Goal: Task Accomplishment & Management: Use online tool/utility

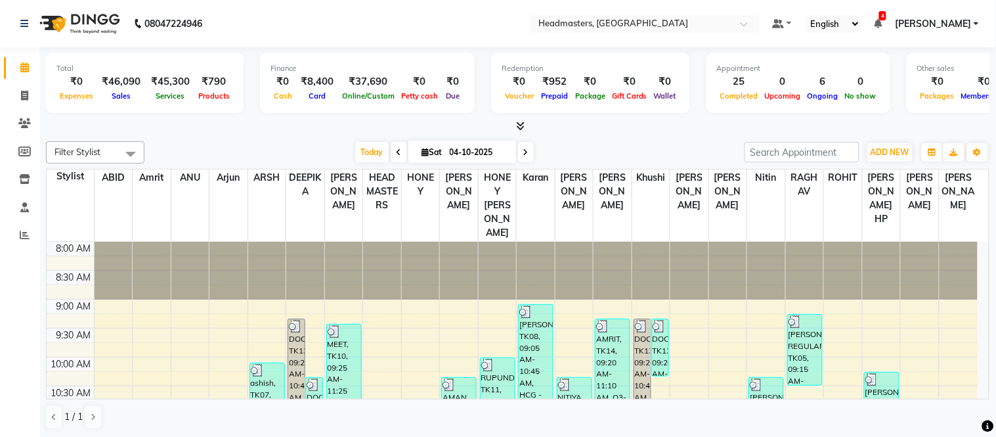
click at [886, 17] on span "4" at bounding box center [882, 15] width 7 height 9
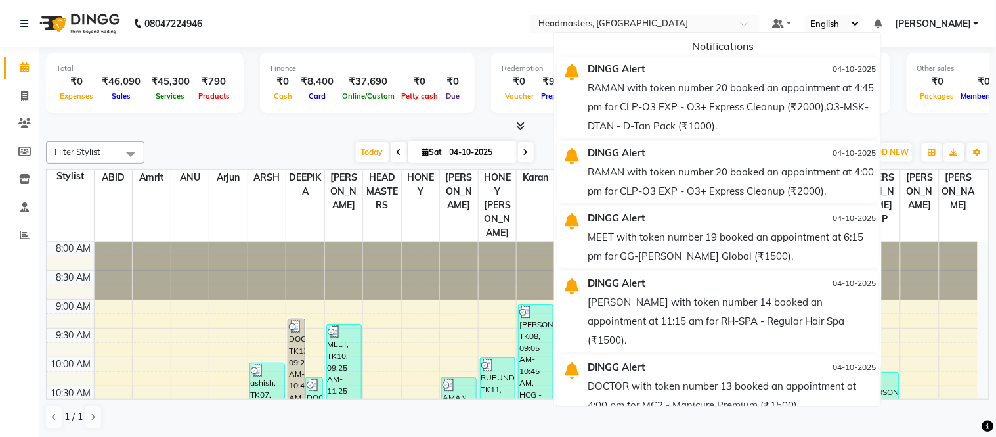
click at [898, 11] on nav "08047224946 Select Location × Headmasters, Amritsar Default Panel My Panel Engl…" at bounding box center [498, 23] width 996 height 47
click at [882, 25] on icon at bounding box center [878, 23] width 8 height 9
click at [882, 24] on icon at bounding box center [878, 23] width 8 height 9
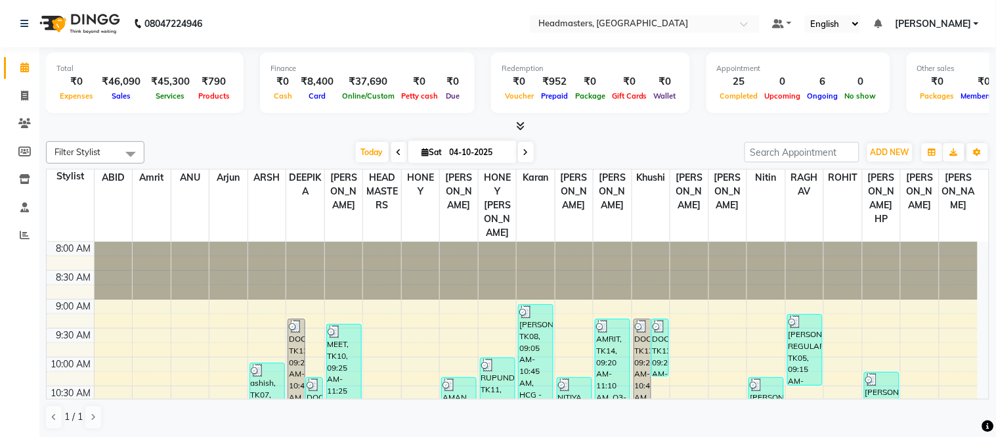
click at [351, 3] on nav "08047224946 Select Location × Headmasters, Amritsar Default Panel My Panel Engl…" at bounding box center [498, 23] width 996 height 47
click at [314, 10] on nav "08047224946 Need Help? Call us on 08047224946 Select Location × Headmasters, Am…" at bounding box center [498, 23] width 996 height 47
click at [13, 74] on span at bounding box center [24, 67] width 23 height 15
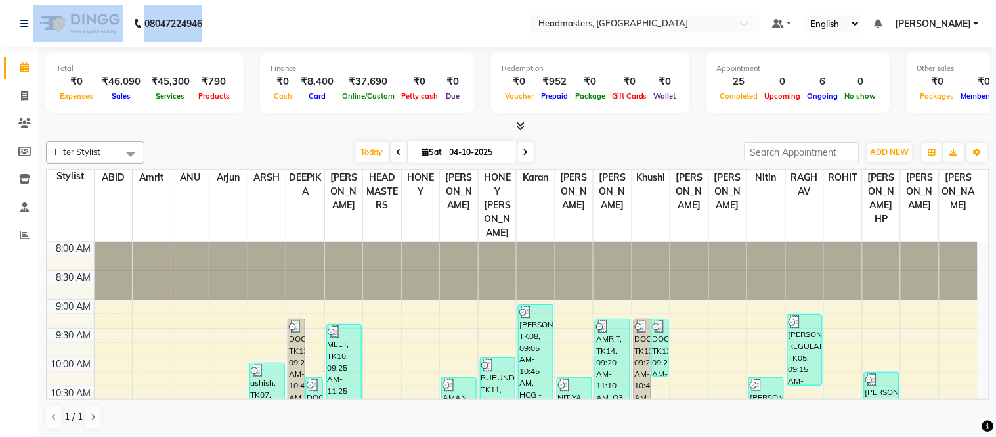
drag, startPoint x: 5, startPoint y: 16, endPoint x: 248, endPoint y: 20, distance: 243.0
click at [248, 20] on nav "08047224946 Select Location × Headmasters, Amritsar Default Panel My Panel Engl…" at bounding box center [498, 23] width 996 height 47
click at [287, 18] on nav "08047224946 Select Location × Headmasters, Amritsar Default Panel My Panel Engl…" at bounding box center [498, 23] width 996 height 47
click at [202, 20] on b "08047224946" at bounding box center [173, 23] width 58 height 37
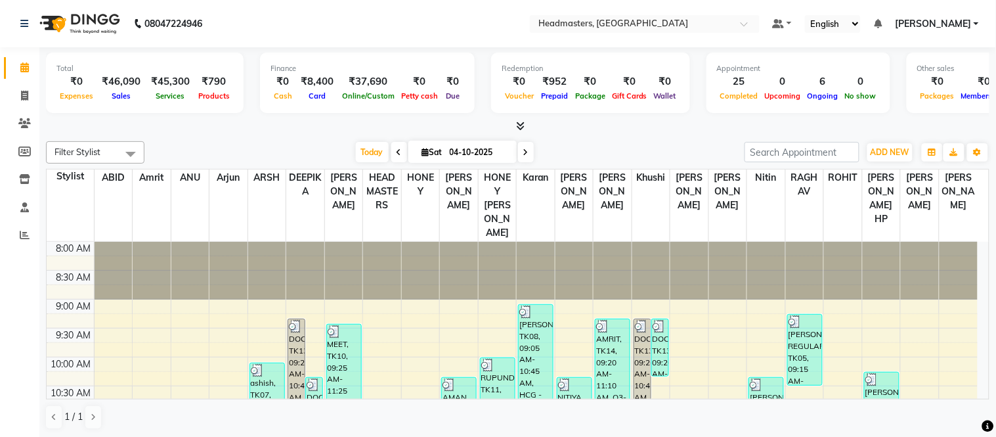
click at [208, 18] on div "08047224946 Need Help? Call us on 08047224946" at bounding box center [112, 23] width 202 height 37
drag, startPoint x: 208, startPoint y: 18, endPoint x: 0, endPoint y: 25, distance: 208.3
click at [0, 25] on nav "08047224946 Select Location × Headmasters, Amritsar Default Panel My Panel Engl…" at bounding box center [498, 23] width 996 height 47
click at [281, 12] on nav "08047224946 Select Location × Headmasters, Amritsar Default Panel My Panel Engl…" at bounding box center [498, 23] width 996 height 47
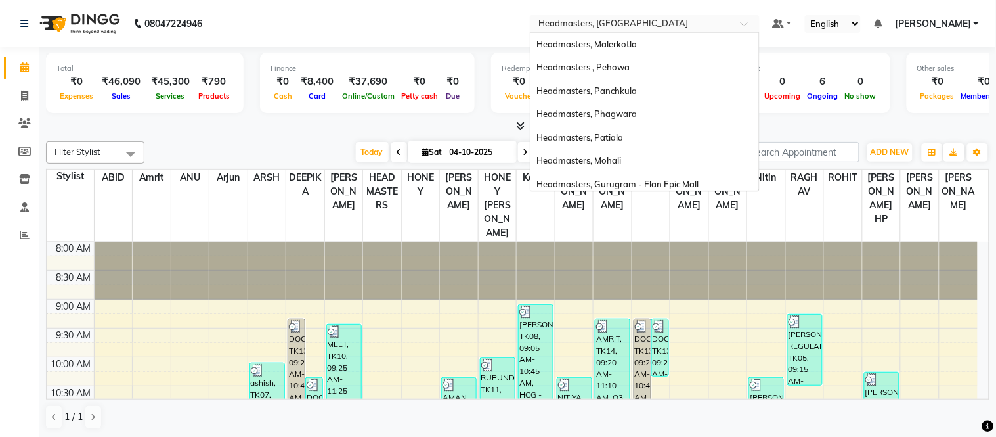
scroll to position [261, 0]
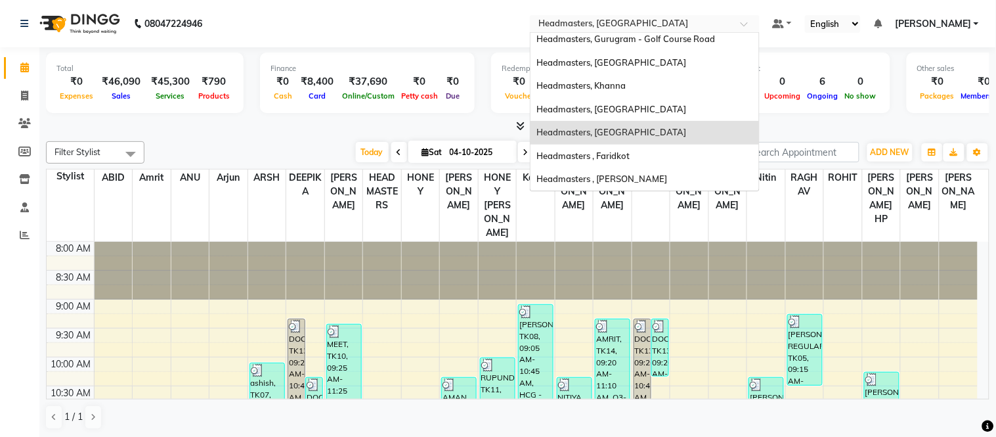
drag, startPoint x: 673, startPoint y: 24, endPoint x: 439, endPoint y: 34, distance: 234.6
click at [456, 31] on nav "08047224946 Select Location × Headmasters, Amritsar Headmasters, Malerkotla Hea…" at bounding box center [498, 23] width 996 height 47
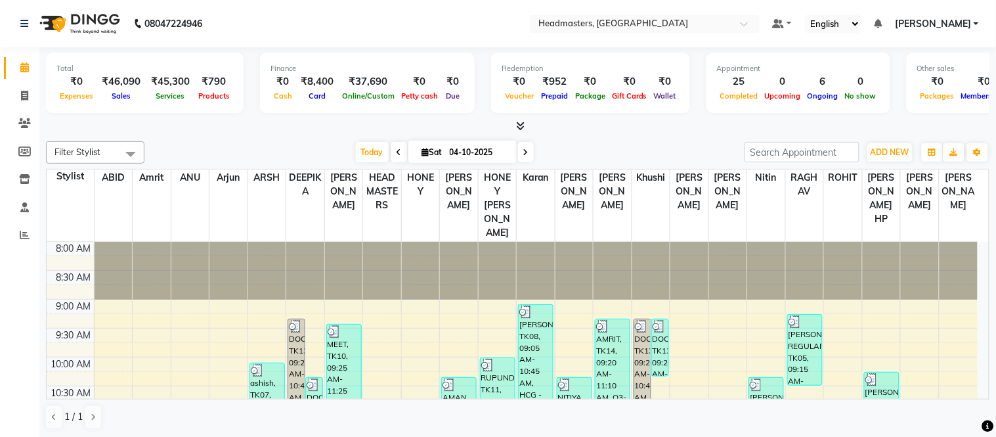
click at [439, 34] on nav "08047224946 Select Location × Headmasters, Amritsar Default Panel My Panel Engl…" at bounding box center [498, 23] width 996 height 47
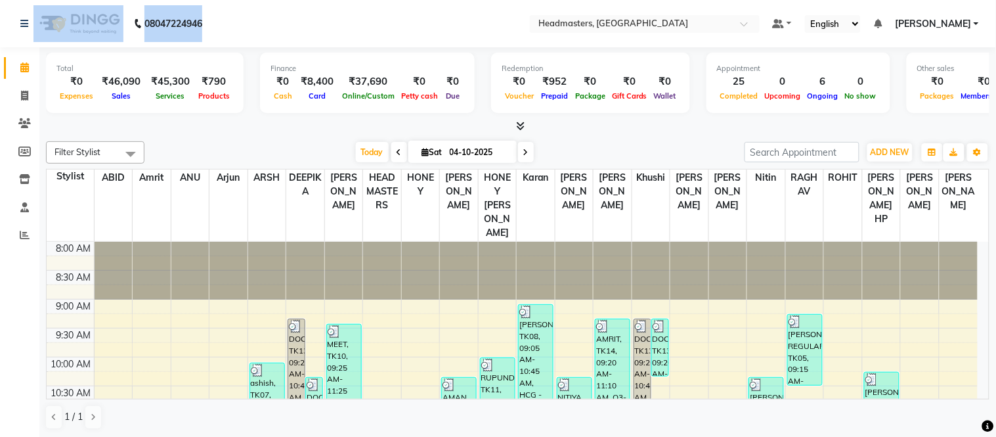
drag, startPoint x: 236, startPoint y: 18, endPoint x: 0, endPoint y: 36, distance: 237.0
click at [0, 36] on nav "08047224946 Select Location × Headmasters, Amritsar Default Panel My Panel Engl…" at bounding box center [498, 23] width 996 height 47
click at [286, 9] on nav "08047224946 Select Location × Headmasters, Amritsar Default Panel My Panel Engl…" at bounding box center [498, 23] width 996 height 47
click at [261, 24] on nav "08047224946 Select Location × Headmasters, Amritsar Default Panel My Panel Engl…" at bounding box center [498, 23] width 996 height 47
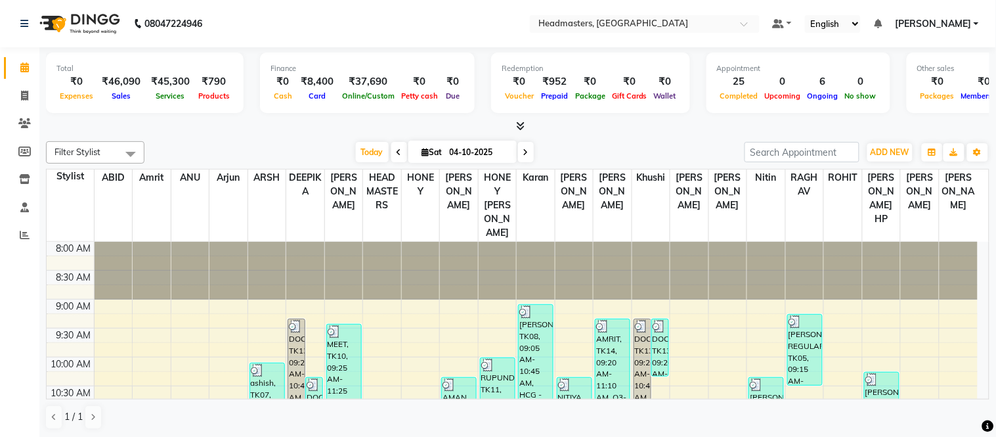
click at [245, 114] on div "Total ₹0 Expenses ₹46,090 Sales ₹45,300 Services ₹790 Products Finance ₹0 Cash …" at bounding box center [518, 85] width 944 height 64
click at [967, 20] on span "[PERSON_NAME]" at bounding box center [933, 24] width 76 height 14
click at [861, 26] on select "English ENGLISH Español العربية मराठी हिंदी ગુજરાતી தமிழ் 中文" at bounding box center [833, 24] width 56 height 18
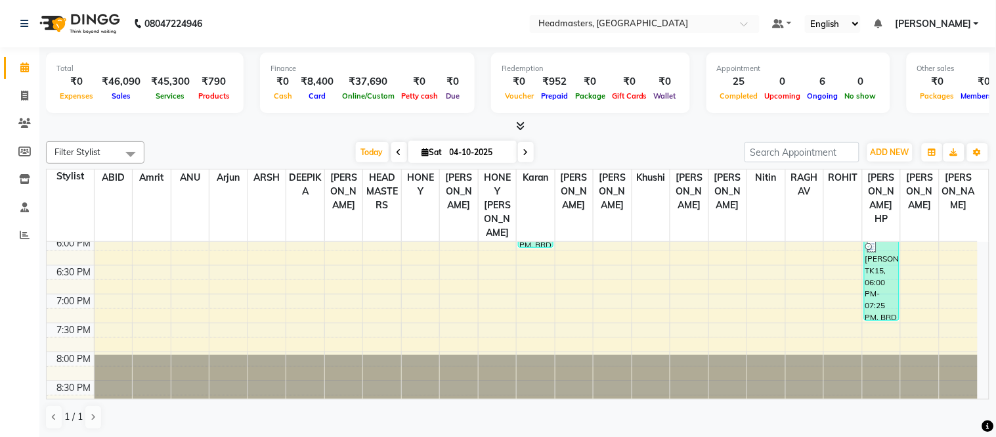
scroll to position [0, 0]
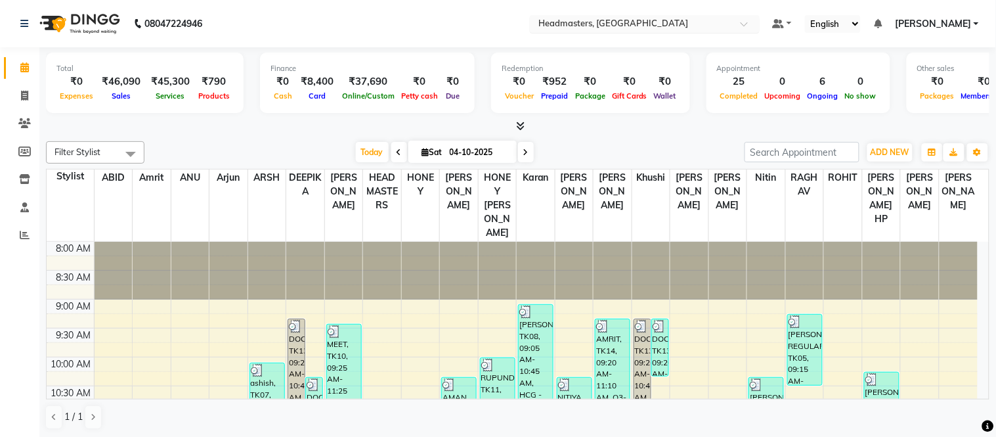
click at [613, 24] on input "text" at bounding box center [631, 24] width 190 height 13
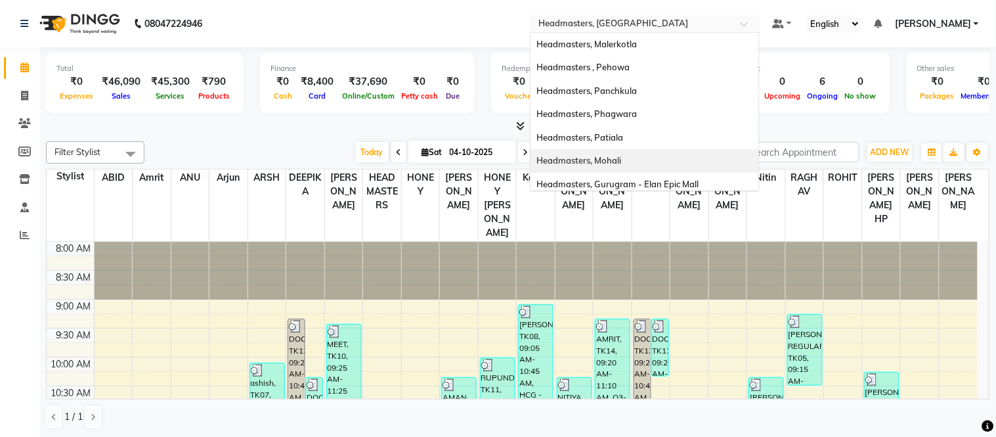
click at [622, 156] on span "Headmasters, Mohali" at bounding box center [579, 160] width 85 height 11
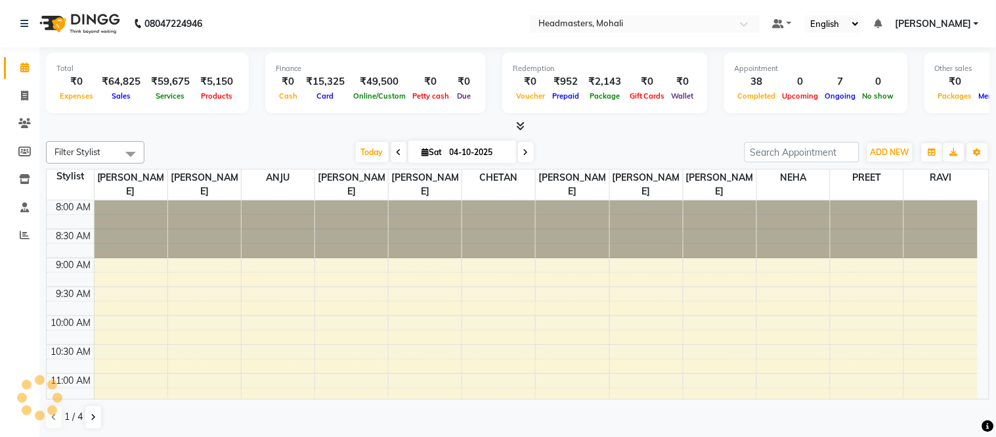
click at [525, 123] on div at bounding box center [518, 127] width 944 height 14
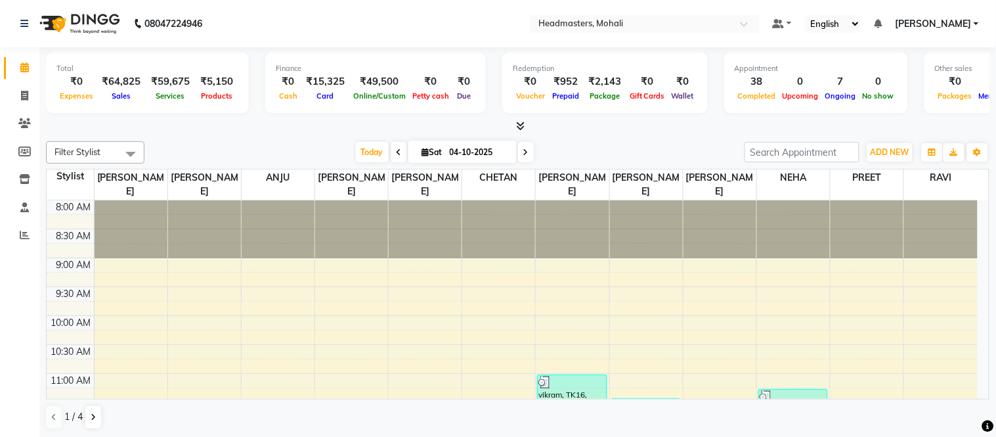
click at [522, 126] on icon at bounding box center [520, 126] width 9 height 10
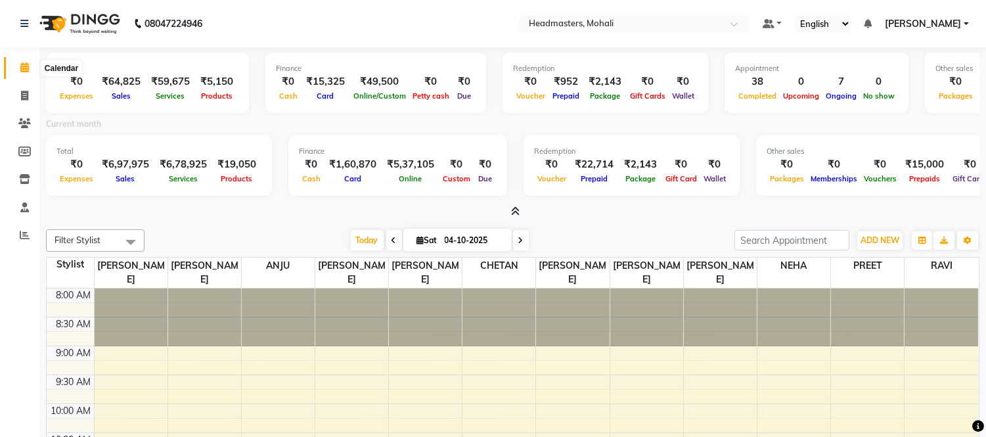
click at [21, 64] on icon at bounding box center [24, 67] width 9 height 10
click at [515, 211] on icon at bounding box center [515, 211] width 9 height 10
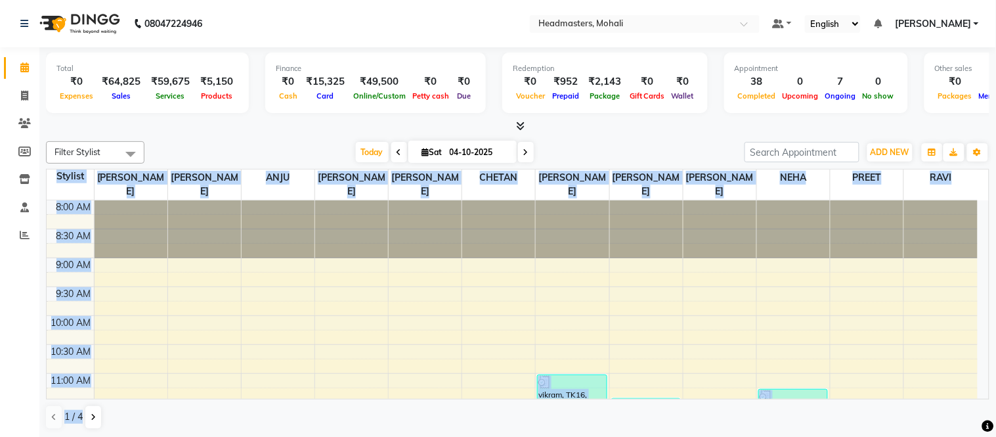
drag, startPoint x: 58, startPoint y: 176, endPoint x: 995, endPoint y: 432, distance: 972.0
click at [995, 432] on div "Total ₹0 Expenses ₹64,825 Sales ₹59,675 Services ₹5,150 Products Finance ₹0 Cas…" at bounding box center [517, 242] width 957 height 391
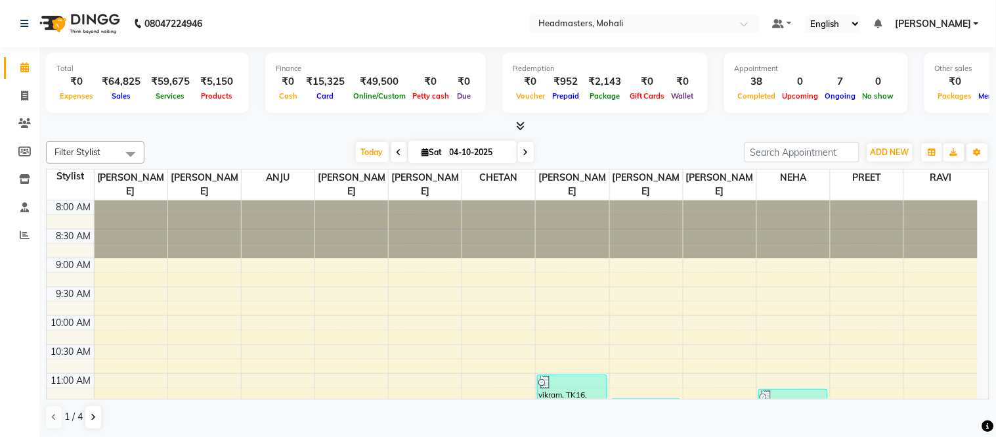
click at [558, 133] on div at bounding box center [518, 127] width 944 height 14
click at [599, 20] on input "text" at bounding box center [631, 24] width 190 height 13
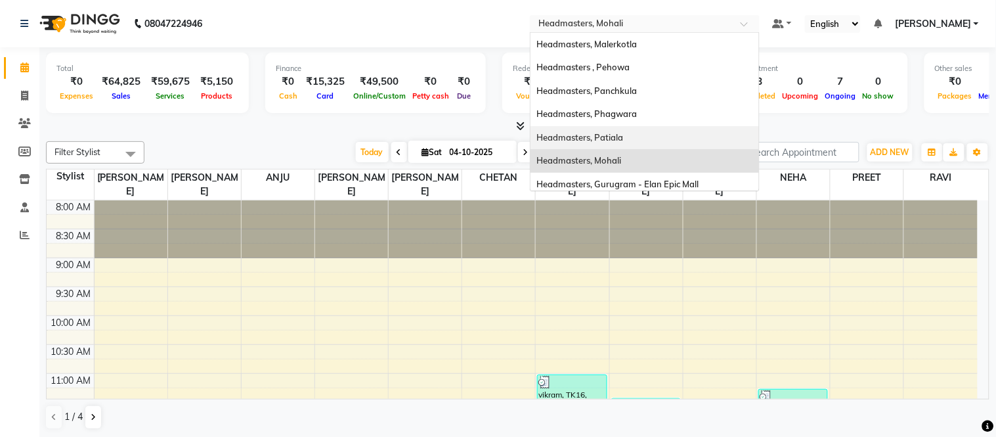
click at [611, 141] on span "Headmasters, Patiala" at bounding box center [580, 137] width 87 height 11
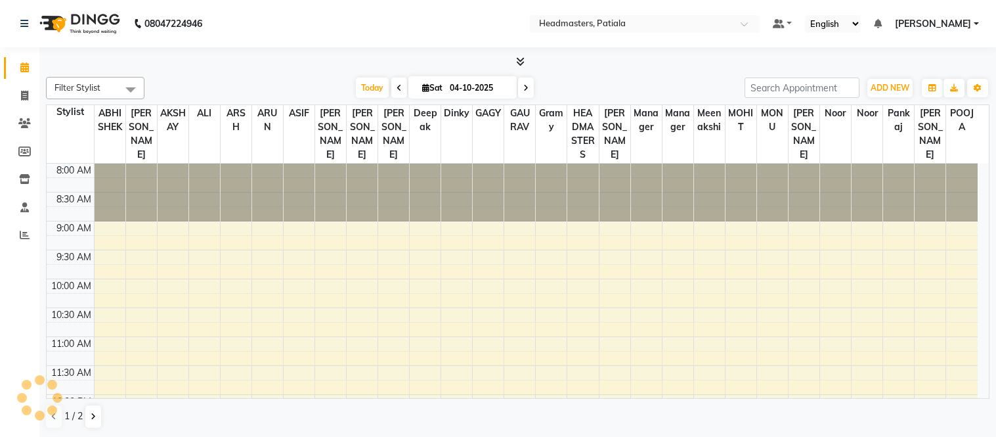
select select "en"
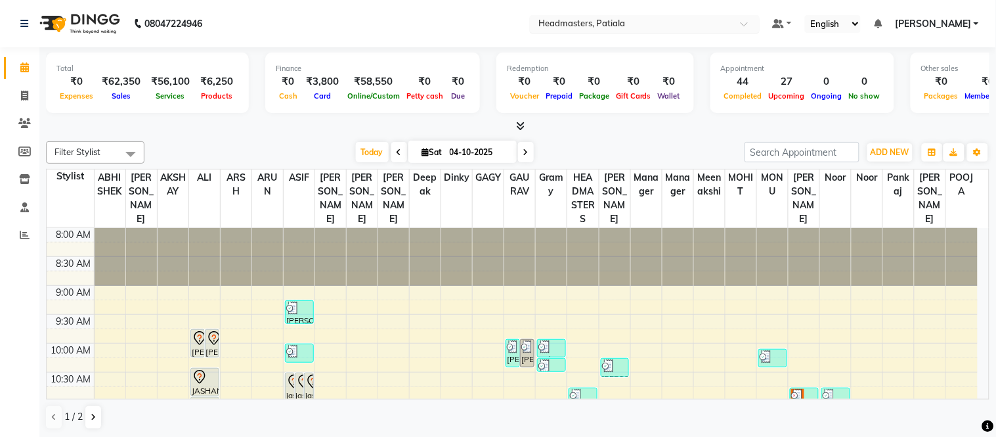
click at [626, 17] on div "× Headmasters, Patiala" at bounding box center [582, 23] width 87 height 13
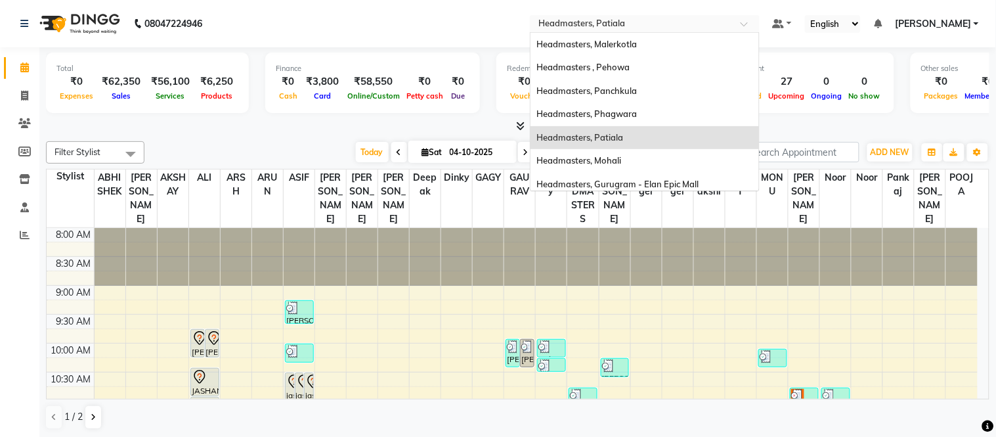
scroll to position [169, 0]
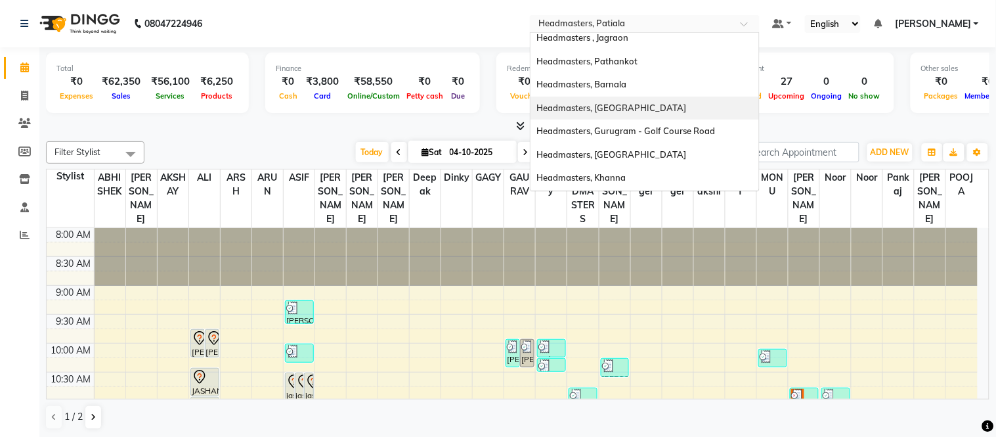
click at [625, 103] on span "Headmasters, Jalandhar" at bounding box center [612, 107] width 150 height 11
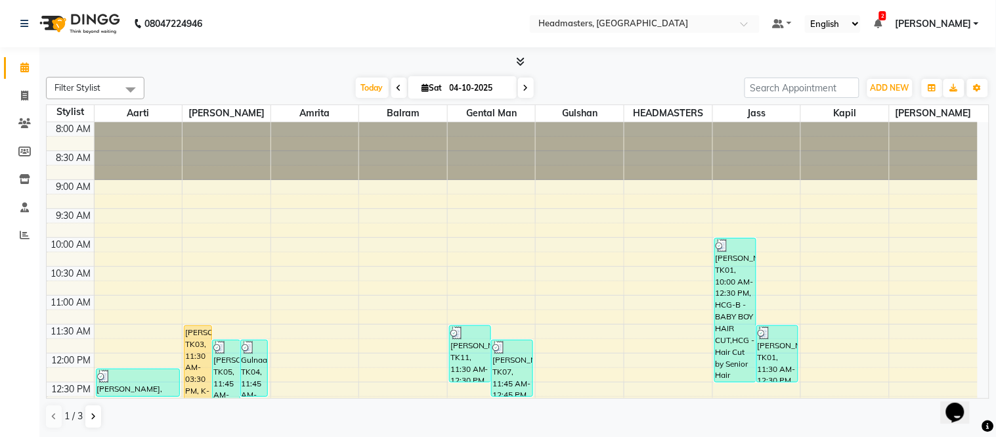
click at [523, 62] on icon at bounding box center [520, 61] width 9 height 10
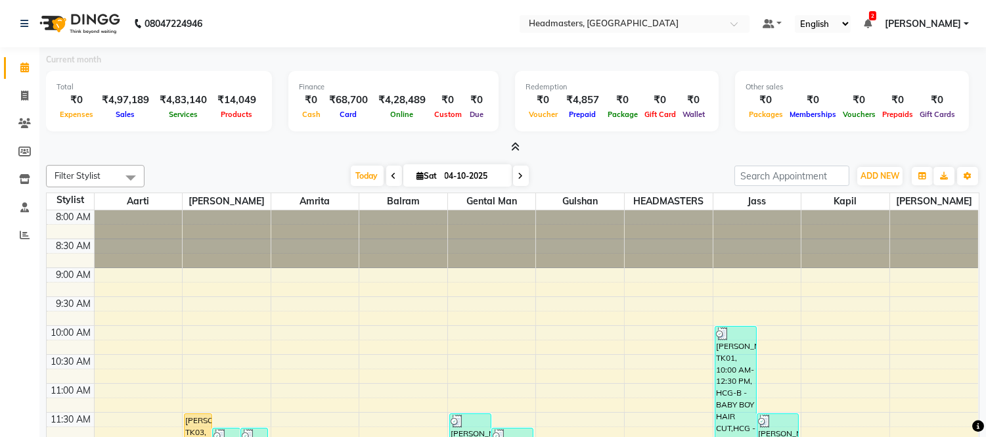
click at [517, 143] on icon at bounding box center [515, 147] width 9 height 10
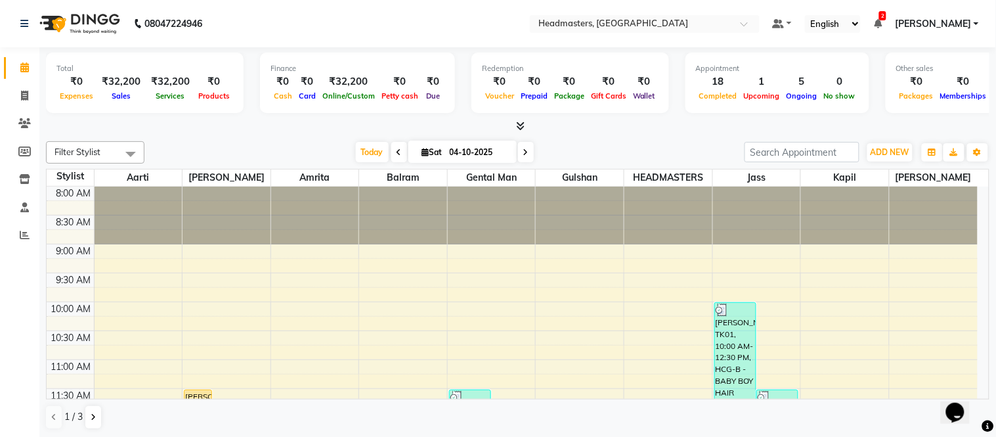
click at [882, 21] on icon at bounding box center [878, 23] width 8 height 9
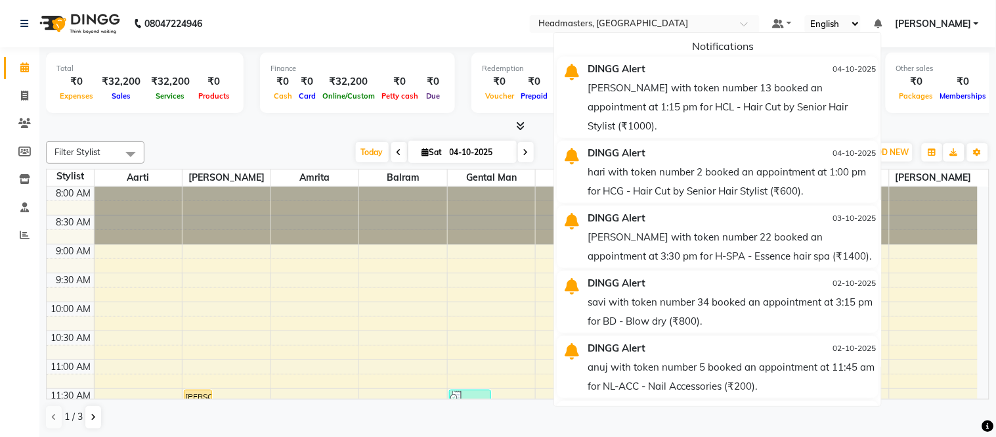
click at [882, 21] on icon at bounding box center [878, 23] width 8 height 9
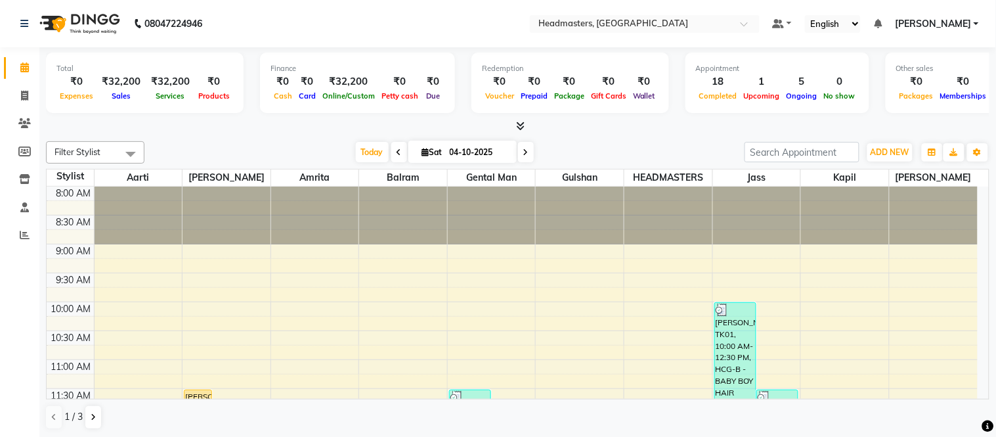
click at [449, 22] on nav "08047224946 Select Location × Headmasters, Jalandhar Default Panel My Panel Eng…" at bounding box center [498, 23] width 996 height 47
click at [598, 20] on input "text" at bounding box center [631, 24] width 190 height 13
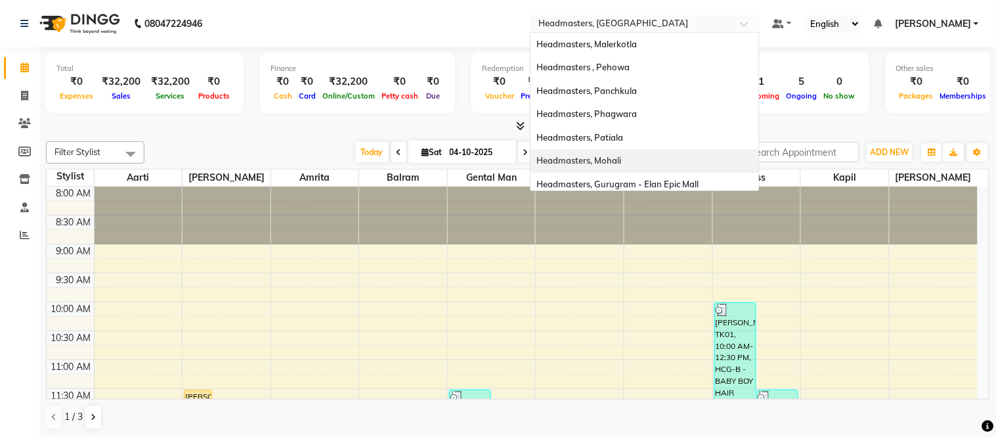
click at [622, 155] on span "Headmasters, Mohali" at bounding box center [579, 160] width 85 height 11
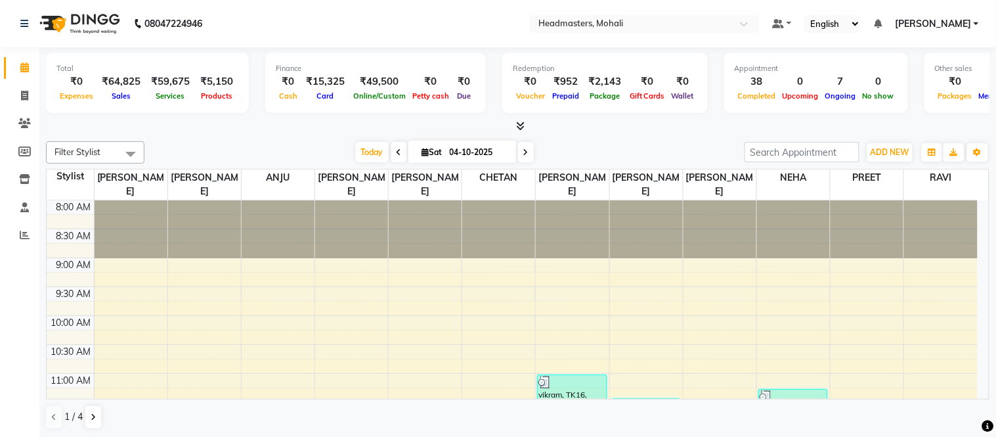
click at [521, 128] on icon at bounding box center [520, 126] width 9 height 10
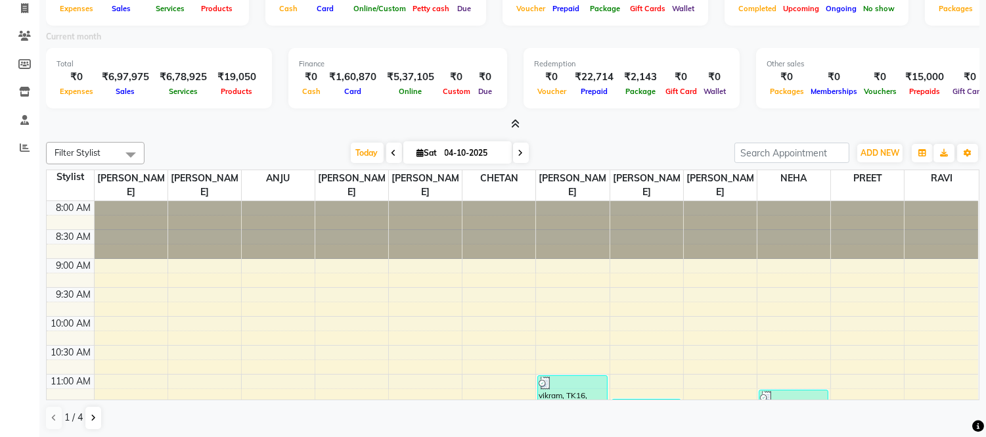
scroll to position [88, 0]
click at [513, 120] on icon at bounding box center [515, 123] width 9 height 10
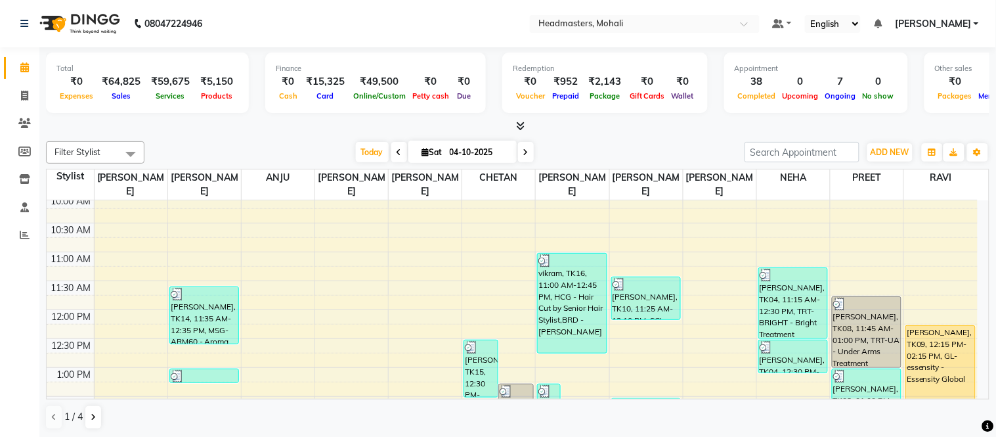
scroll to position [89, 0]
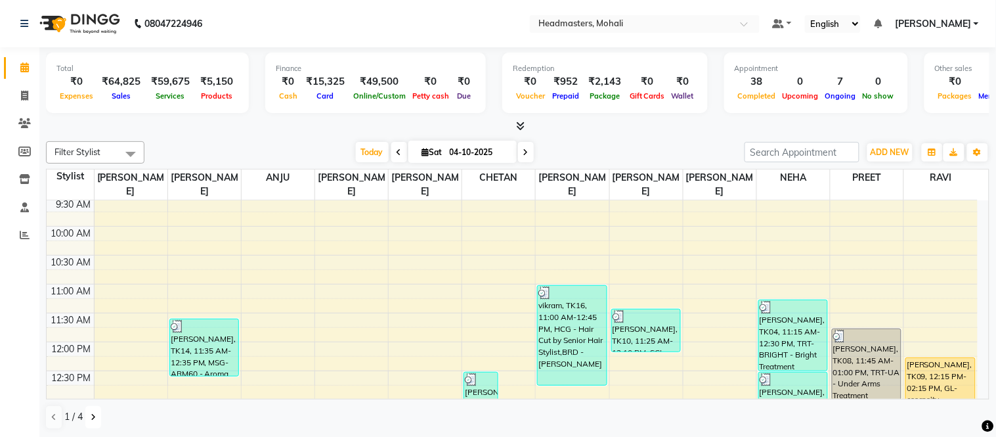
drag, startPoint x: 92, startPoint y: 414, endPoint x: 152, endPoint y: 411, distance: 59.8
click at [92, 414] on icon at bounding box center [93, 417] width 5 height 8
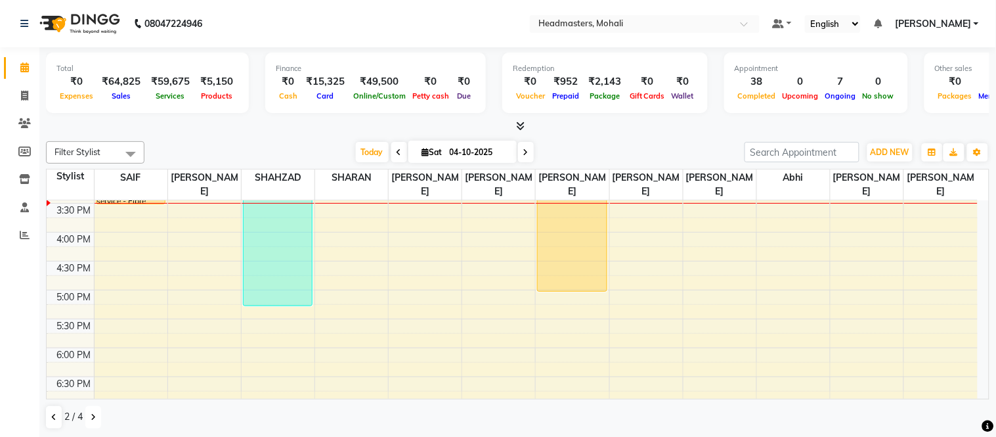
scroll to position [259, 0]
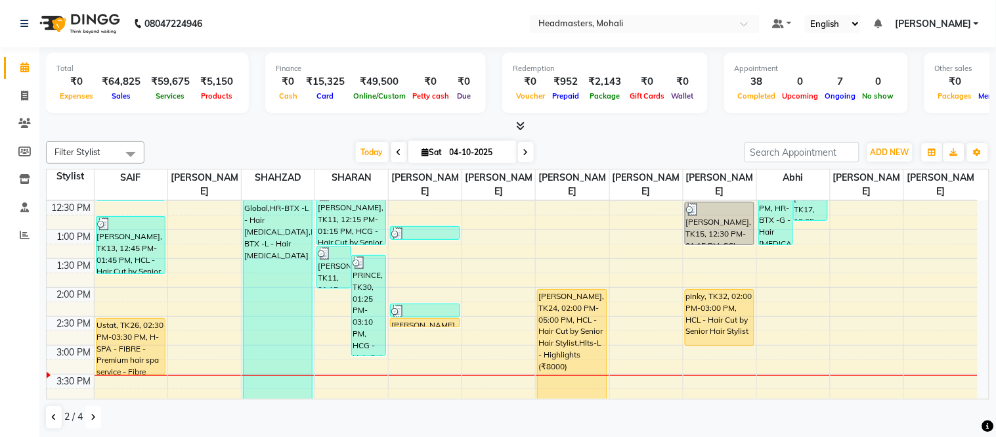
click at [95, 411] on button at bounding box center [93, 417] width 16 height 22
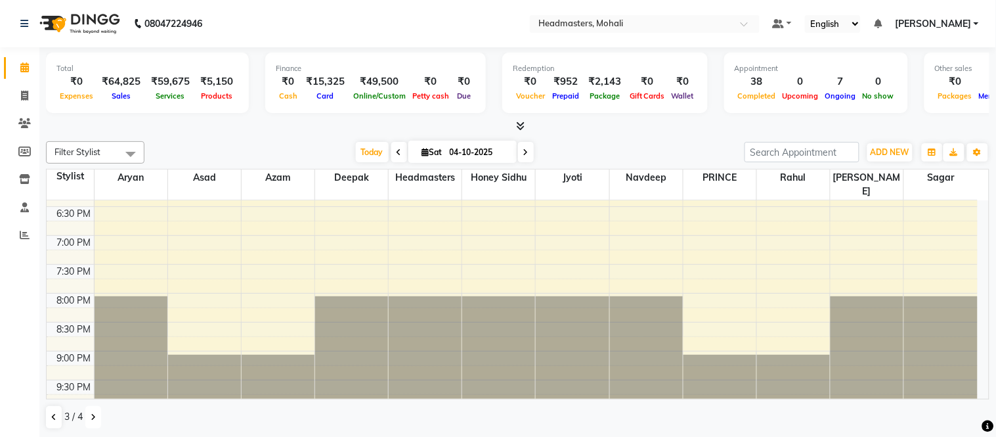
scroll to position [614, 0]
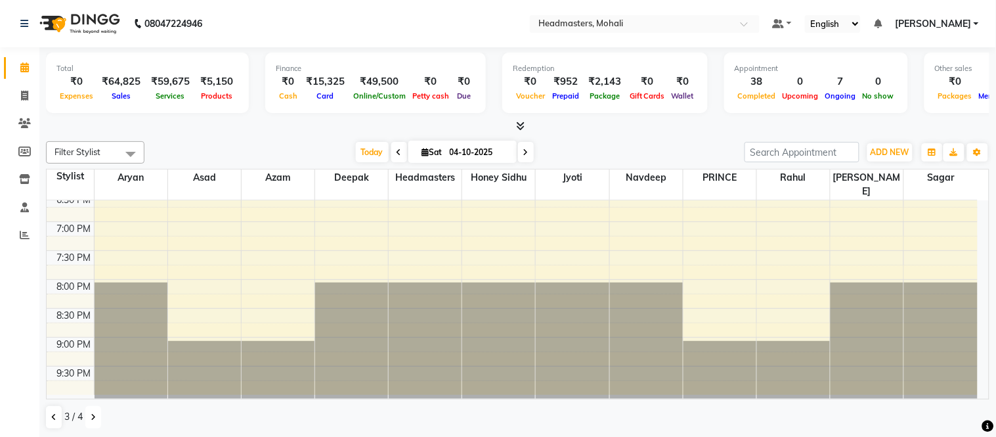
click at [96, 408] on button at bounding box center [93, 417] width 16 height 22
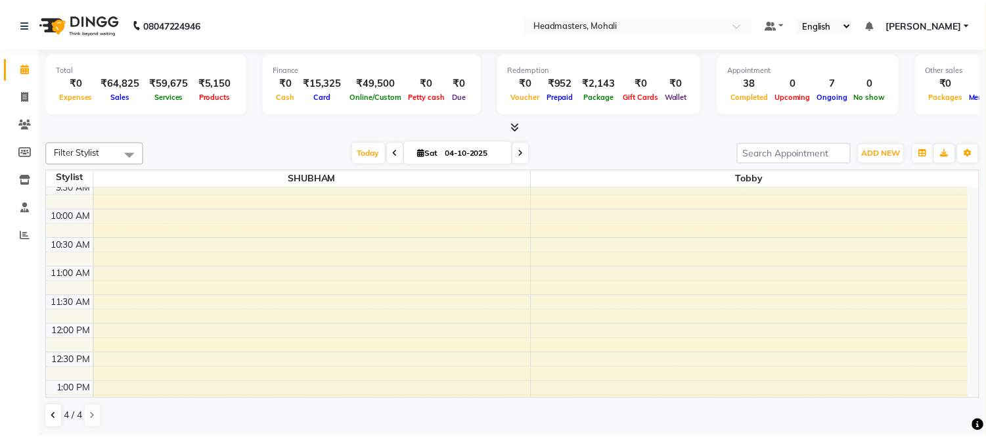
scroll to position [0, 0]
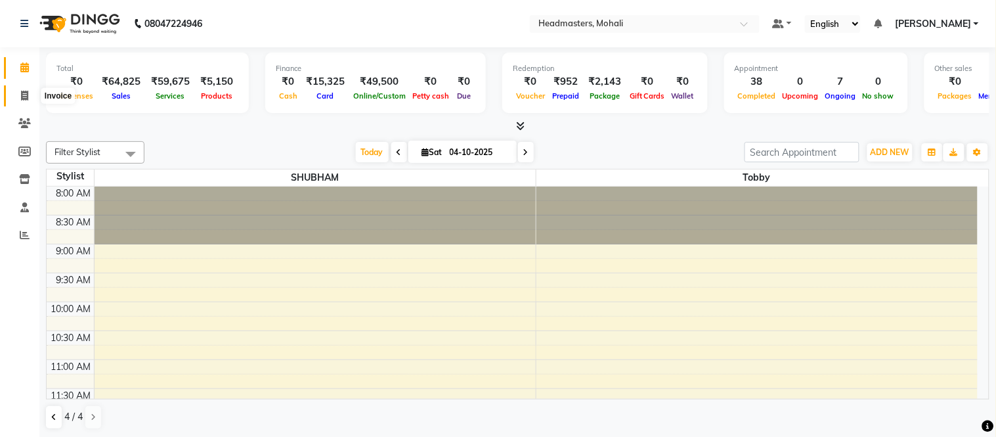
click at [21, 97] on icon at bounding box center [24, 96] width 7 height 10
select select "service"
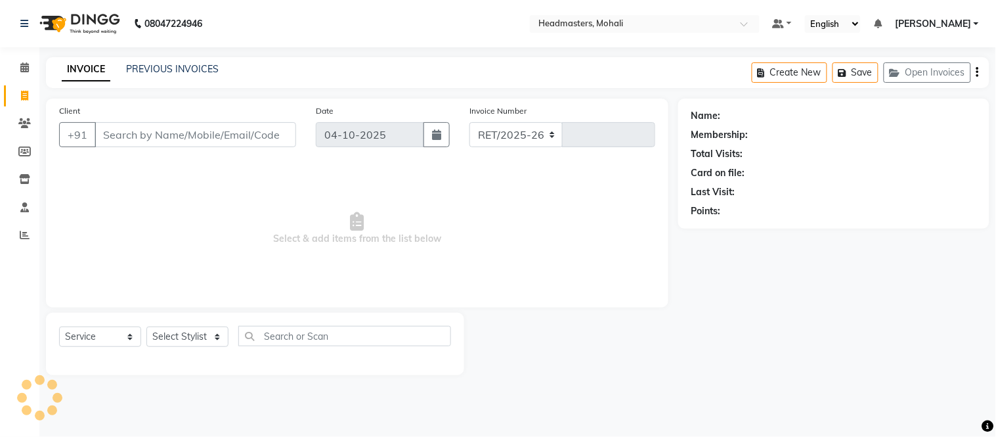
select select "6604"
type input "10455"
click at [158, 69] on link "PREVIOUS INVOICES" at bounding box center [172, 69] width 93 height 12
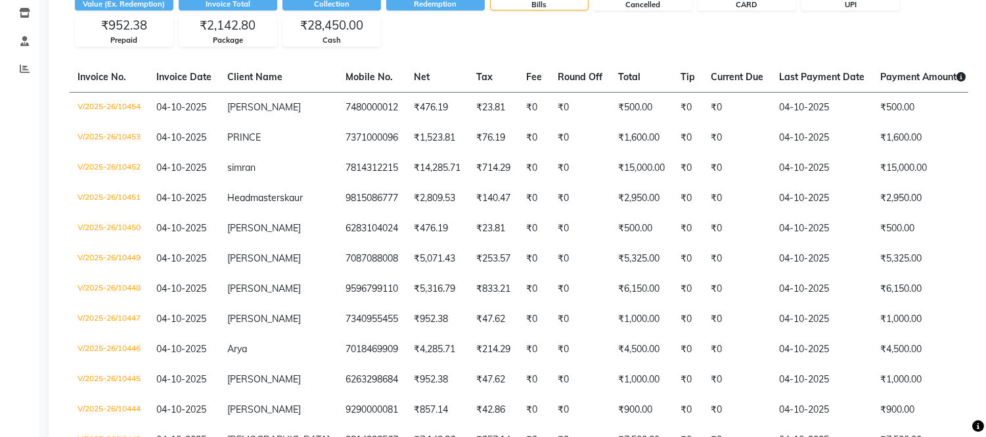
scroll to position [169, 0]
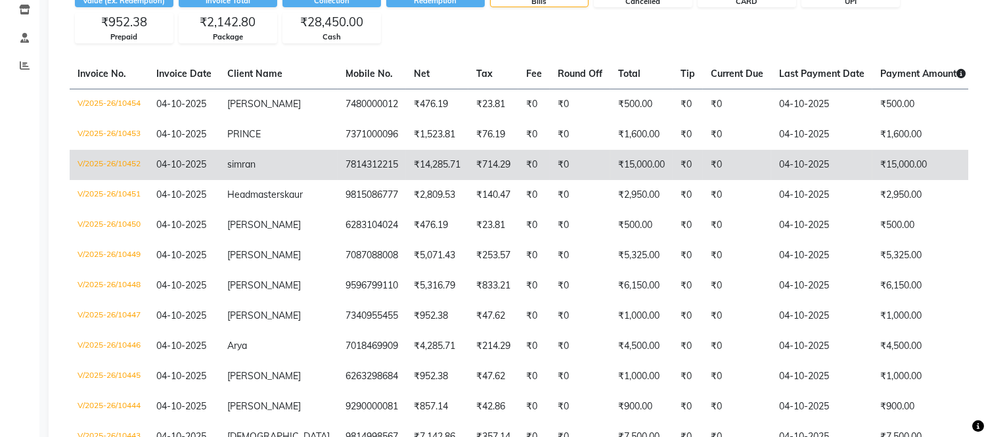
click at [610, 165] on td "₹15,000.00" at bounding box center [641, 165] width 62 height 30
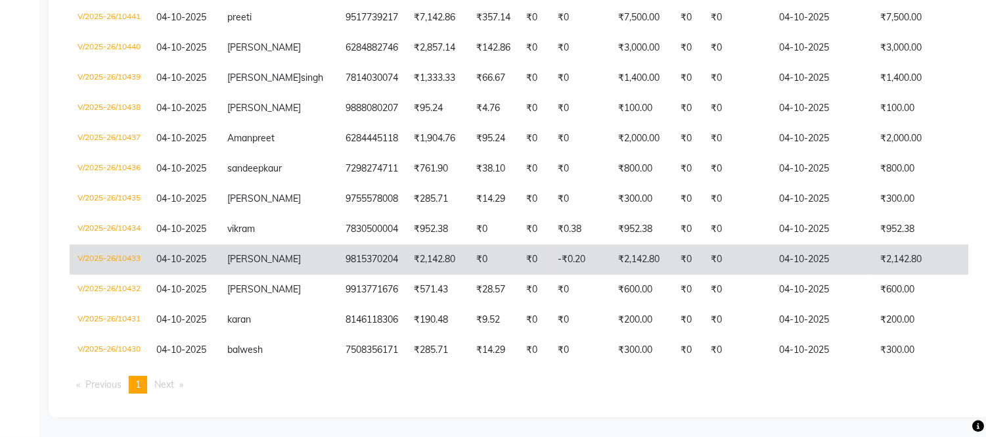
scroll to position [0, 0]
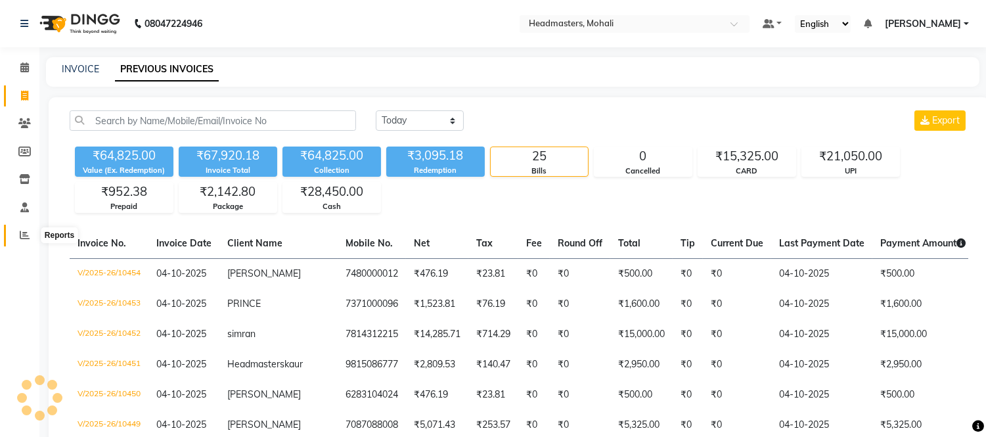
click at [23, 238] on icon at bounding box center [25, 235] width 10 height 10
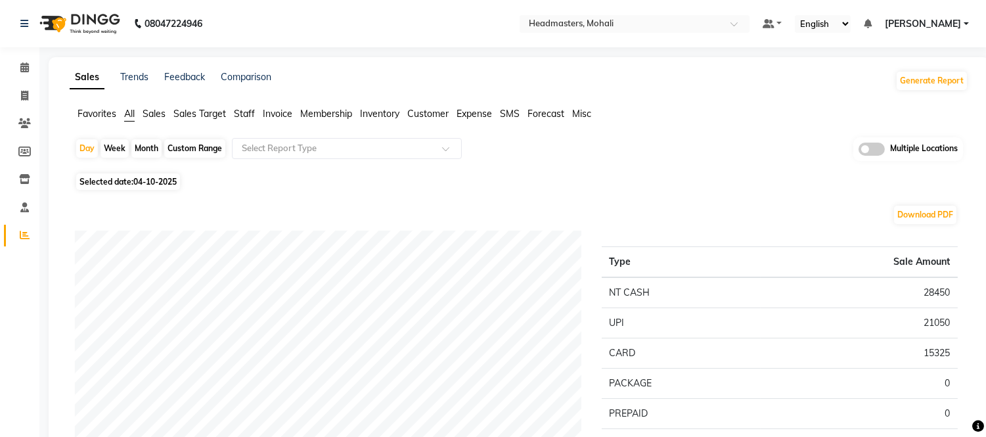
drag, startPoint x: 102, startPoint y: 110, endPoint x: 112, endPoint y: 119, distance: 13.0
click at [102, 110] on span "Favorites" at bounding box center [96, 114] width 39 height 12
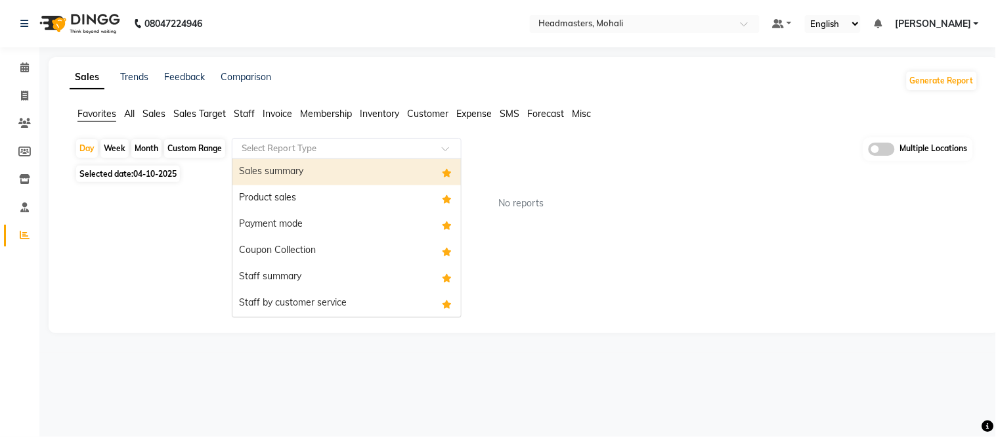
drag, startPoint x: 292, startPoint y: 151, endPoint x: 294, endPoint y: 181, distance: 29.6
click at [293, 152] on input "text" at bounding box center [333, 148] width 189 height 13
click at [294, 181] on div "Sales summary" at bounding box center [346, 172] width 229 height 26
select select "full_report"
select select "csv"
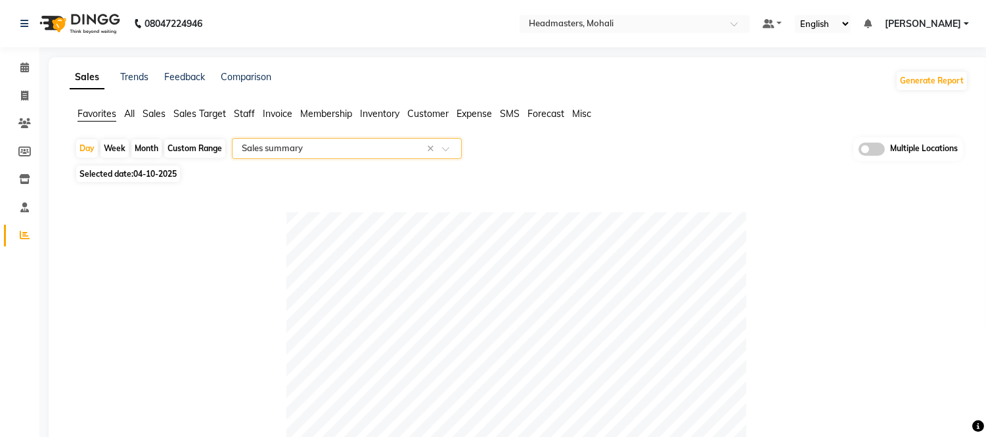
click at [152, 150] on div "Month" at bounding box center [146, 148] width 30 height 18
select select "10"
select select "2025"
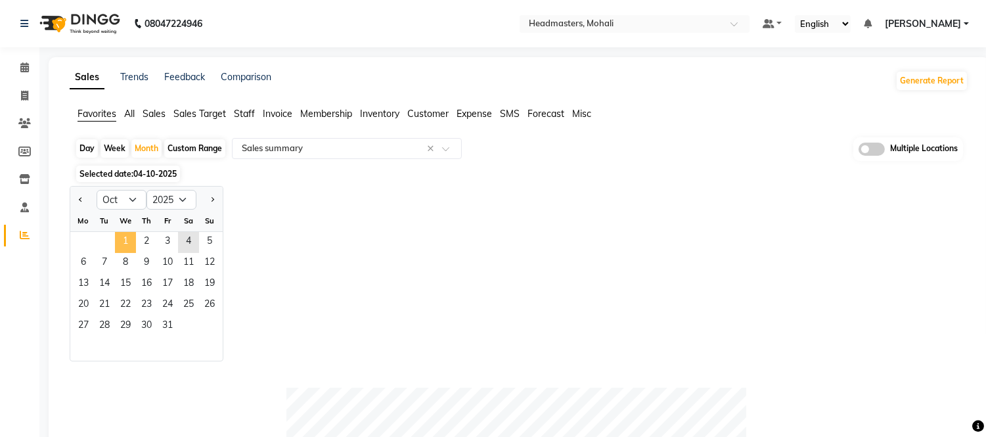
click at [121, 238] on span "1" at bounding box center [125, 242] width 21 height 21
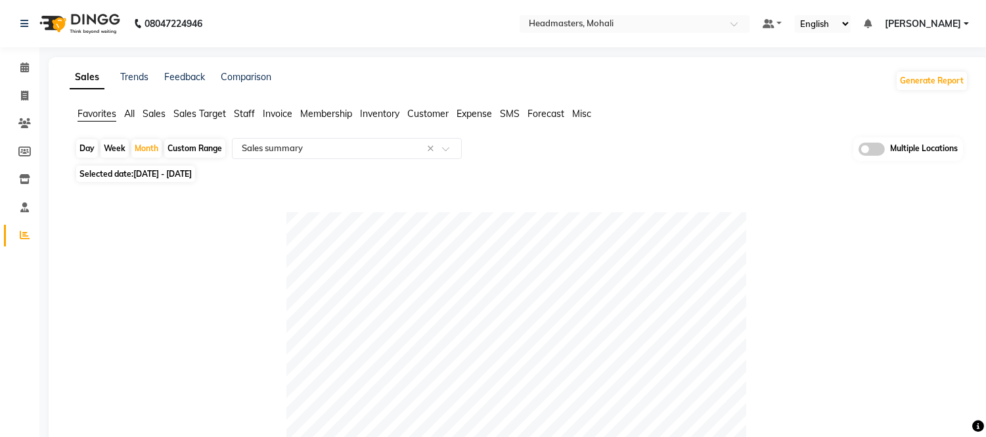
scroll to position [705, 0]
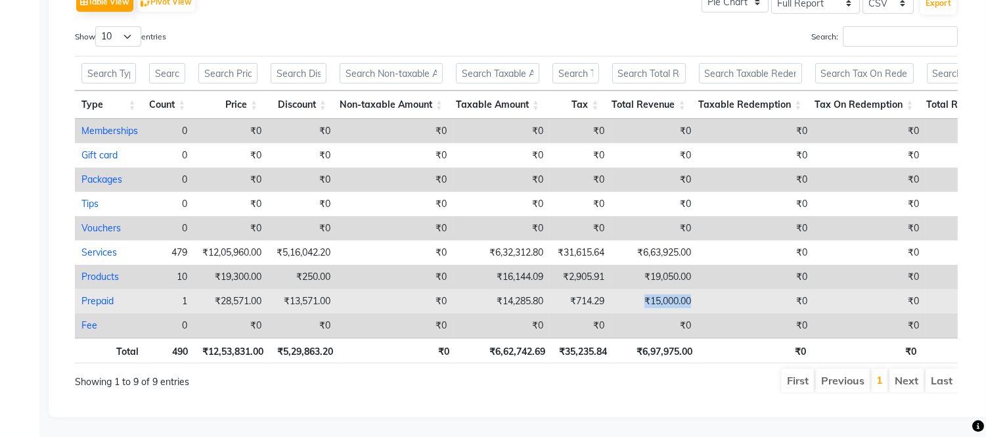
drag, startPoint x: 644, startPoint y: 274, endPoint x: 724, endPoint y: 276, distance: 79.5
click at [724, 289] on tr "Prepaid 1 ₹28,571.00 ₹13,571.00 ₹0 ₹14,285.80 ₹714.29 ₹15,000.00 ₹0 ₹0 ₹0 ₹714.…" at bounding box center [621, 301] width 1093 height 24
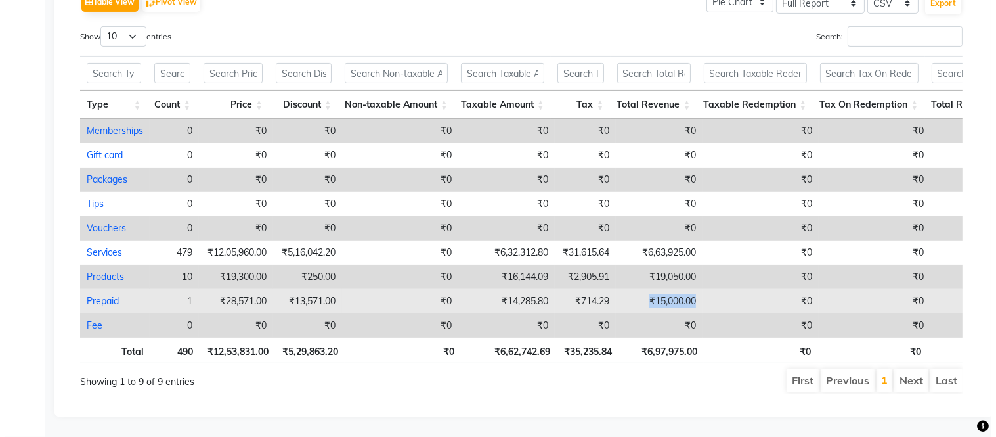
scroll to position [0, 0]
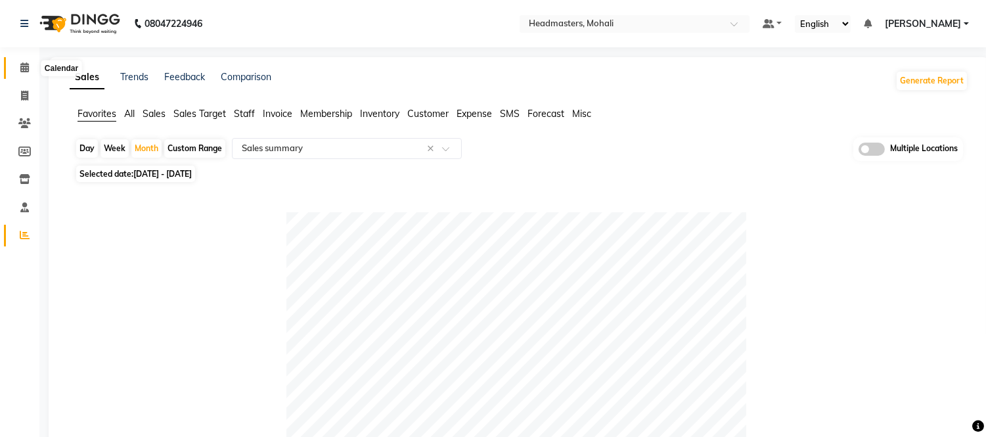
click at [29, 66] on span at bounding box center [24, 67] width 23 height 15
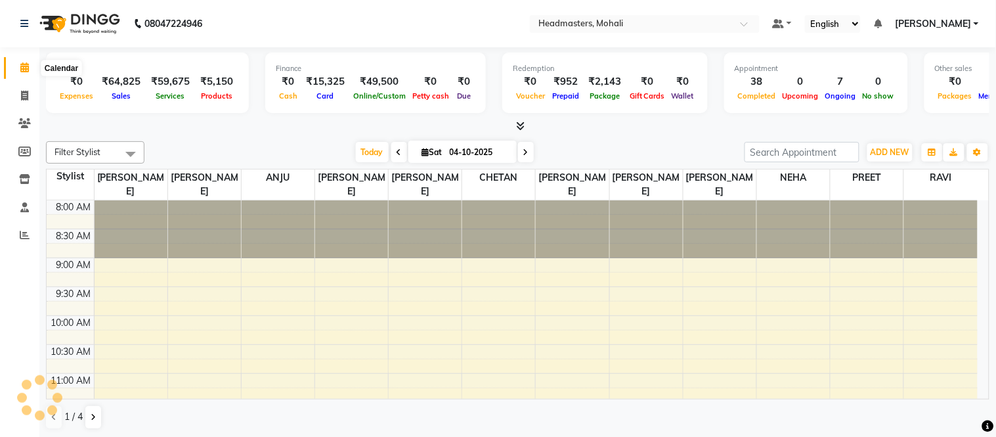
click at [30, 64] on span at bounding box center [24, 67] width 23 height 15
click at [521, 127] on icon at bounding box center [520, 126] width 9 height 10
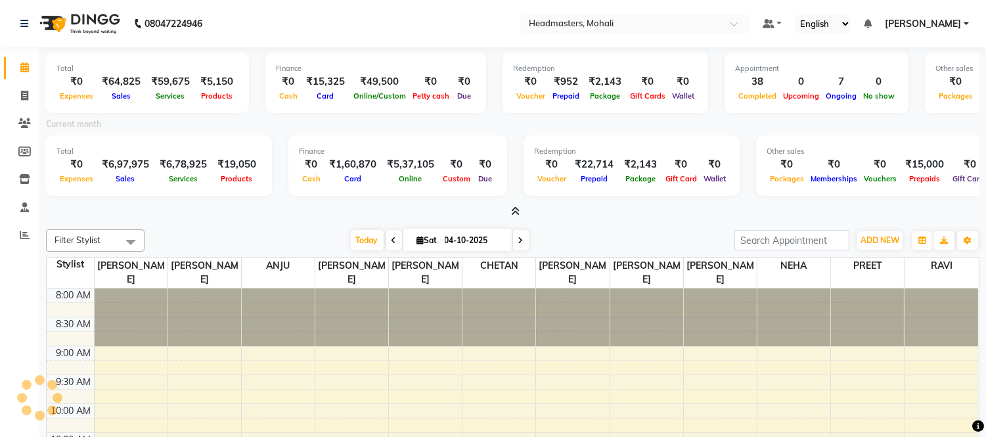
click at [515, 207] on icon at bounding box center [515, 211] width 9 height 10
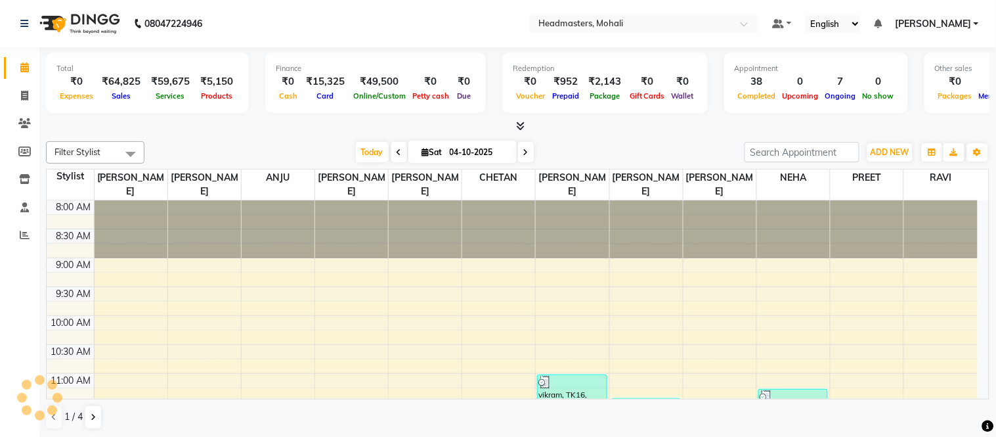
click at [266, 31] on nav "08047224946 Select Location × Headmasters, Mohali Default Panel My Panel Englis…" at bounding box center [498, 23] width 996 height 47
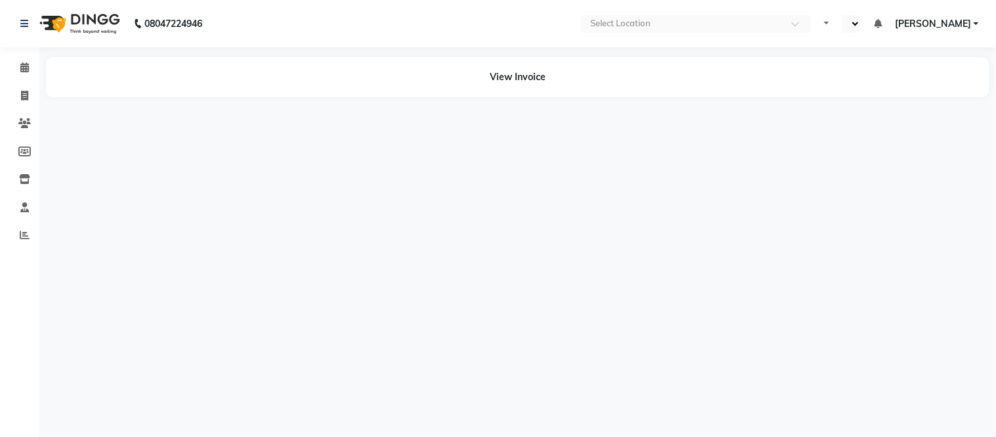
select select "en"
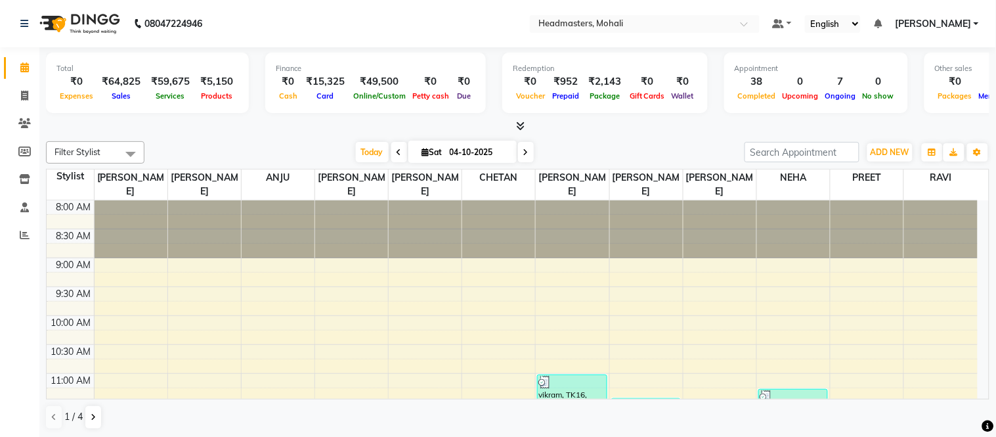
click at [530, 123] on div at bounding box center [518, 127] width 944 height 14
click at [521, 127] on icon at bounding box center [520, 126] width 9 height 10
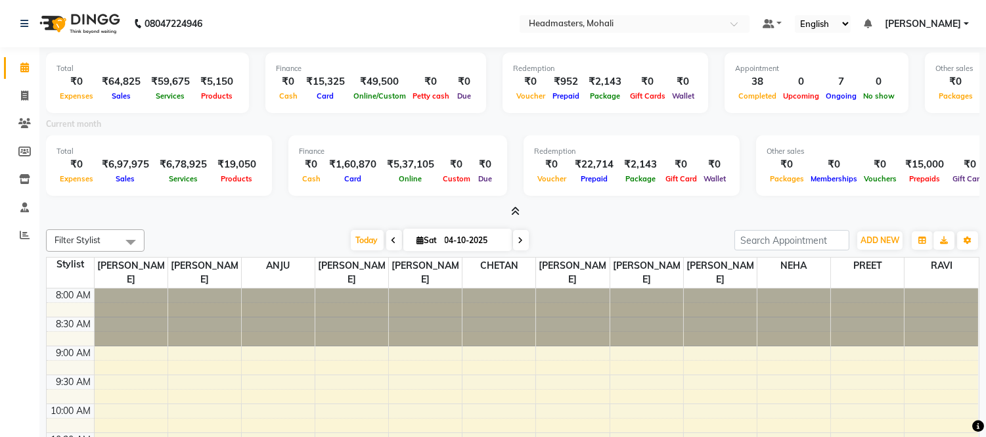
click at [517, 207] on icon at bounding box center [515, 211] width 9 height 10
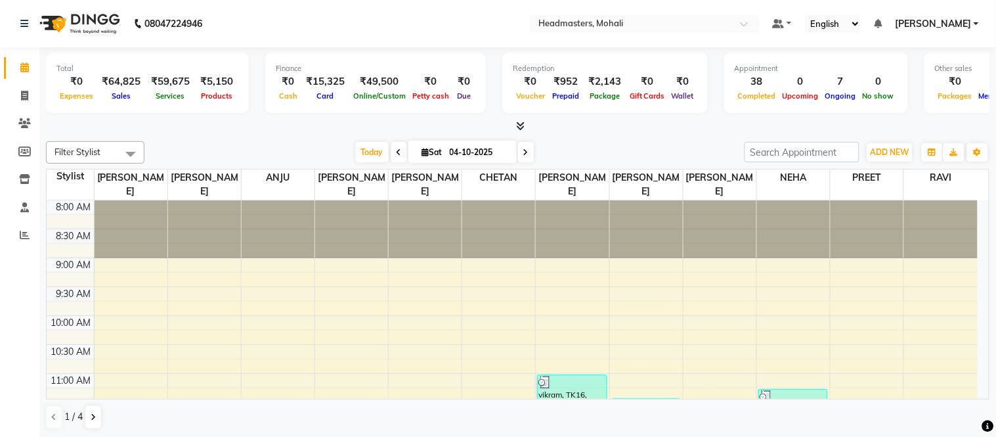
click at [193, 127] on div at bounding box center [518, 127] width 944 height 14
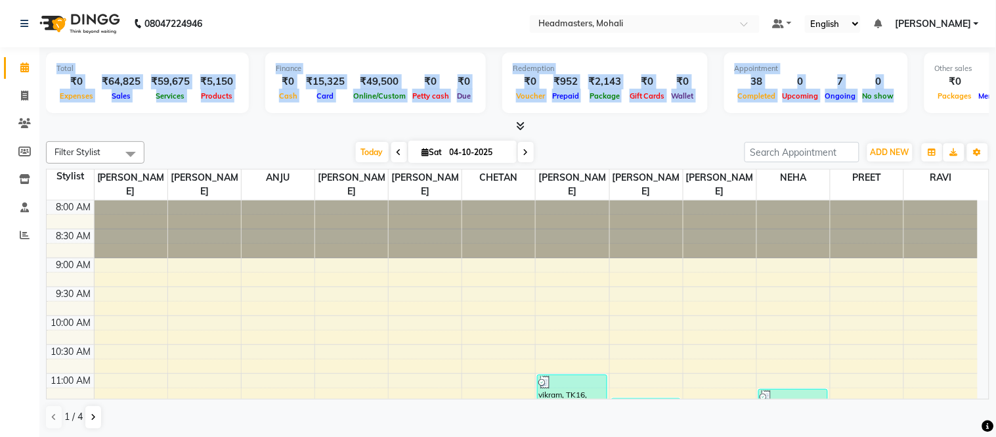
drag, startPoint x: 51, startPoint y: 66, endPoint x: 890, endPoint y: 112, distance: 841.1
click at [890, 112] on div "Total ₹0 Expenses ₹64,825 Sales ₹59,675 Services ₹5,150 Products Finance ₹0 Cas…" at bounding box center [518, 85] width 944 height 64
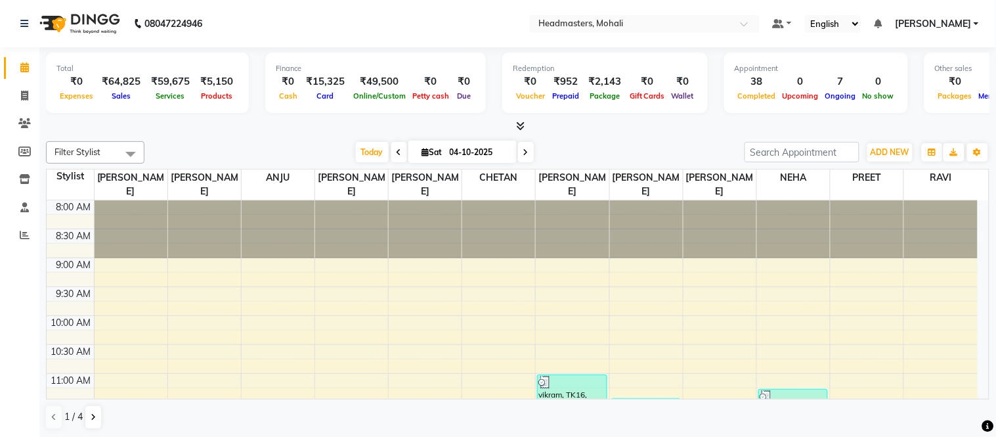
click at [647, 133] on div "Total ₹0 Expenses ₹64,825 Sales ₹59,675 Services ₹5,150 Products Finance ₹0 Cas…" at bounding box center [517, 242] width 957 height 391
click at [523, 121] on icon at bounding box center [520, 126] width 9 height 10
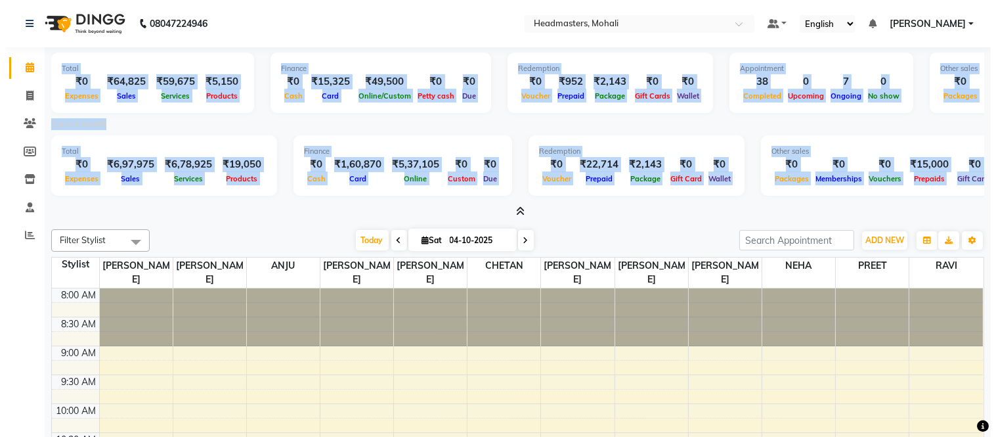
scroll to position [0, 174]
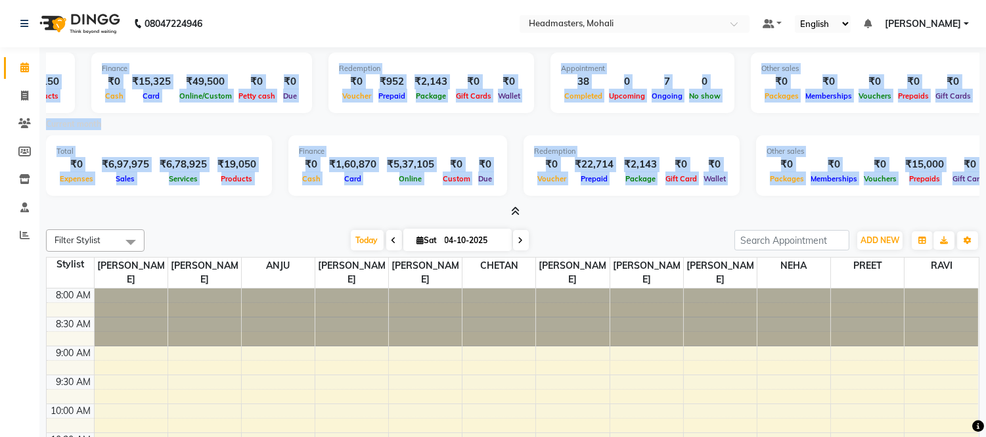
drag, startPoint x: 51, startPoint y: 62, endPoint x: 995, endPoint y: 175, distance: 950.9
click at [986, 175] on html "08047224946 Select Location × Headmasters, Mohali Default Panel My Panel Englis…" at bounding box center [493, 218] width 986 height 437
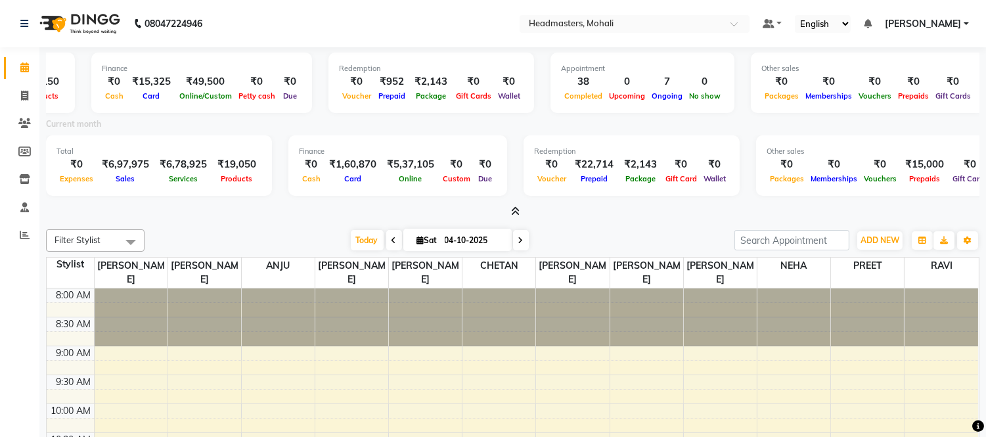
drag, startPoint x: 555, startPoint y: 218, endPoint x: 502, endPoint y: 215, distance: 53.9
click at [555, 218] on div "Total ₹0 Expenses ₹64,825 Sales ₹59,675 Services ₹5,150 Products Finance ₹0 Cas…" at bounding box center [512, 286] width 946 height 479
click at [521, 207] on div at bounding box center [512, 212] width 933 height 14
click at [510, 207] on span at bounding box center [513, 212] width 14 height 14
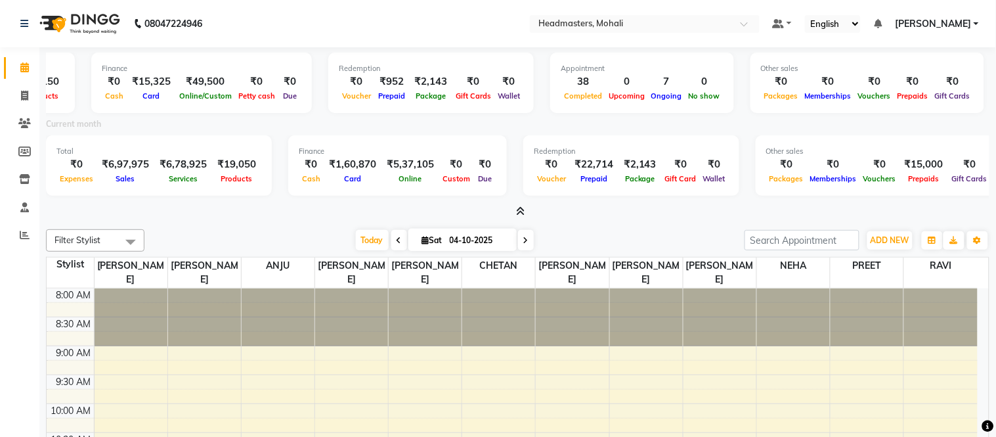
scroll to position [0, 163]
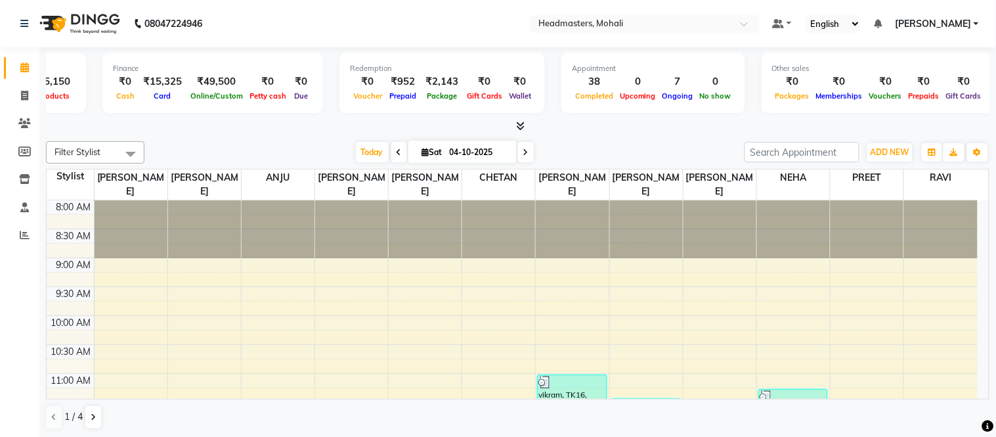
click at [274, 142] on div "Today Sat 04-10-2025" at bounding box center [444, 152] width 587 height 20
click at [239, 35] on nav "08047224946 Select Location × Headmasters, Mohali Default Panel My Panel Englis…" at bounding box center [498, 23] width 996 height 47
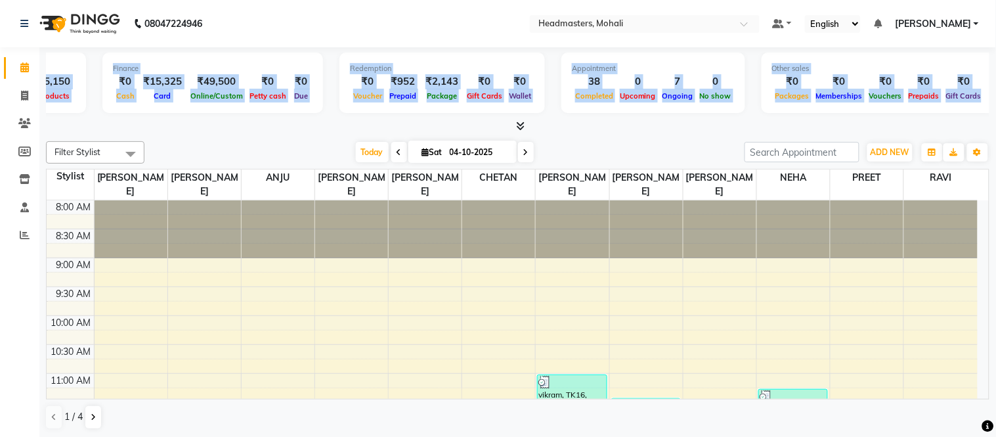
scroll to position [0, 0]
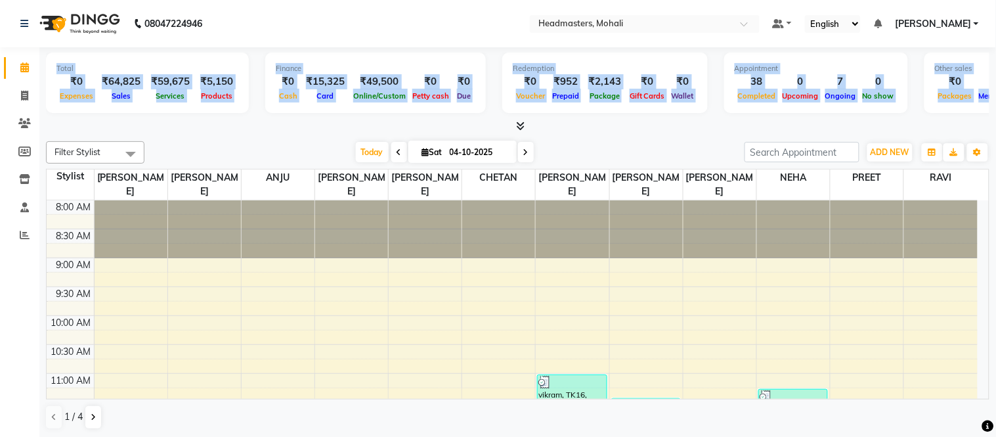
drag, startPoint x: 961, startPoint y: 89, endPoint x: 0, endPoint y: 129, distance: 962.1
click at [0, 129] on app-home "08047224946 Select Location × Headmasters, Mohali Default Panel My Panel Englis…" at bounding box center [498, 219] width 996 height 438
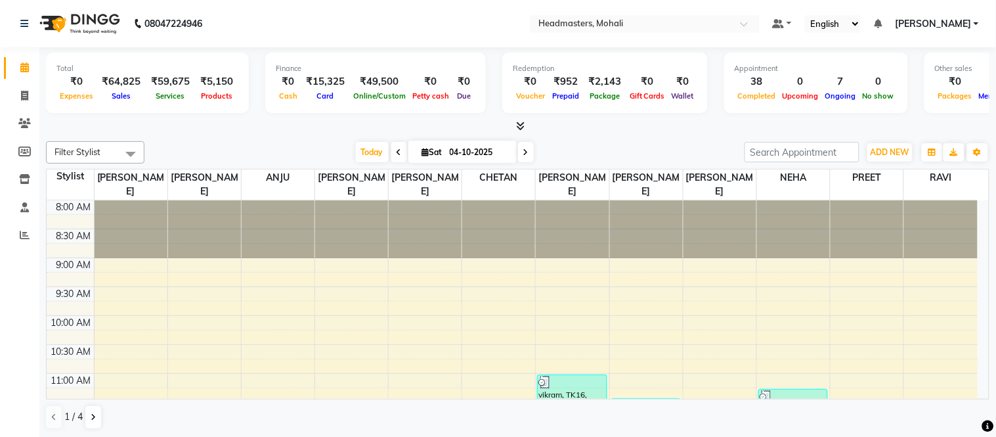
click at [229, 130] on div at bounding box center [518, 127] width 944 height 14
click at [25, 60] on span at bounding box center [24, 67] width 23 height 15
drag, startPoint x: 297, startPoint y: 24, endPoint x: 294, endPoint y: 4, distance: 19.9
click at [297, 22] on nav "08047224946 Select Location × Headmasters, Mohali Default Panel My Panel Englis…" at bounding box center [498, 23] width 996 height 47
click at [272, 7] on nav "08047224946 Select Location × Headmasters, Mohali Default Panel My Panel Englis…" at bounding box center [498, 23] width 996 height 47
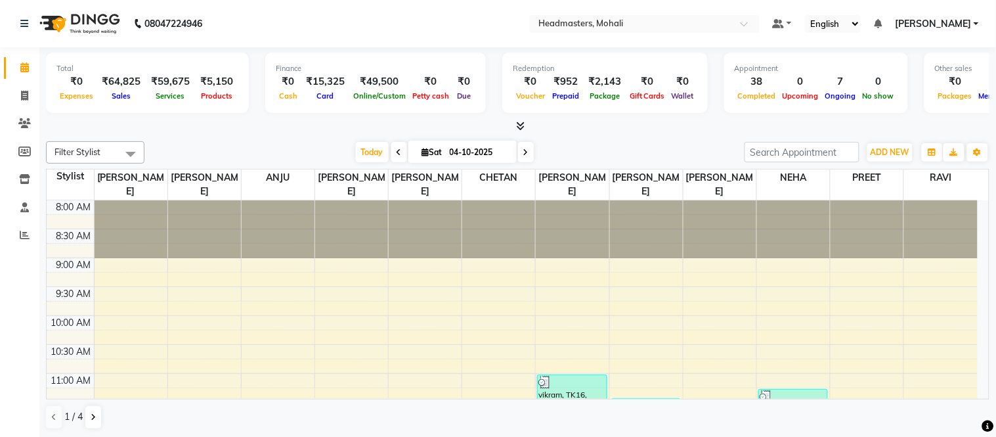
drag, startPoint x: 244, startPoint y: 125, endPoint x: 267, endPoint y: 48, distance: 80.8
click at [244, 125] on div at bounding box center [518, 127] width 944 height 14
drag, startPoint x: 267, startPoint y: 48, endPoint x: 258, endPoint y: 0, distance: 48.8
click at [267, 47] on app-home "08047224946 Select Location × Headmasters, Mohali Default Panel My Panel Englis…" at bounding box center [498, 219] width 996 height 438
click at [541, 128] on div at bounding box center [518, 127] width 944 height 14
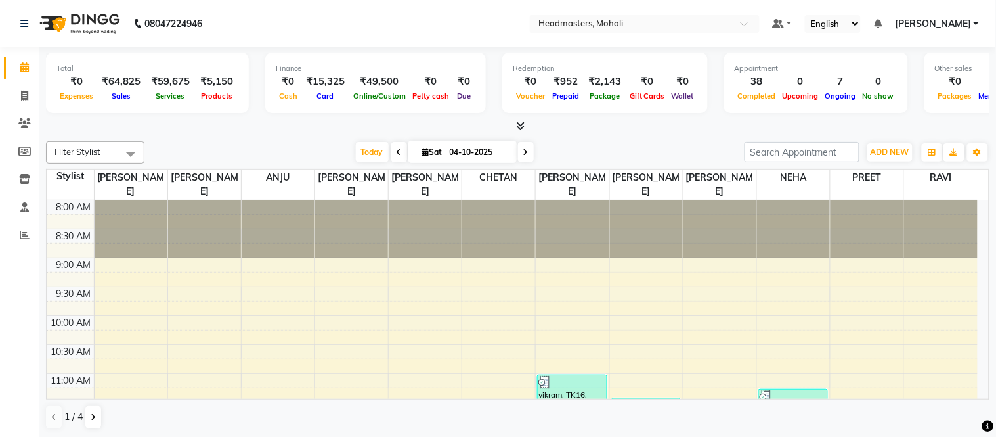
click at [527, 123] on div at bounding box center [518, 127] width 944 height 14
click at [526, 123] on div at bounding box center [518, 127] width 944 height 14
click at [523, 123] on div at bounding box center [518, 127] width 944 height 14
click at [522, 125] on icon at bounding box center [520, 126] width 9 height 10
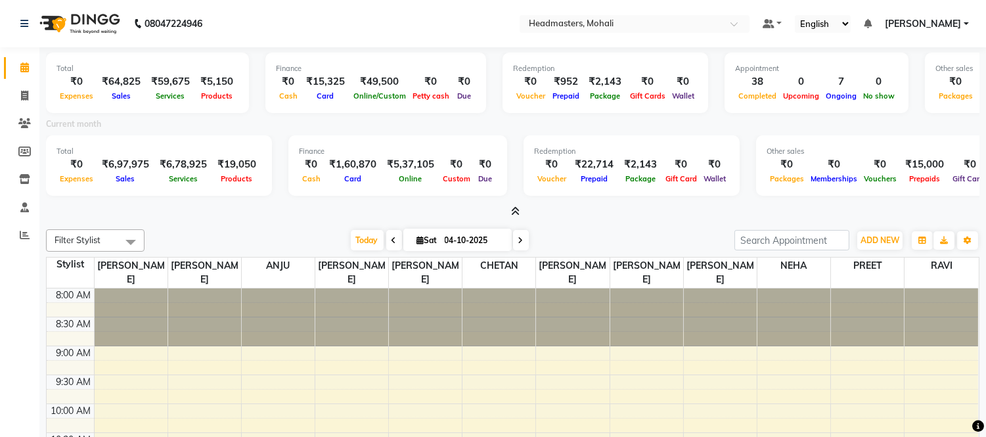
click at [514, 212] on icon at bounding box center [515, 211] width 9 height 10
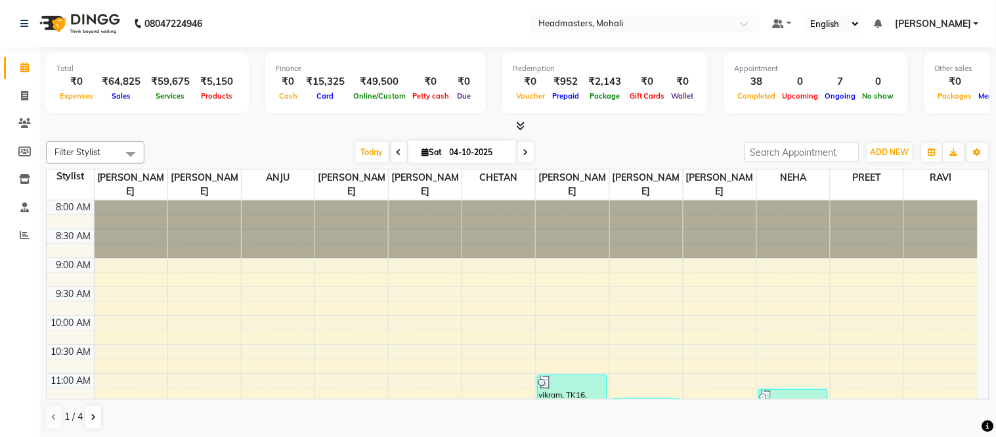
click at [519, 129] on icon at bounding box center [520, 126] width 9 height 10
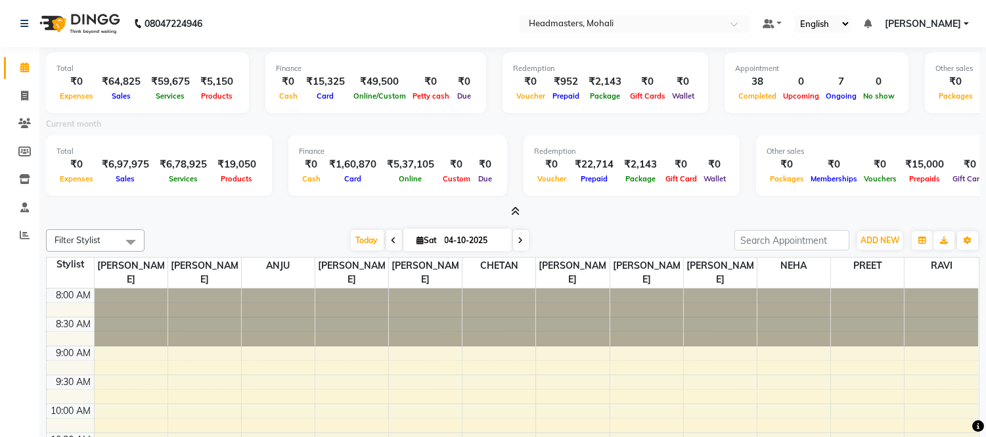
click at [519, 206] on icon at bounding box center [515, 211] width 9 height 10
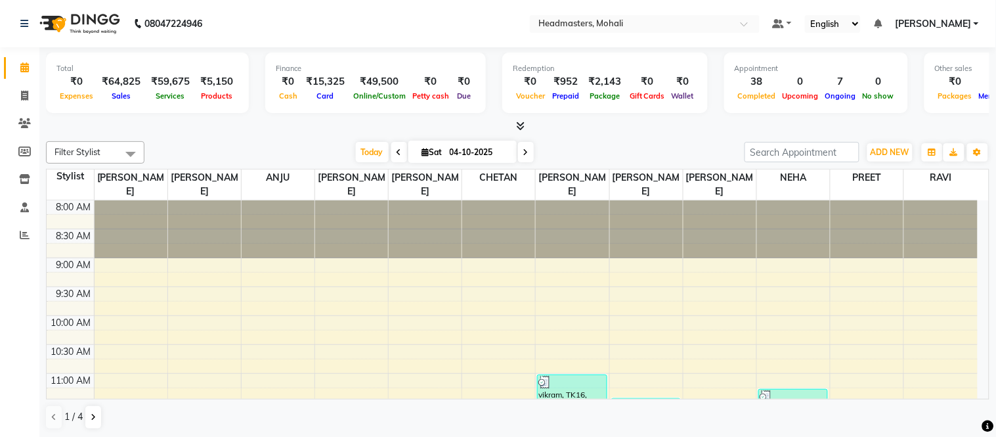
click at [366, 28] on nav "08047224946 Select Location × Headmasters, Mohali Default Panel My Panel Englis…" at bounding box center [498, 23] width 996 height 47
drag, startPoint x: 282, startPoint y: 16, endPoint x: 282, endPoint y: 2, distance: 13.8
click at [282, 8] on nav "08047224946 Select Location × Headmasters, Mohali Default Panel My Panel Englis…" at bounding box center [498, 23] width 996 height 47
click at [219, 126] on div at bounding box center [518, 127] width 944 height 14
click at [37, 67] on li "Calendar" at bounding box center [19, 68] width 39 height 28
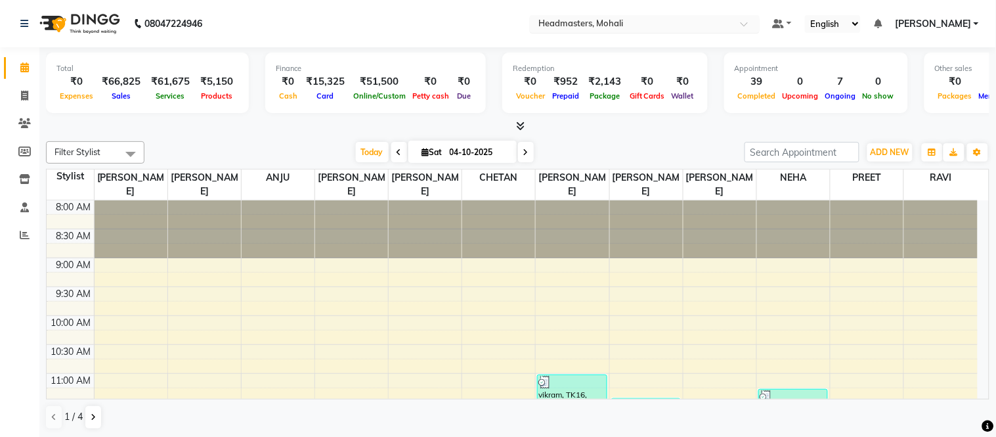
click at [691, 16] on div "Select Location × Headmasters, [GEOGRAPHIC_DATA]" at bounding box center [645, 24] width 230 height 18
click at [433, 16] on nav "08047224946 Select Location × Headmasters, Mohali Default Panel My Panel Englis…" at bounding box center [498, 23] width 996 height 47
click at [294, 29] on nav "08047224946 Select Location × Headmasters, Mohali Default Panel My Panel Englis…" at bounding box center [498, 23] width 996 height 47
click at [516, 123] on icon at bounding box center [520, 126] width 9 height 10
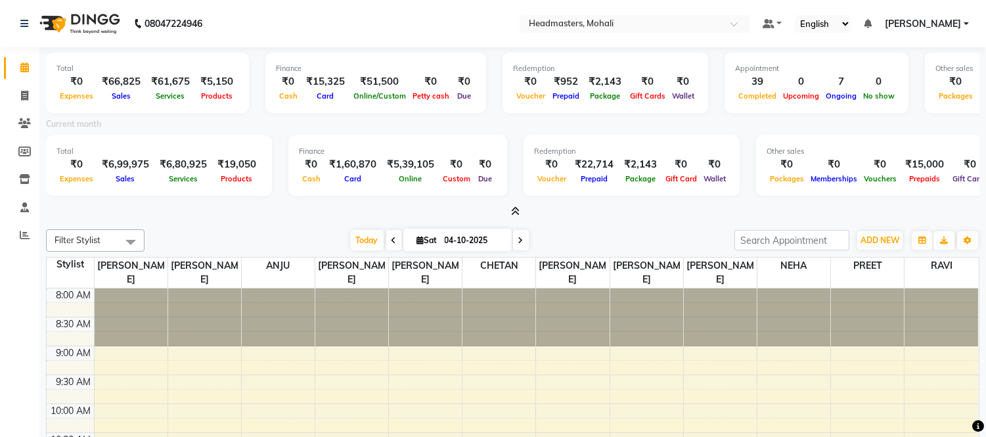
click at [514, 214] on icon at bounding box center [515, 211] width 9 height 10
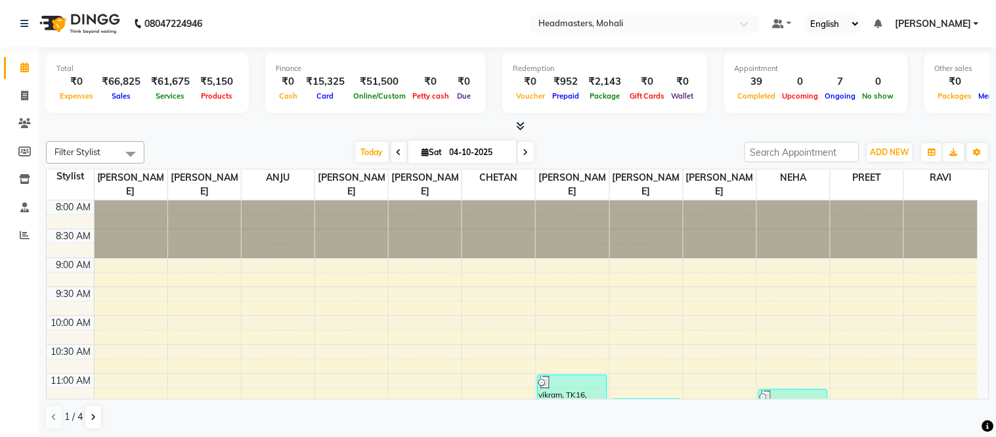
drag, startPoint x: 460, startPoint y: 16, endPoint x: 442, endPoint y: 3, distance: 22.5
click at [448, 8] on nav "08047224946 Select Location × Headmasters, Mohali Default Panel My Panel Englis…" at bounding box center [498, 23] width 996 height 47
click at [33, 64] on span at bounding box center [24, 67] width 23 height 15
click at [15, 73] on span at bounding box center [24, 67] width 23 height 15
click at [522, 123] on icon at bounding box center [520, 126] width 9 height 10
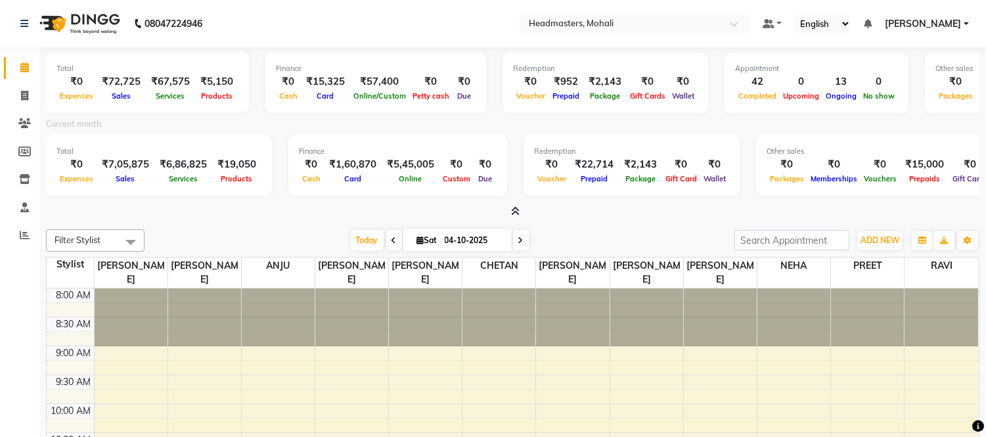
click at [460, 24] on nav "08047224946 Select Location × Headmasters, Mohali Default Panel My Panel Englis…" at bounding box center [493, 23] width 986 height 47
drag, startPoint x: 55, startPoint y: 62, endPoint x: 0, endPoint y: 77, distance: 57.2
click at [0, 77] on app-home "08047224946 Select Location × Headmasters, Mohali Default Panel My Panel Englis…" at bounding box center [493, 263] width 986 height 526
click at [264, 120] on div "Current month" at bounding box center [512, 126] width 953 height 18
click at [280, 0] on html "08047224946 Select Location × Headmasters, Mohali Default Panel My Panel Englis…" at bounding box center [493, 218] width 986 height 437
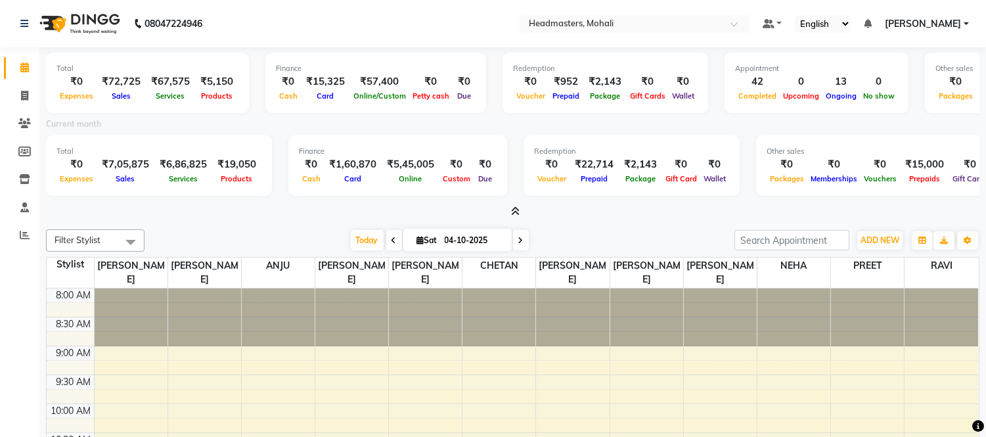
click at [261, 13] on nav "08047224946 Need Help? Call us on 08047224946 Select Location × Headmasters, Mo…" at bounding box center [493, 23] width 986 height 47
drag, startPoint x: 276, startPoint y: 56, endPoint x: 270, endPoint y: 7, distance: 49.7
click at [276, 53] on div "Finance ₹0 Cash ₹15,325 Card ₹57,400 Online/Custom ₹0 Petty cash ₹0 Due" at bounding box center [375, 83] width 221 height 60
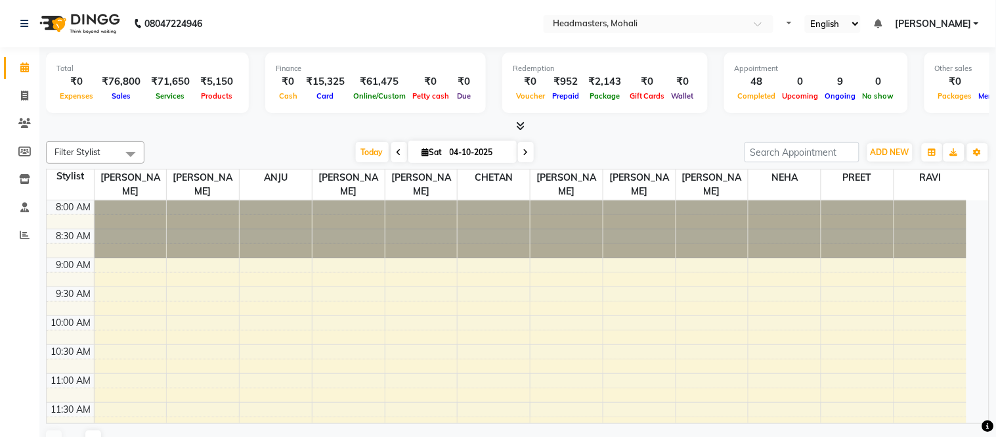
select select "en"
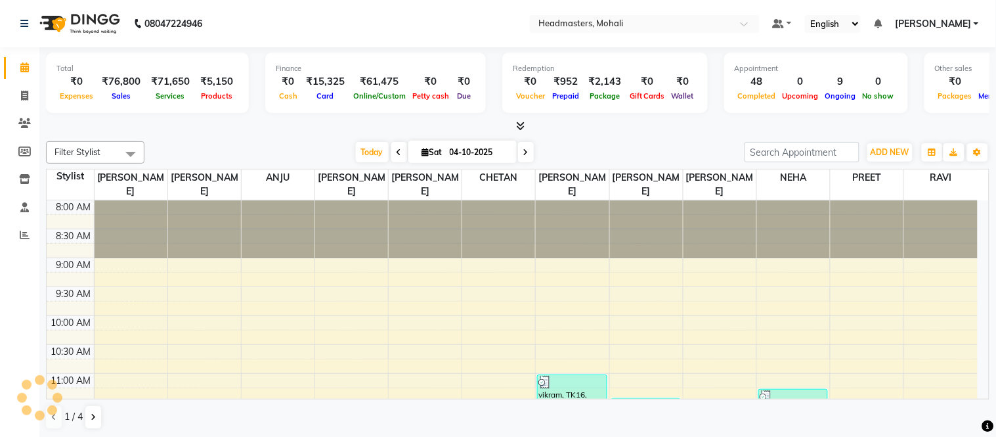
click at [523, 122] on icon at bounding box center [520, 126] width 9 height 10
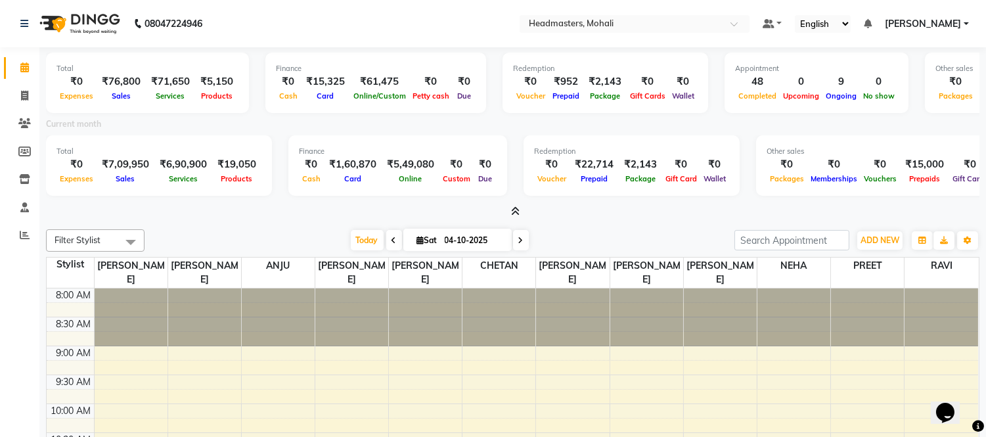
click at [509, 208] on span at bounding box center [513, 212] width 14 height 14
click at [378, 11] on nav "08047224946 Select Location × Headmasters, Mohali Default Panel My Panel Englis…" at bounding box center [493, 23] width 986 height 47
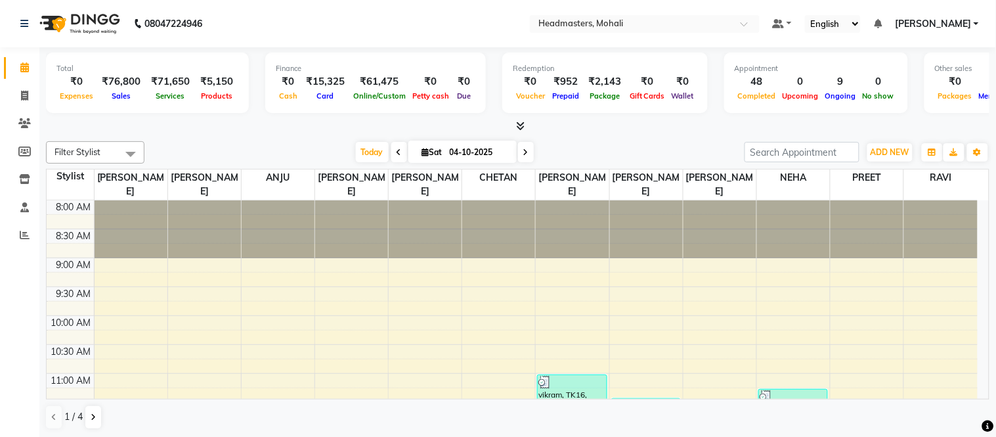
click at [517, 121] on icon at bounding box center [520, 126] width 9 height 10
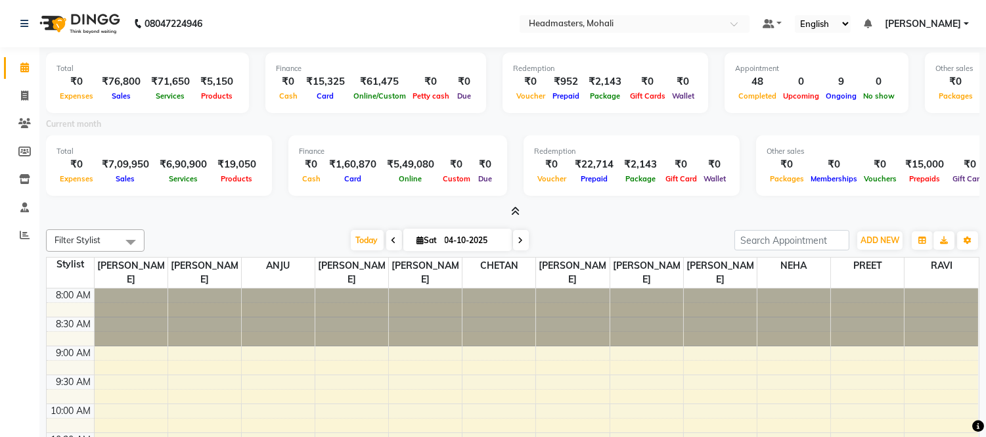
click at [516, 214] on icon at bounding box center [515, 211] width 9 height 10
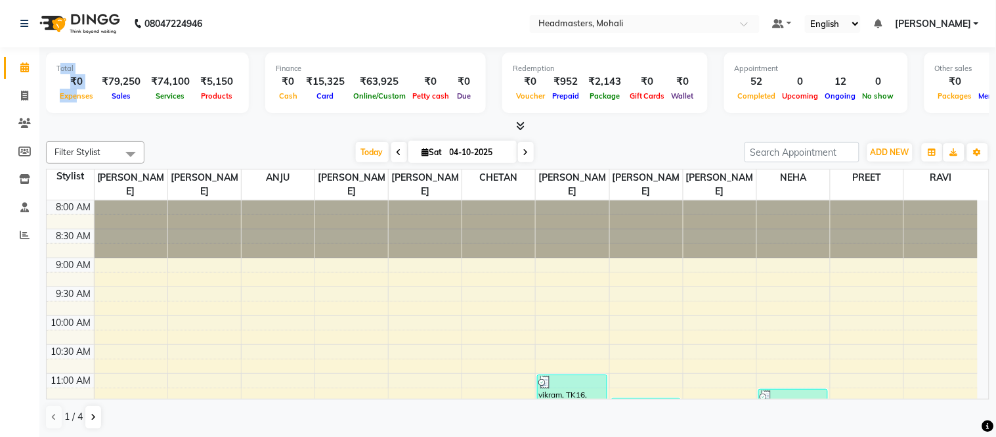
drag, startPoint x: 58, startPoint y: 64, endPoint x: 76, endPoint y: 104, distance: 43.2
click at [76, 104] on div "Total ₹0 Expenses ₹79,250 Sales ₹74,100 Services ₹5,150 Products" at bounding box center [147, 83] width 203 height 60
click at [85, 63] on div "Total" at bounding box center [147, 68] width 182 height 11
drag, startPoint x: 53, startPoint y: 61, endPoint x: 0, endPoint y: 87, distance: 59.3
click at [0, 87] on app-home "08047224946 Select Location × Headmasters, Mohali Default Panel My Panel Englis…" at bounding box center [498, 219] width 996 height 438
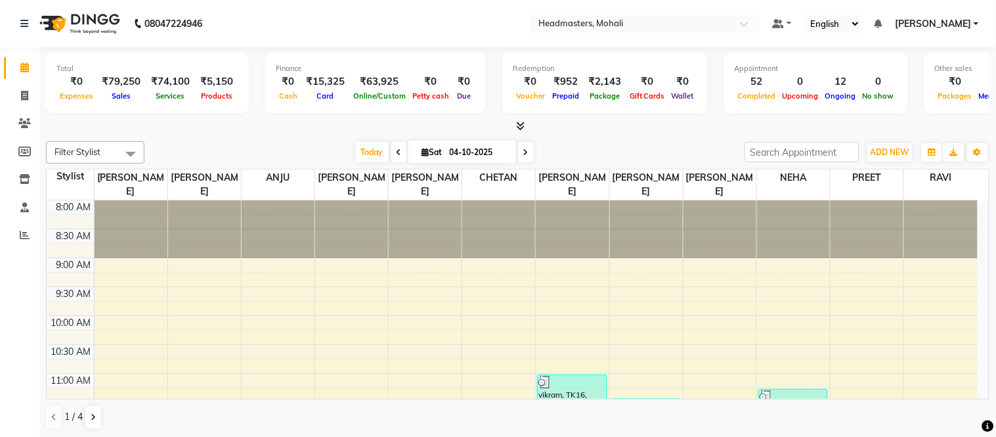
click at [520, 125] on icon at bounding box center [520, 126] width 9 height 10
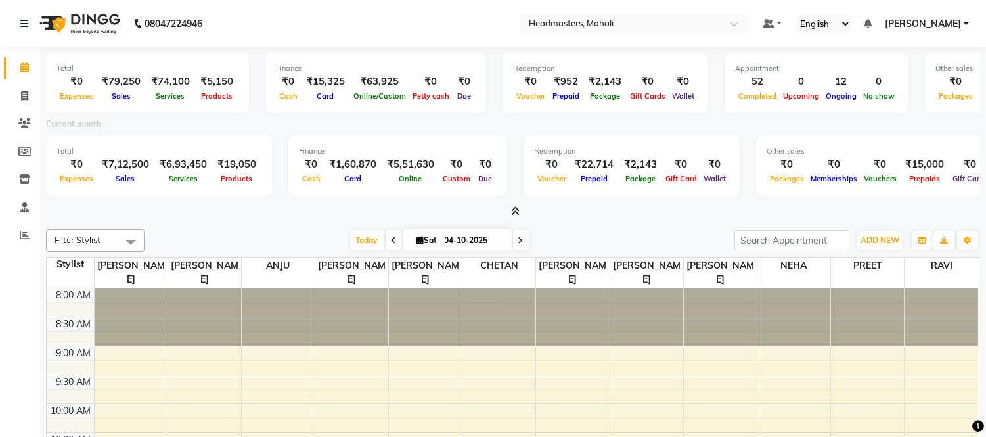
drag, startPoint x: 55, startPoint y: 66, endPoint x: 0, endPoint y: 70, distance: 55.3
click at [0, 70] on app-home "08047224946 Select Location × Headmasters, Mohali Default Panel My Panel Englis…" at bounding box center [493, 263] width 986 height 526
click at [379, 0] on nav "08047224946 Select Location × Headmasters, Mohali Default Panel My Panel Englis…" at bounding box center [493, 23] width 986 height 47
click at [403, 11] on nav "08047224946 Select Location × Headmasters, Mohali Default Panel My Panel Englis…" at bounding box center [493, 23] width 986 height 47
click at [515, 201] on div "Total ₹0 Expenses ₹79,250 Sales ₹74,100 Services ₹5,150 Products Finance ₹0 Cas…" at bounding box center [512, 132] width 933 height 171
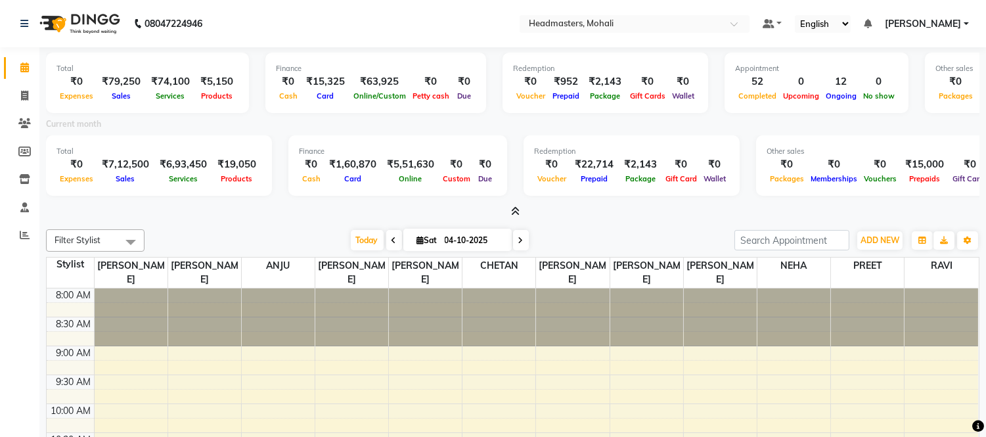
click at [517, 205] on span at bounding box center [513, 212] width 14 height 14
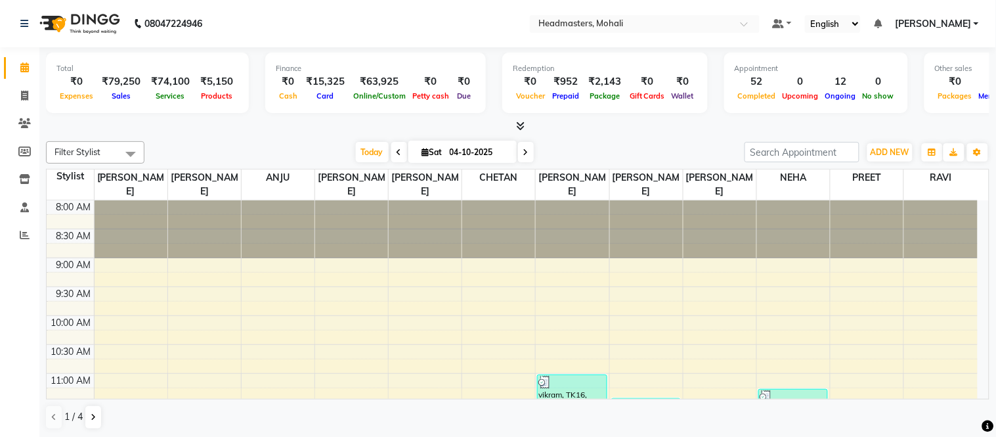
drag, startPoint x: 284, startPoint y: 150, endPoint x: 326, endPoint y: 146, distance: 42.8
click at [284, 150] on div "Today Sat 04-10-2025" at bounding box center [444, 152] width 587 height 20
click at [519, 125] on icon at bounding box center [520, 126] width 9 height 10
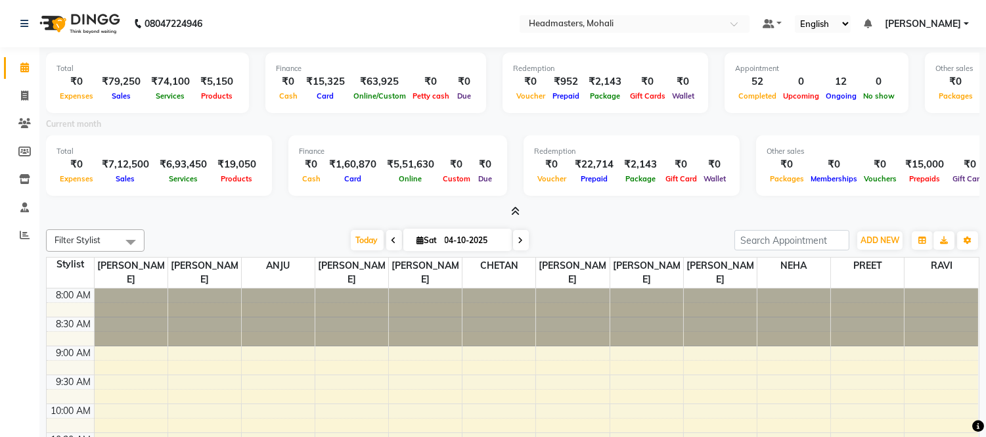
click at [265, 205] on div at bounding box center [512, 212] width 933 height 14
drag, startPoint x: 50, startPoint y: 64, endPoint x: 0, endPoint y: 133, distance: 85.6
click at [0, 133] on app-home "08047224946 Select Location × Headmasters, Mohali Default Panel My Panel Englis…" at bounding box center [493, 263] width 986 height 526
click at [283, 22] on nav "08047224946 Select Location × Headmasters, Mohali Default Panel My Panel Englis…" at bounding box center [493, 23] width 986 height 47
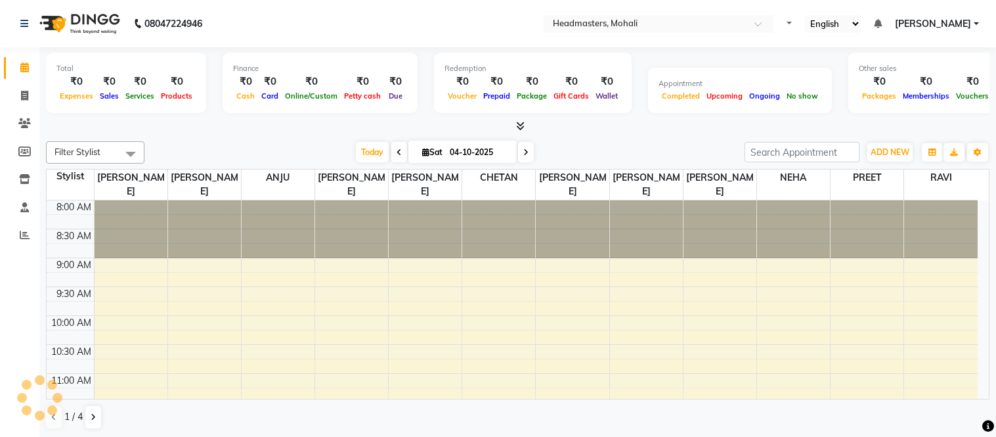
select select "en"
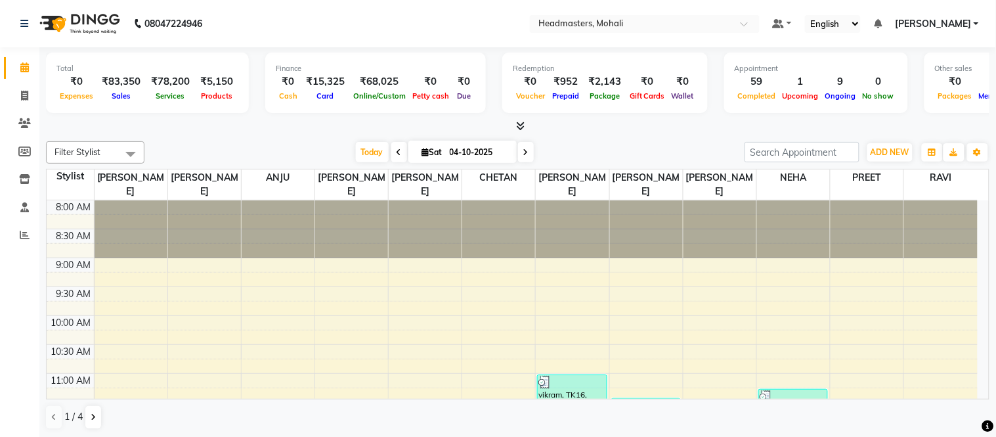
click at [523, 127] on icon at bounding box center [520, 126] width 9 height 10
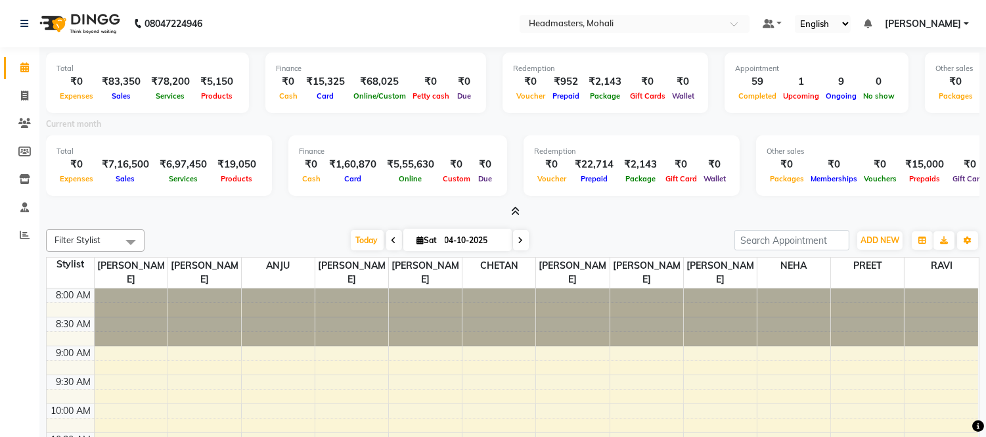
click at [513, 211] on icon at bounding box center [515, 211] width 9 height 10
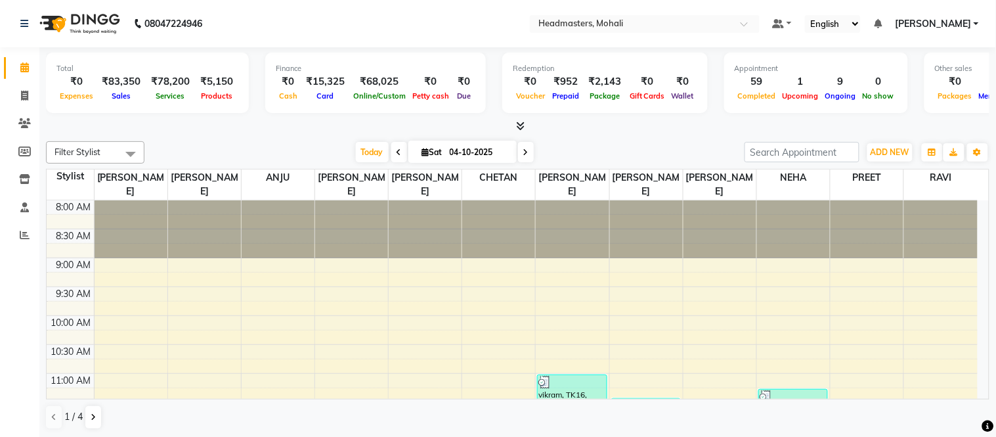
drag, startPoint x: 395, startPoint y: 14, endPoint x: 378, endPoint y: 0, distance: 21.9
click at [389, 10] on nav "08047224946 Select Location × Headmasters, Mohali Default Panel My Panel Englis…" at bounding box center [498, 23] width 996 height 47
click at [276, 14] on nav "08047224946 Select Location × Headmasters, Mohali Default Panel My Panel Englis…" at bounding box center [498, 23] width 996 height 47
click at [516, 128] on icon at bounding box center [520, 126] width 9 height 10
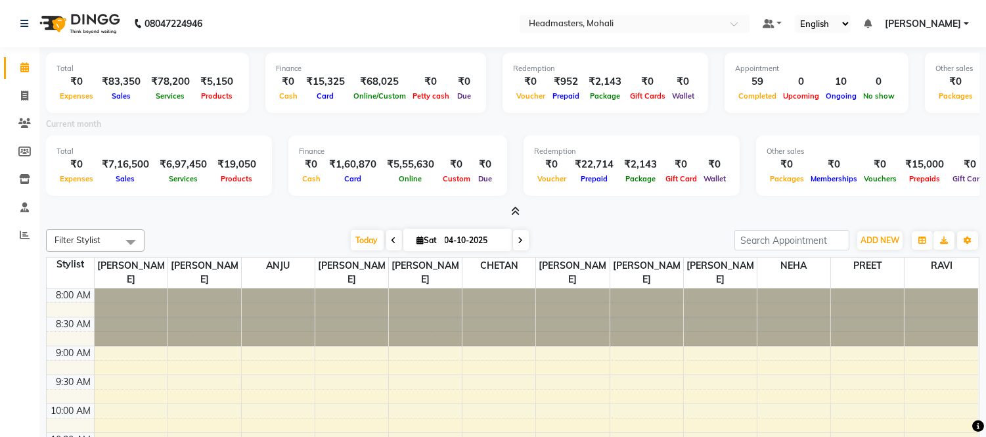
click at [514, 212] on icon at bounding box center [515, 211] width 9 height 10
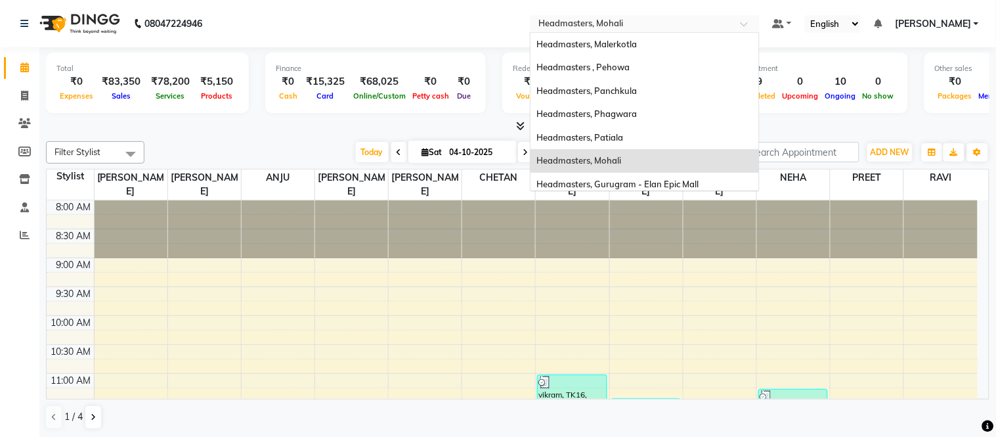
click at [640, 21] on input "text" at bounding box center [631, 24] width 190 height 13
click at [487, 14] on nav "08047224946 Select Location × Headmasters, Mohali Headmasters, Malerkotla Headm…" at bounding box center [498, 23] width 996 height 47
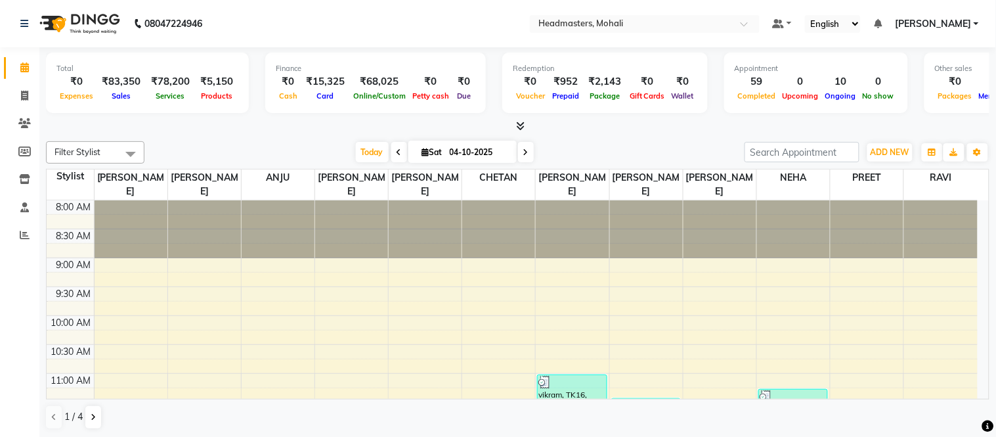
click at [521, 123] on icon at bounding box center [520, 126] width 9 height 10
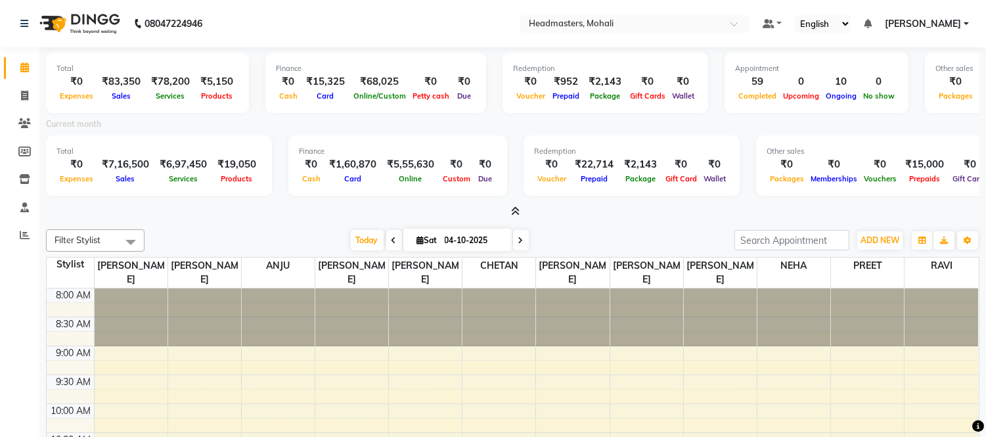
click at [519, 211] on div at bounding box center [512, 212] width 933 height 14
click at [516, 205] on span at bounding box center [513, 212] width 14 height 14
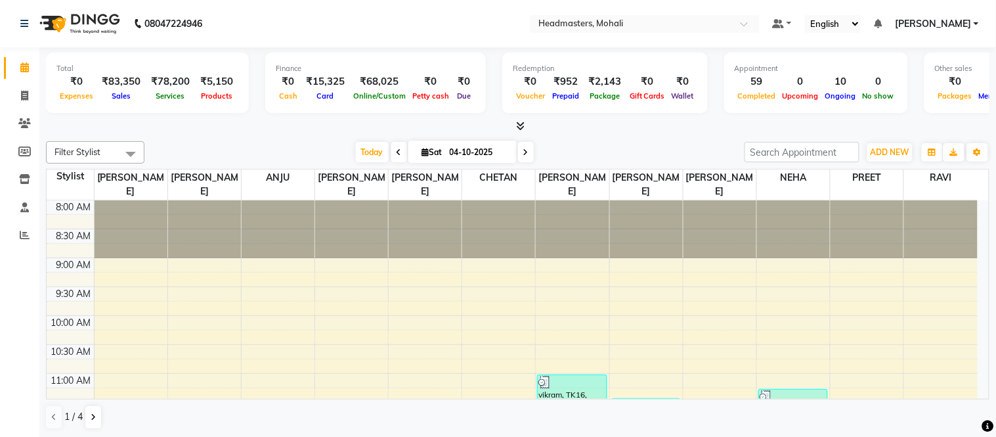
drag, startPoint x: 239, startPoint y: 11, endPoint x: 239, endPoint y: 2, distance: 8.5
click at [239, 5] on nav "08047224946 Select Location × Headmasters, Mohali Default Panel My Panel Englis…" at bounding box center [498, 23] width 996 height 47
click at [280, 5] on nav "08047224946 Select Location × Headmasters, Mohali Default Panel My Panel Englis…" at bounding box center [498, 23] width 996 height 47
click at [521, 121] on icon at bounding box center [520, 126] width 9 height 10
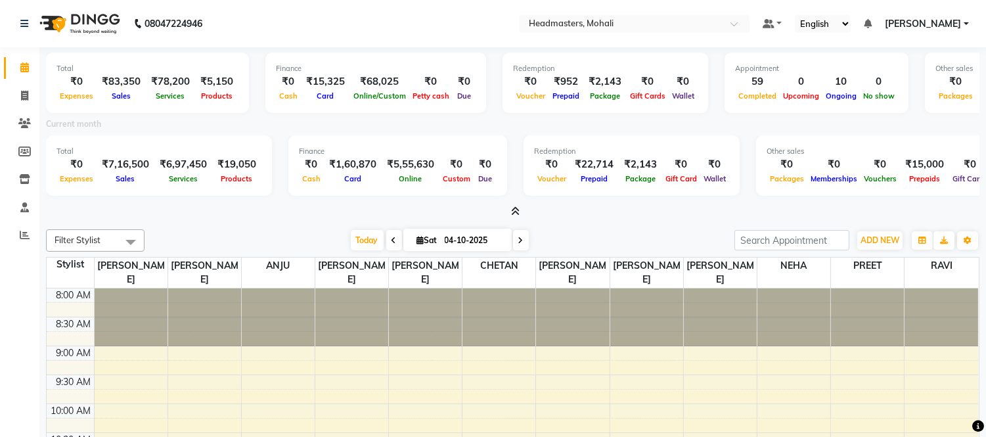
click at [521, 121] on div "Current month" at bounding box center [512, 126] width 953 height 18
click at [513, 209] on icon at bounding box center [515, 211] width 9 height 10
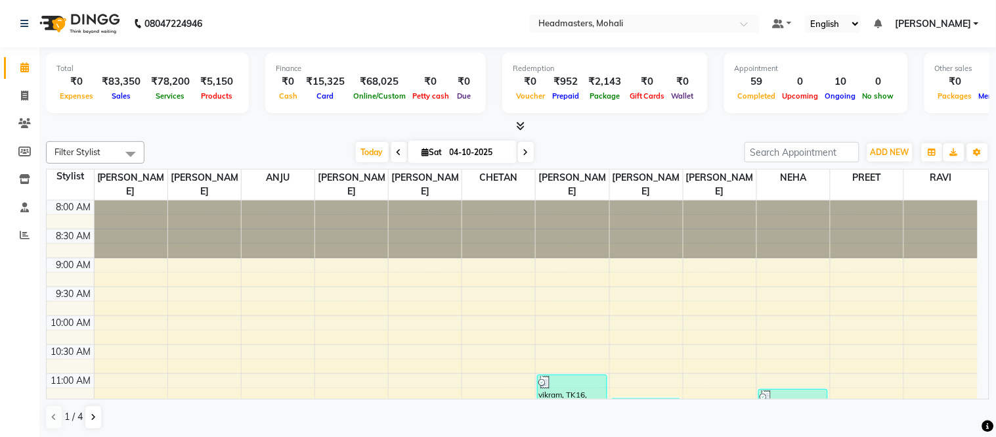
click at [615, 11] on nav "08047224946 Select Location × Headmasters, Mohali Default Panel My Panel Englis…" at bounding box center [498, 23] width 996 height 47
click at [619, 27] on input "text" at bounding box center [631, 24] width 190 height 13
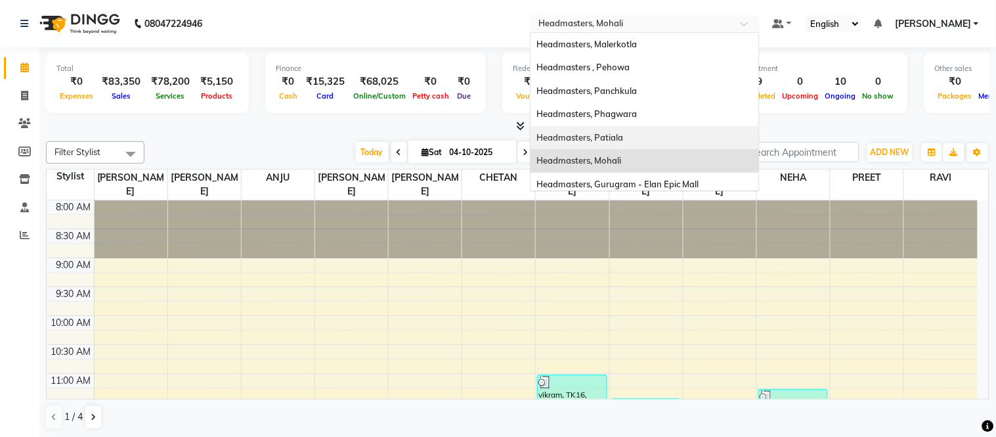
click at [624, 133] on span "Headmasters, Patiala" at bounding box center [580, 137] width 87 height 11
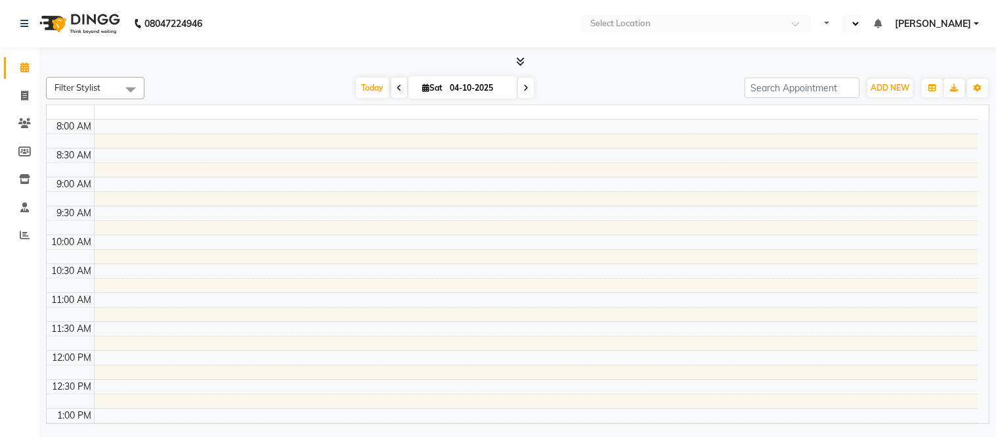
select select "en"
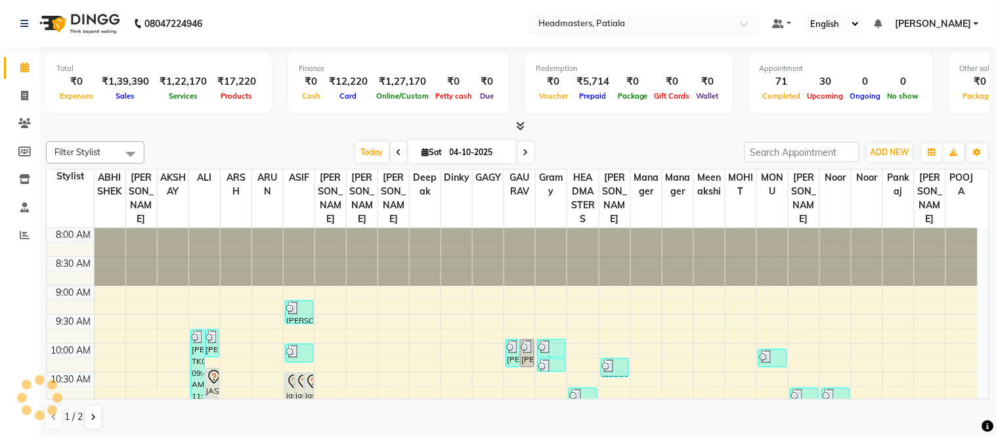
click at [630, 18] on input "text" at bounding box center [631, 24] width 190 height 13
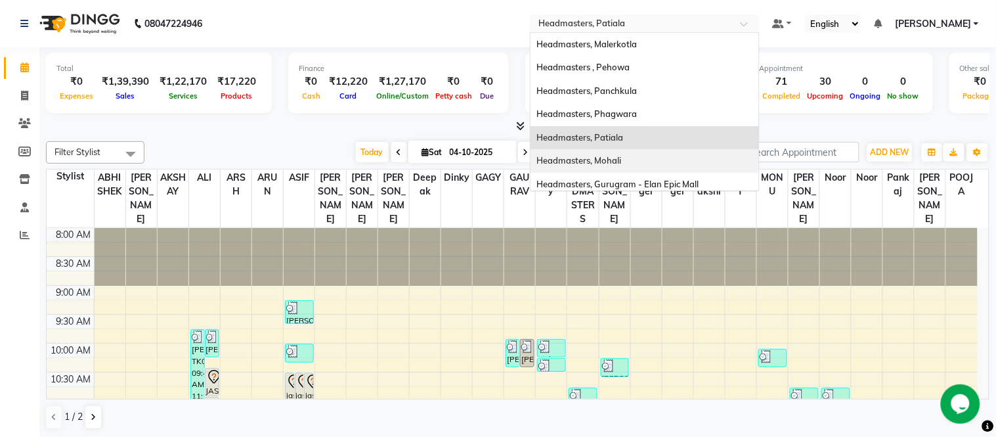
click at [622, 161] on span "Headmasters, Mohali" at bounding box center [579, 160] width 85 height 11
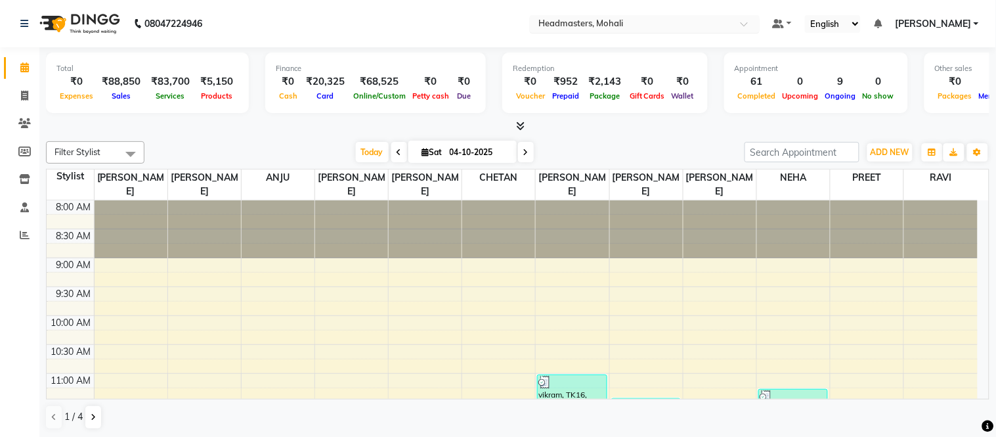
click at [651, 22] on input "text" at bounding box center [631, 24] width 190 height 13
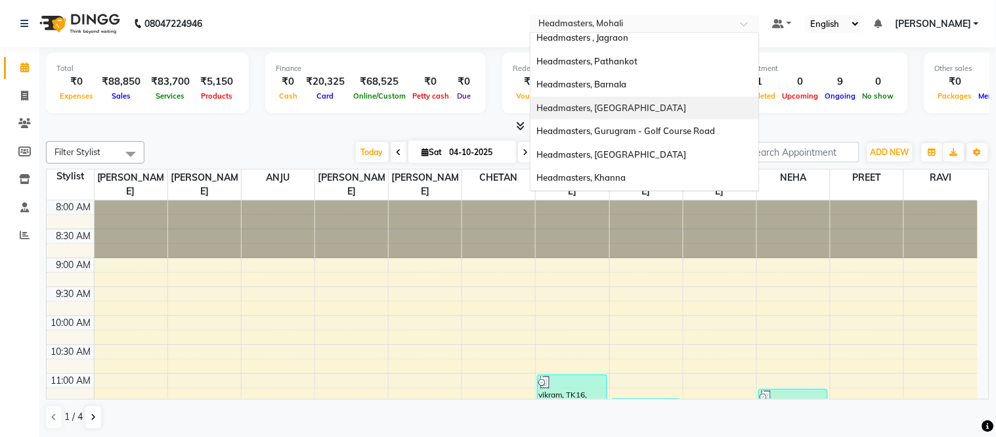
click at [643, 106] on span "Headmasters, Jalandhar" at bounding box center [612, 107] width 150 height 11
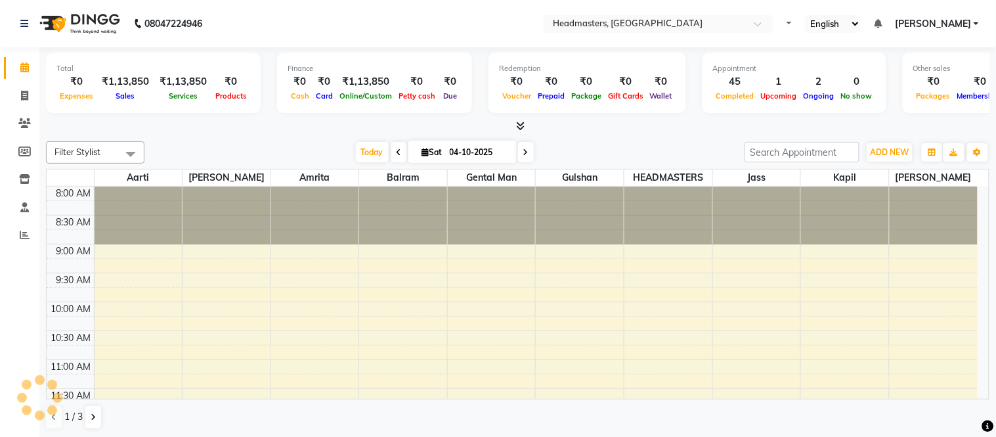
select select "en"
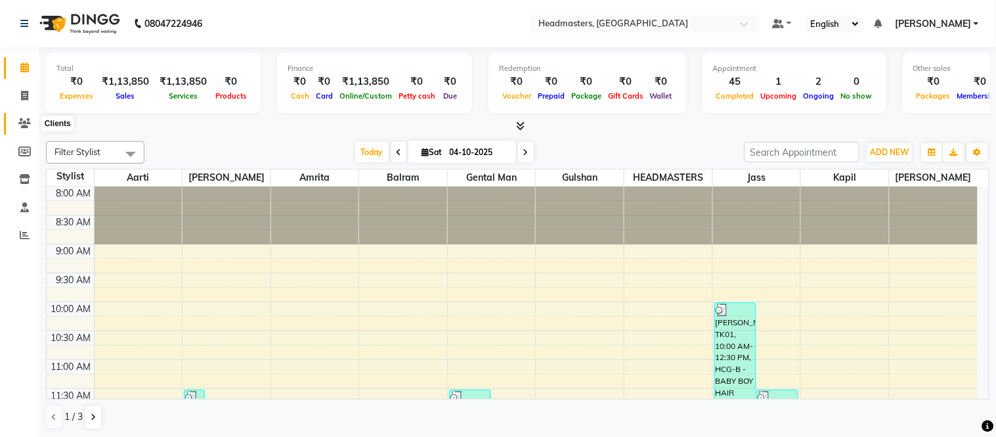
click at [18, 119] on icon at bounding box center [24, 123] width 12 height 10
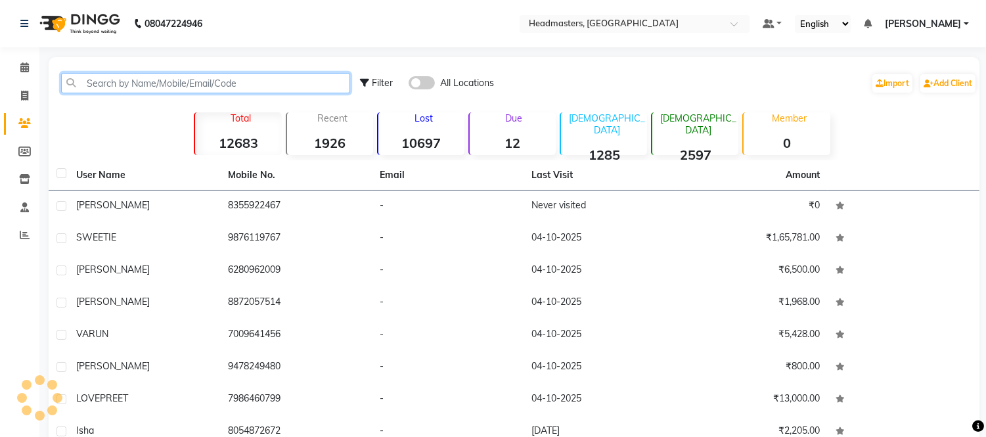
click at [97, 81] on input "text" at bounding box center [205, 83] width 289 height 20
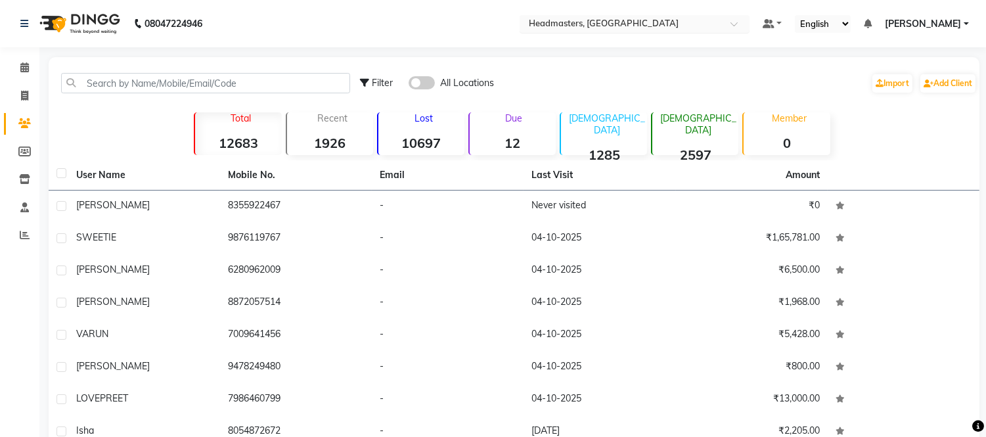
click at [626, 22] on input "text" at bounding box center [621, 24] width 190 height 13
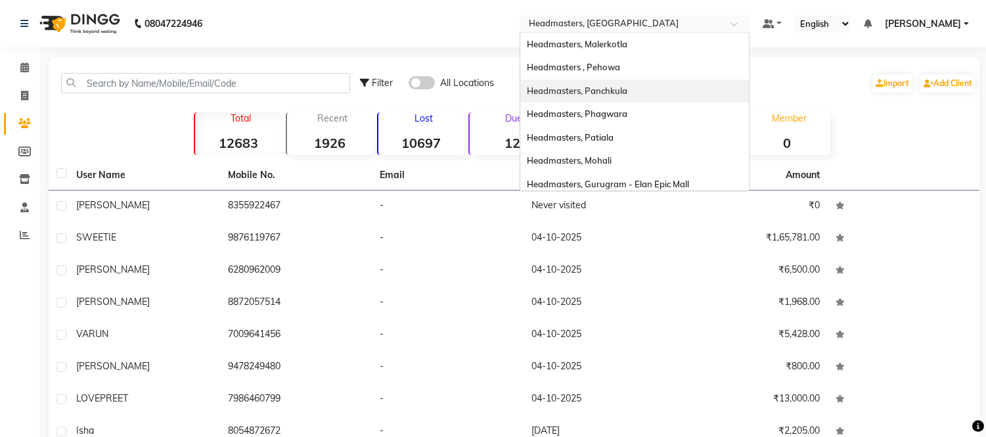
click at [640, 97] on div "Headmasters, Panchkula" at bounding box center [634, 91] width 229 height 24
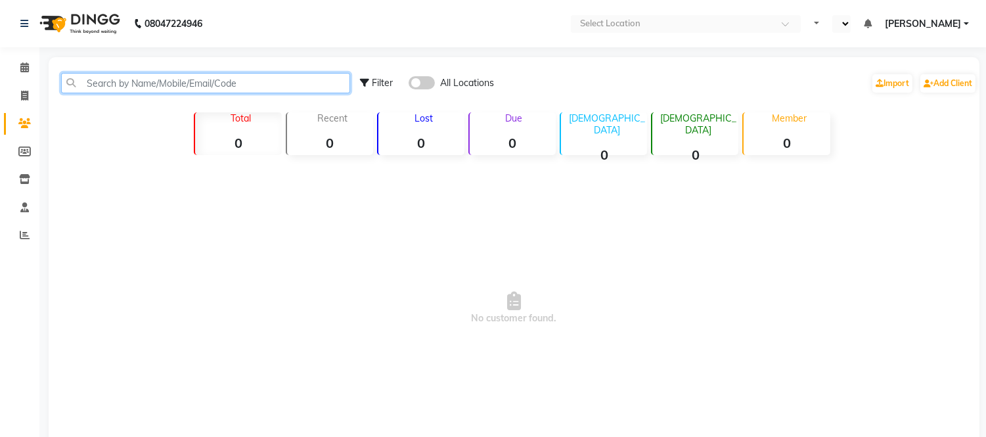
click at [112, 89] on input "text" at bounding box center [205, 83] width 289 height 20
select select "en"
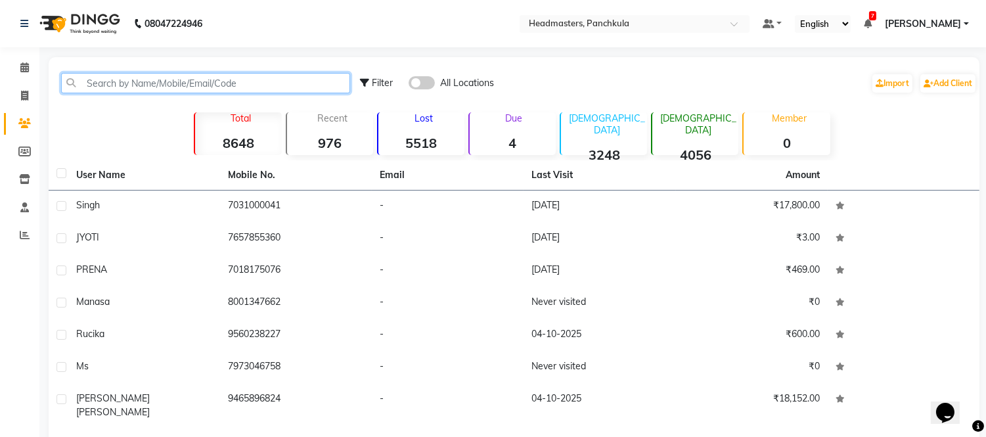
type input "8"
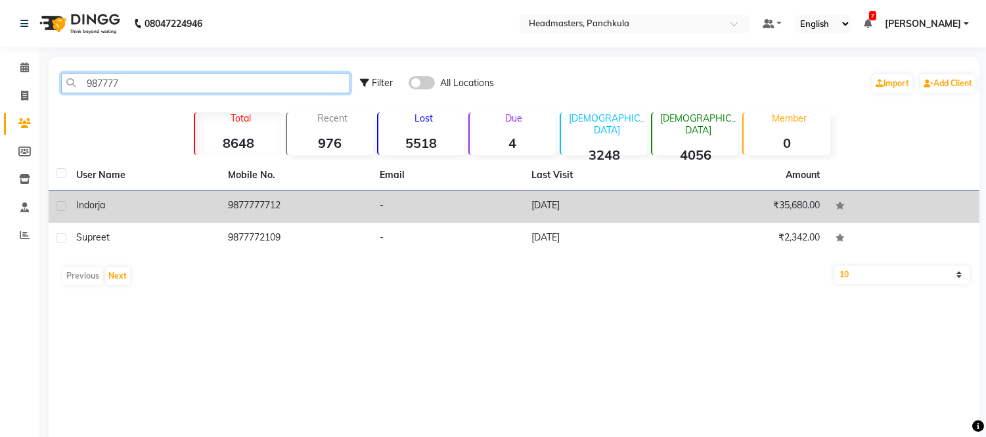
type input "987777"
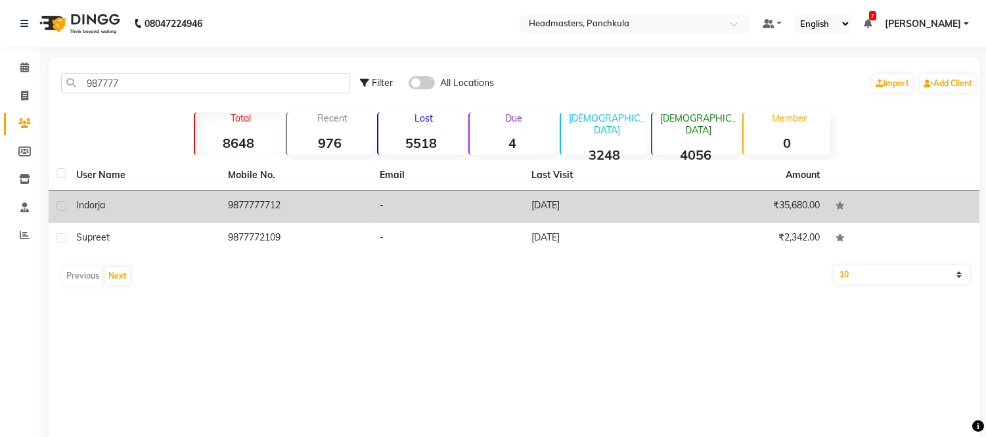
click at [251, 207] on td "9877777712" at bounding box center [296, 206] width 152 height 32
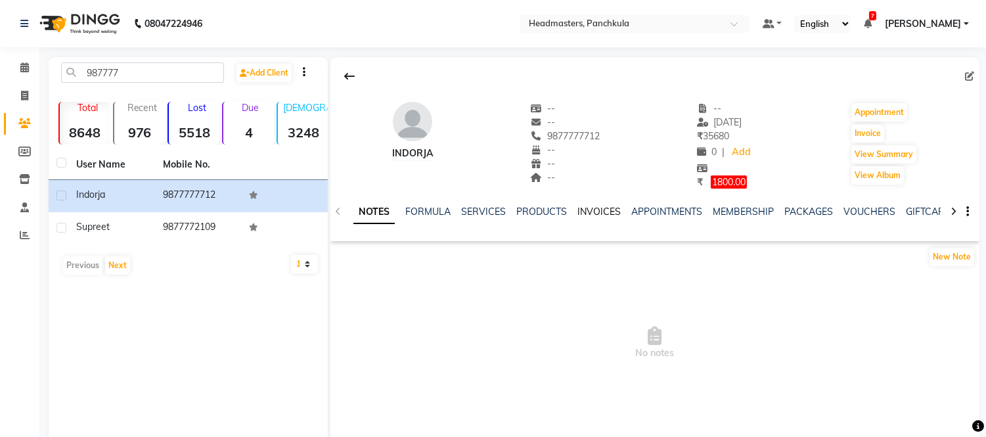
click at [598, 211] on link "INVOICES" at bounding box center [598, 212] width 43 height 12
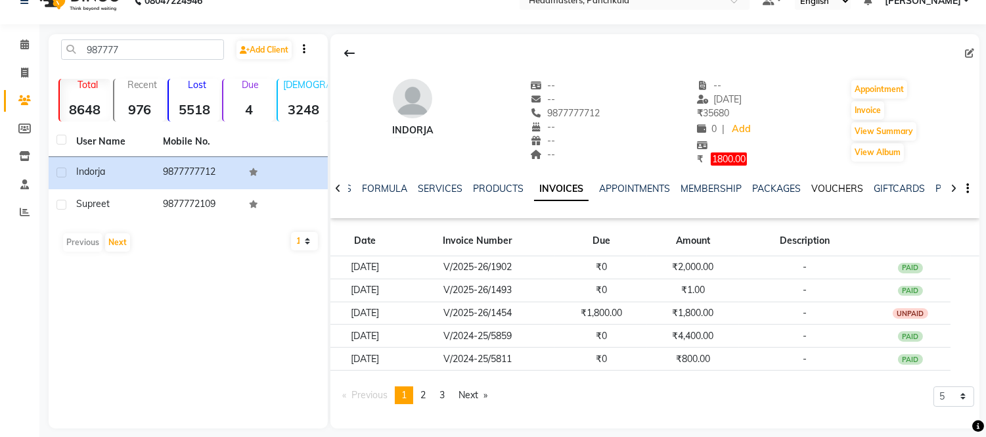
scroll to position [33, 0]
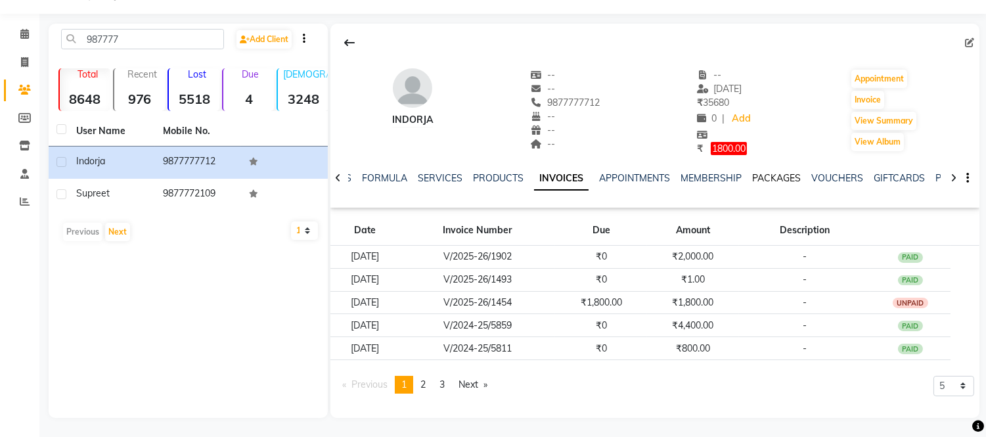
click at [762, 179] on link "PACKAGES" at bounding box center [776, 178] width 49 height 12
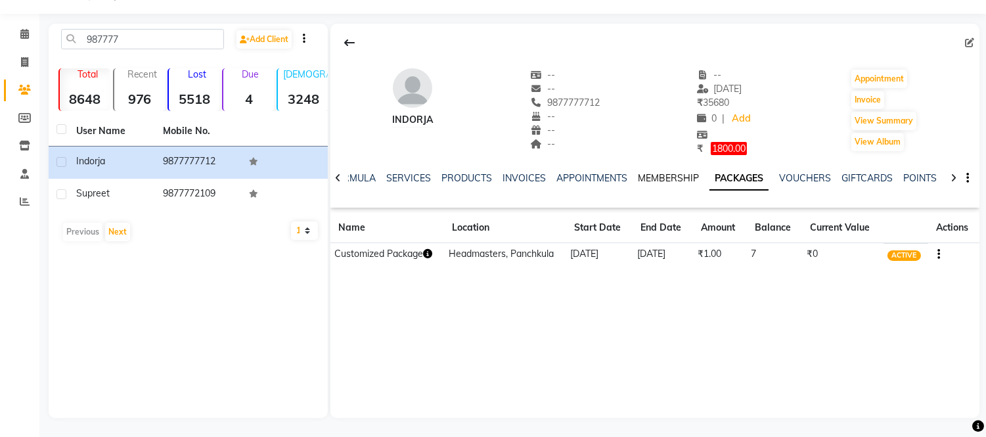
click at [670, 177] on link "MEMBERSHIP" at bounding box center [668, 178] width 61 height 12
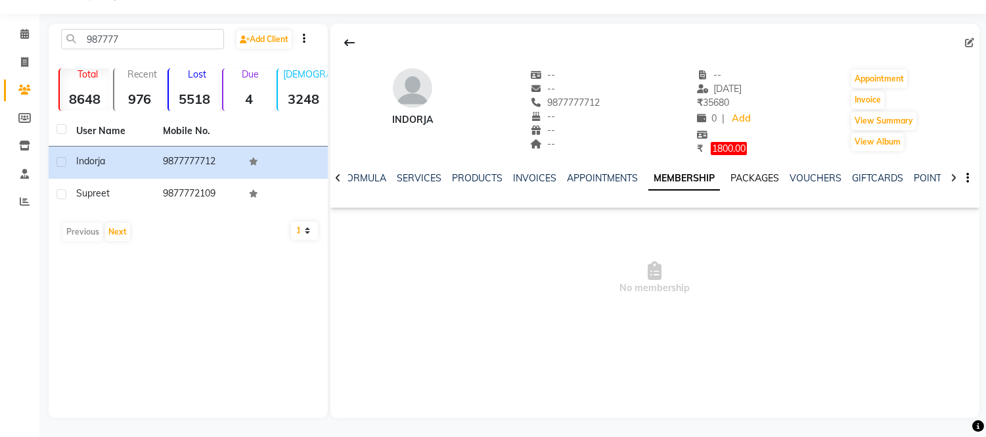
click at [769, 178] on link "PACKAGES" at bounding box center [754, 178] width 49 height 12
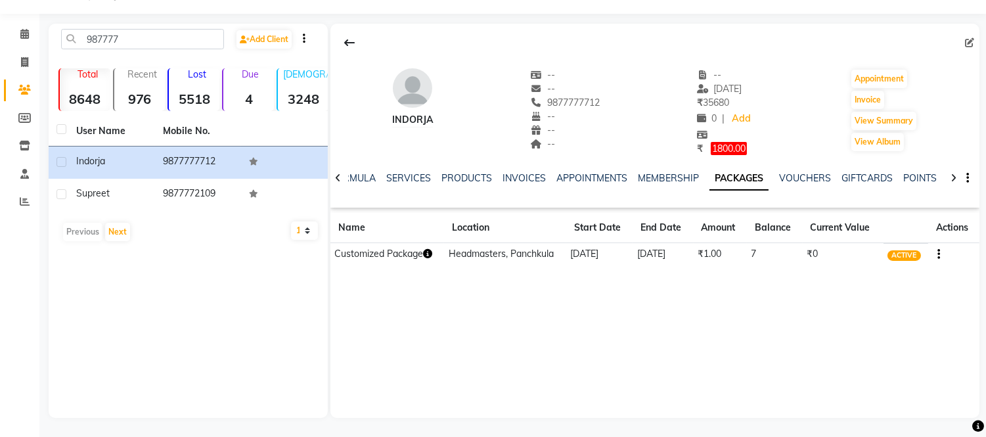
click at [643, 253] on td "[DATE]" at bounding box center [662, 253] width 60 height 23
click at [936, 256] on button "button" at bounding box center [936, 254] width 8 height 14
click at [885, 253] on div "Redemption History" at bounding box center [875, 254] width 86 height 16
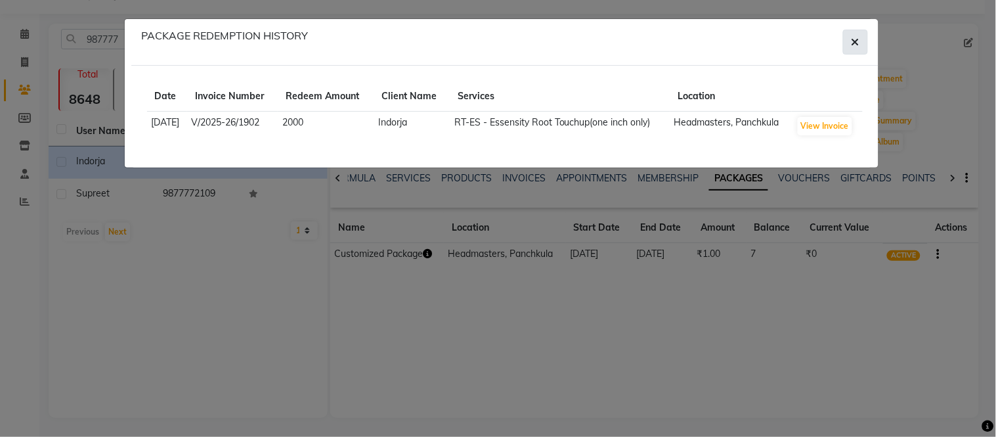
click at [848, 43] on button "button" at bounding box center [855, 42] width 25 height 25
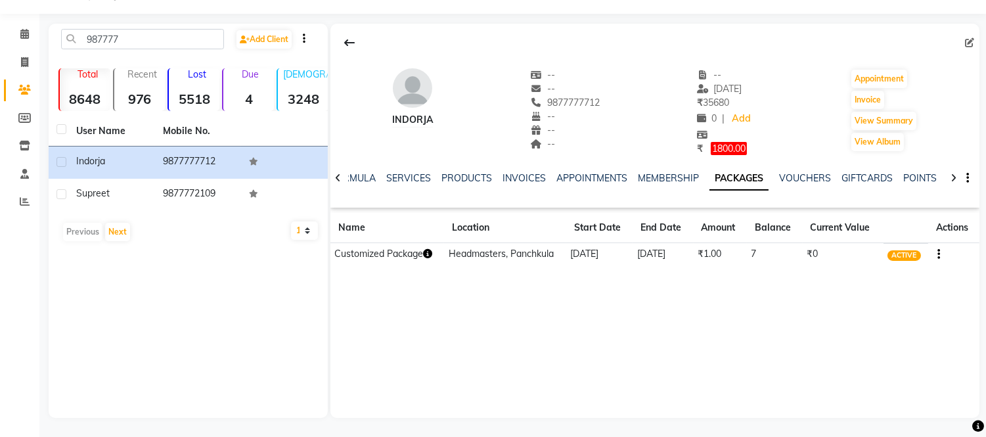
drag, startPoint x: 773, startPoint y: 254, endPoint x: 747, endPoint y: 250, distance: 25.9
click at [747, 250] on tr "Customized Package Headmasters, Panchkula [DATE] [DATE] ₹1.00 7 ₹0 ACTIVE" at bounding box center [654, 253] width 649 height 23
drag, startPoint x: 676, startPoint y: 359, endPoint x: 608, endPoint y: 342, distance: 70.4
click at [675, 360] on div "[GEOGRAPHIC_DATA] -- -- 9877777712 -- -- -- -- [DATE] ₹ 35680 0 | Add ₹ 1800.00…" at bounding box center [654, 221] width 649 height 394
click at [579, 330] on div "[GEOGRAPHIC_DATA] -- -- 9877777712 -- -- -- -- [DATE] ₹ 35680 0 | Add ₹ 1800.00…" at bounding box center [654, 221] width 649 height 394
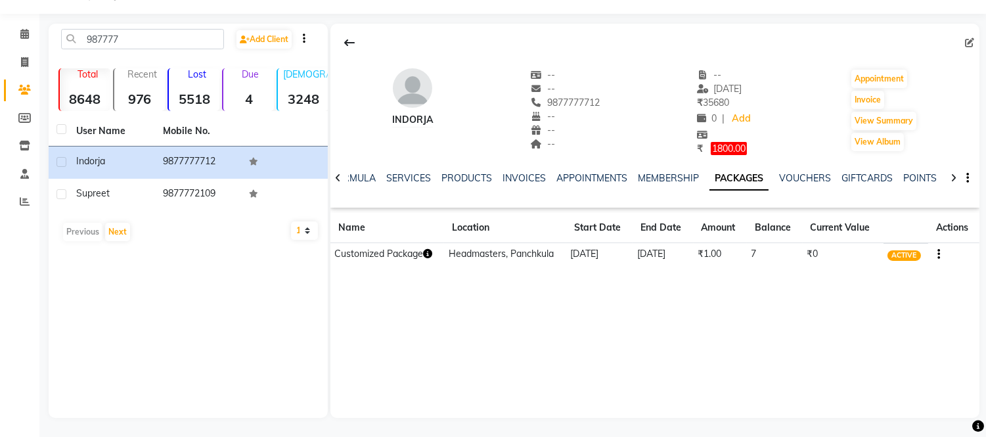
click at [429, 257] on icon "button" at bounding box center [427, 253] width 9 height 9
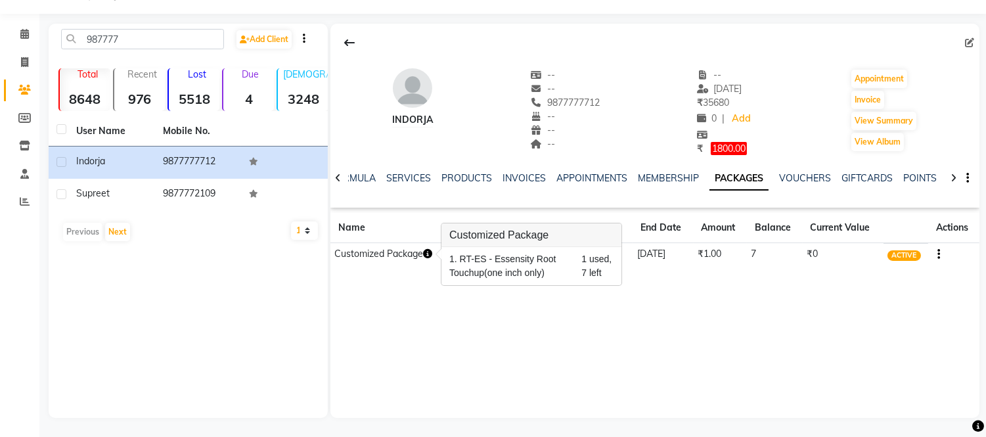
click at [670, 332] on div "[GEOGRAPHIC_DATA] -- -- 9877777712 -- -- -- -- [DATE] ₹ 35680 0 | Add ₹ 1800.00…" at bounding box center [654, 221] width 649 height 394
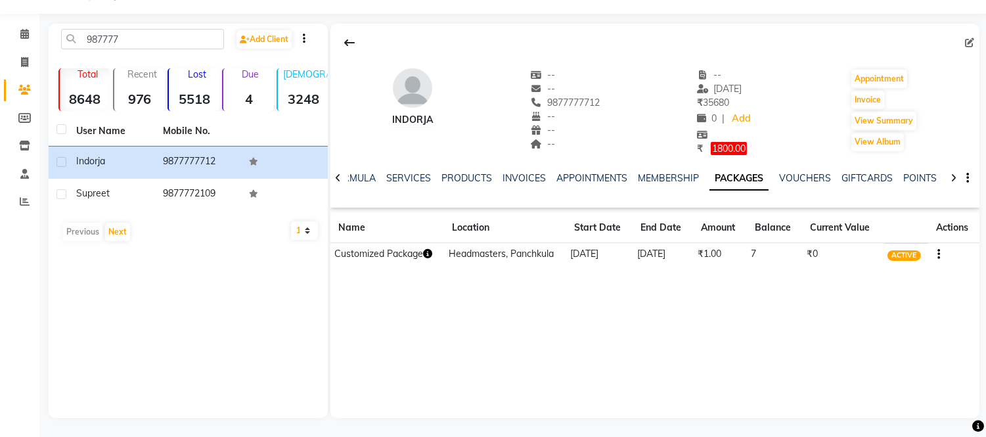
click at [580, 185] on div "NOTES FORMULA SERVICES PRODUCTS INVOICES APPOINTMENTS MEMBERSHIP PACKAGES VOUCH…" at bounding box center [638, 183] width 571 height 24
click at [577, 179] on link "APPOINTMENTS" at bounding box center [591, 178] width 71 height 12
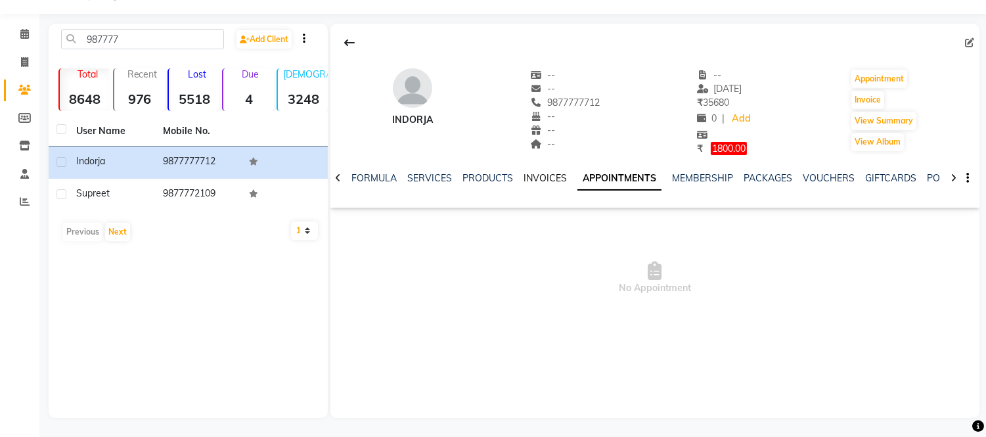
click at [548, 178] on link "INVOICES" at bounding box center [544, 178] width 43 height 12
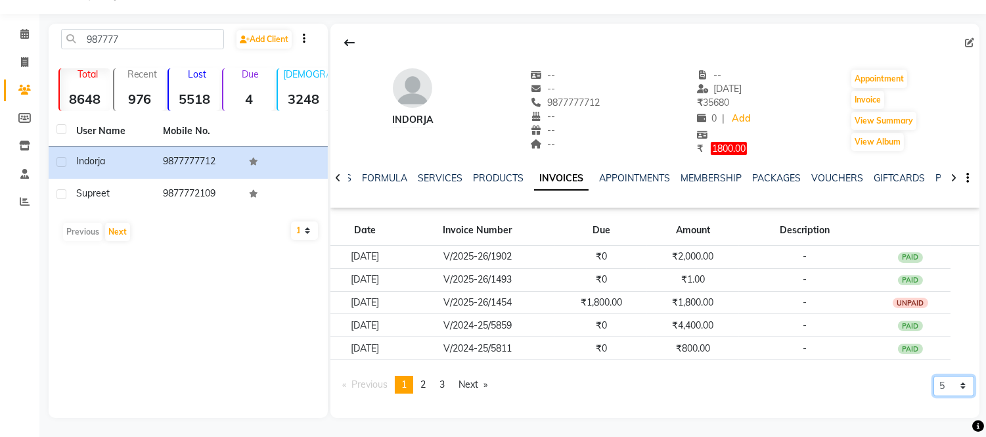
click at [936, 383] on select "5 10 50 100 500" at bounding box center [953, 386] width 41 height 20
select select "500"
click at [933, 396] on select "5 10 50 100 500" at bounding box center [953, 386] width 41 height 20
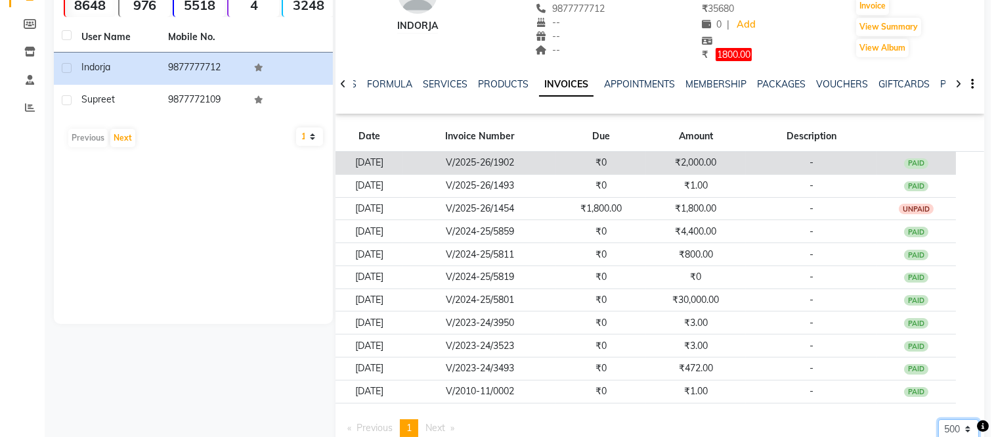
scroll to position [162, 0]
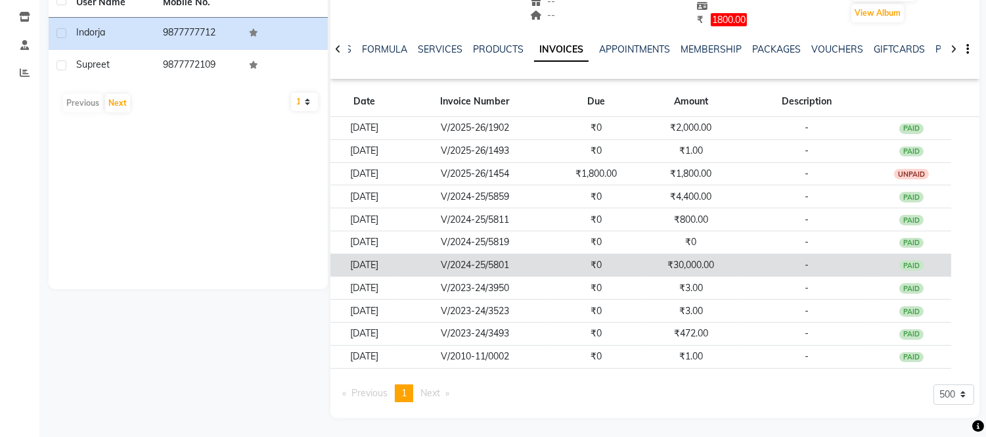
click at [680, 254] on td "₹30,000.00" at bounding box center [690, 264] width 99 height 23
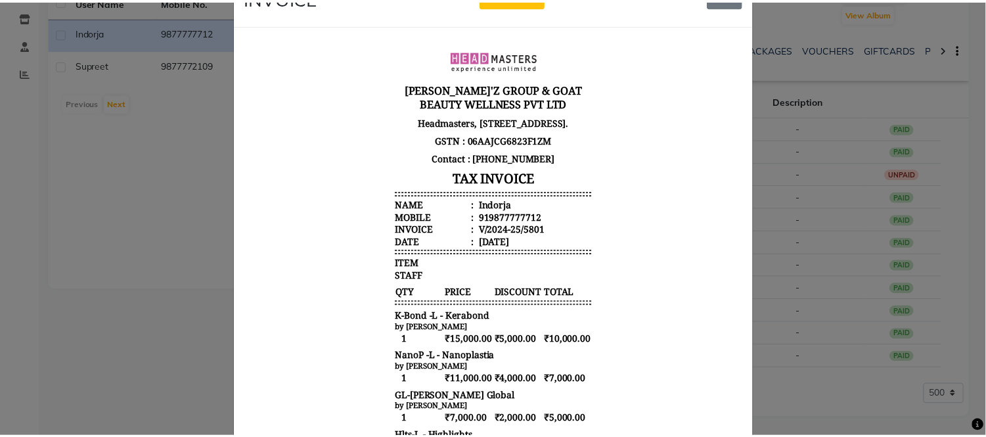
scroll to position [0, 0]
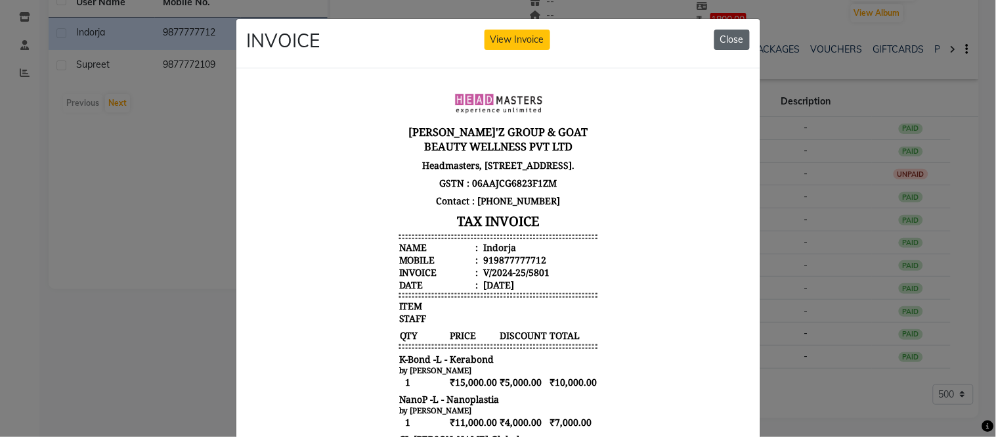
click at [734, 33] on button "Close" at bounding box center [731, 40] width 35 height 20
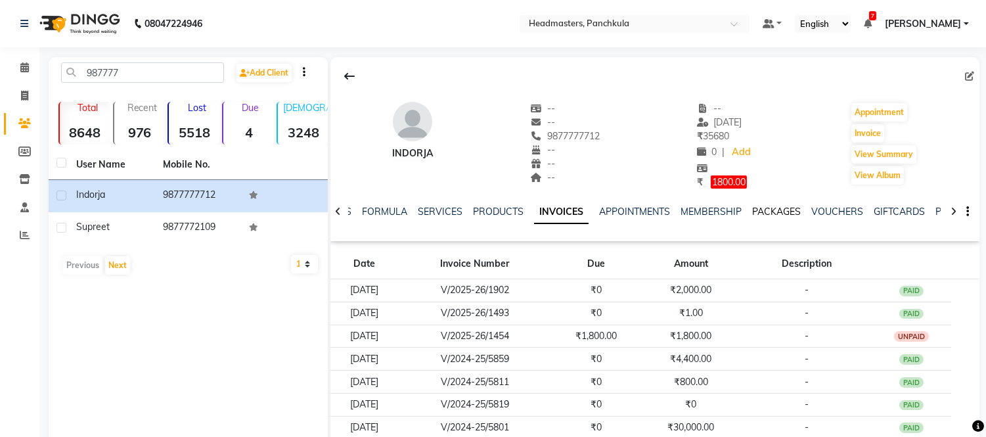
click at [779, 212] on link "PACKAGES" at bounding box center [776, 212] width 49 height 12
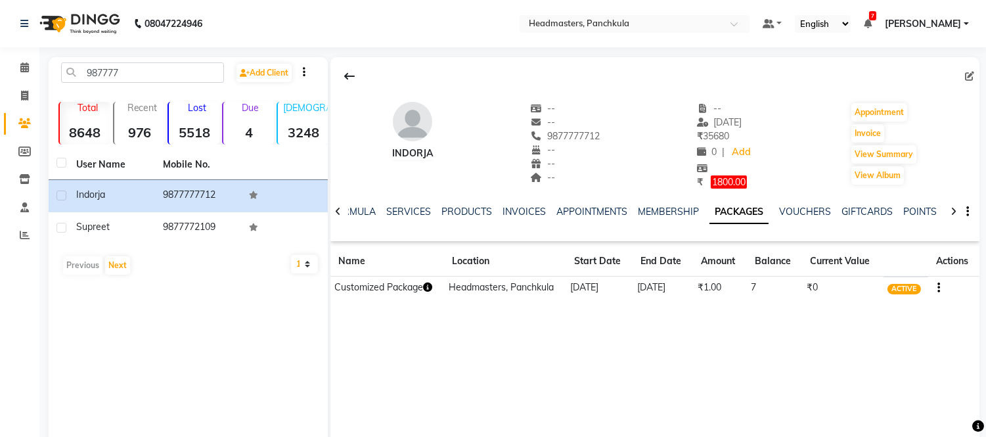
click at [489, 290] on td "Headmasters, Panchkula" at bounding box center [504, 287] width 121 height 23
click at [816, 206] on link "VOUCHERS" at bounding box center [805, 212] width 52 height 12
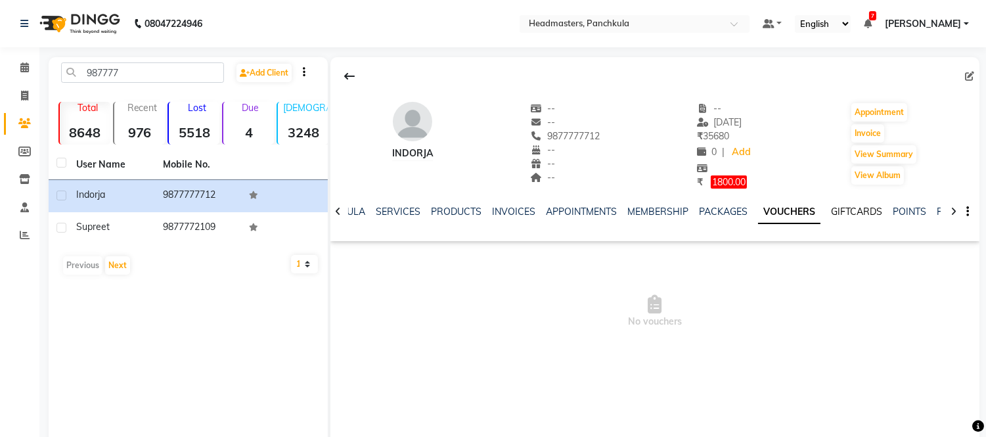
click at [855, 212] on link "GIFTCARDS" at bounding box center [856, 212] width 51 height 12
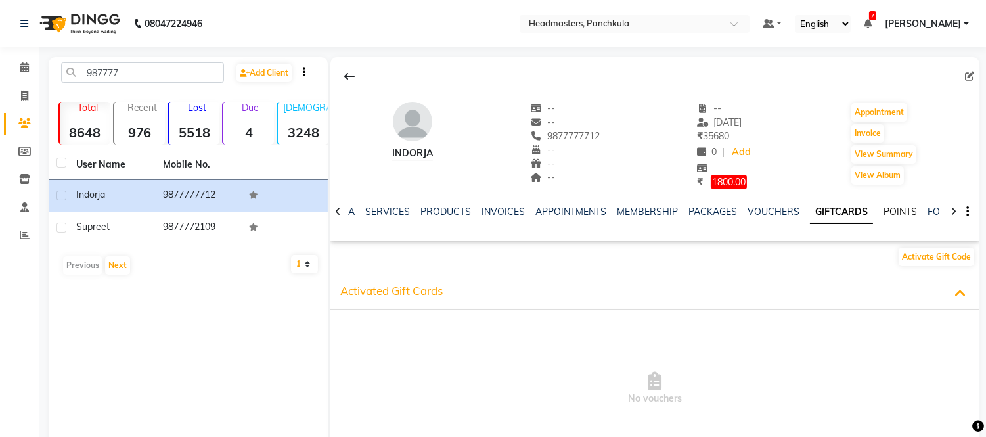
click at [883, 206] on link "POINTS" at bounding box center [899, 212] width 33 height 12
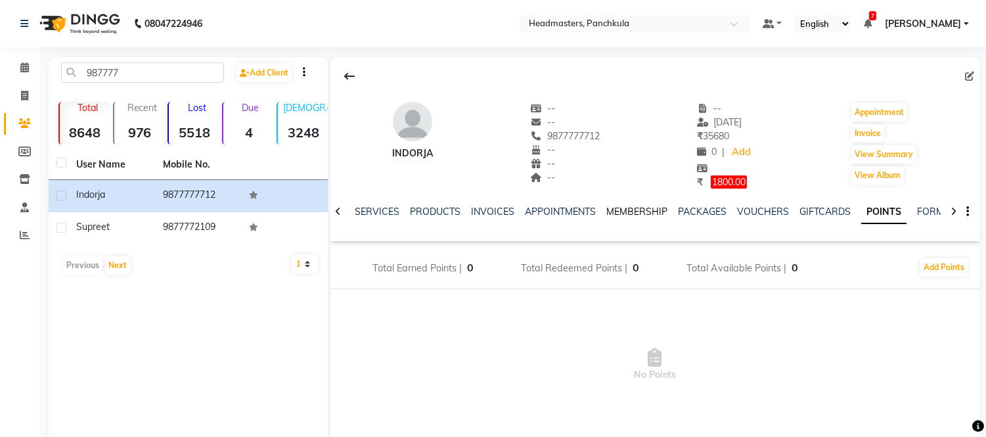
click at [640, 211] on link "MEMBERSHIP" at bounding box center [636, 212] width 61 height 12
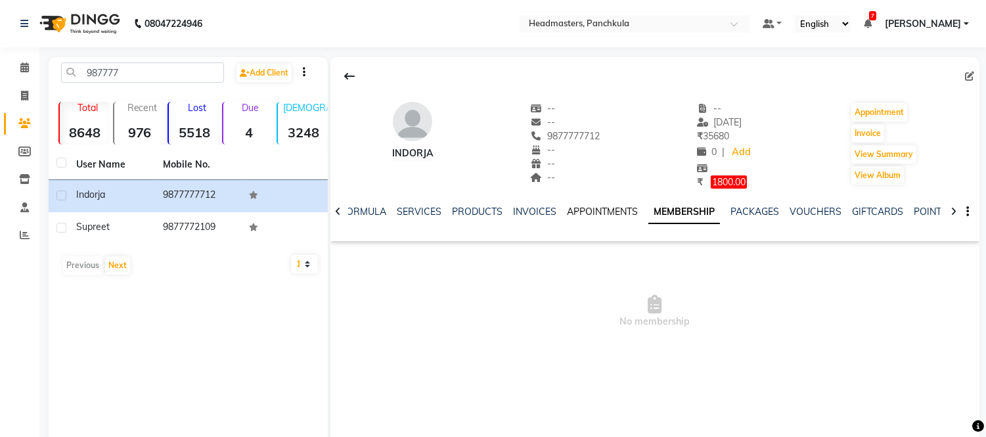
click at [609, 213] on link "APPOINTMENTS" at bounding box center [602, 212] width 71 height 12
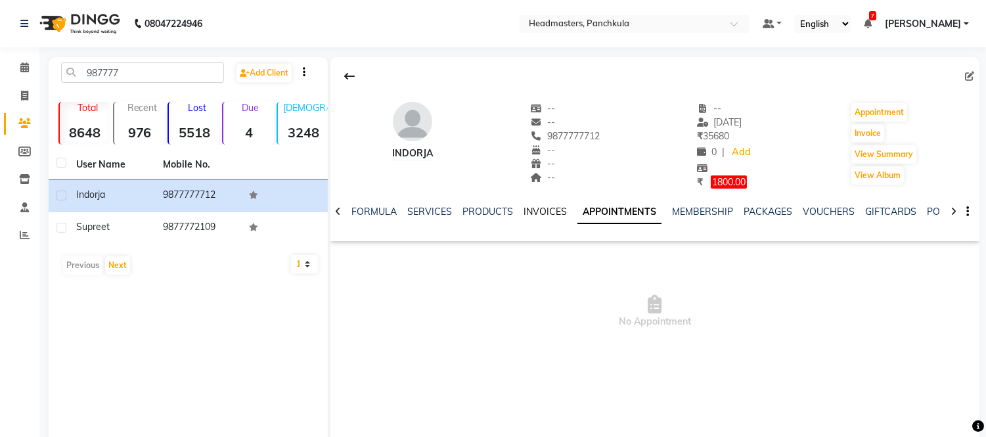
click at [539, 214] on link "INVOICES" at bounding box center [544, 212] width 43 height 12
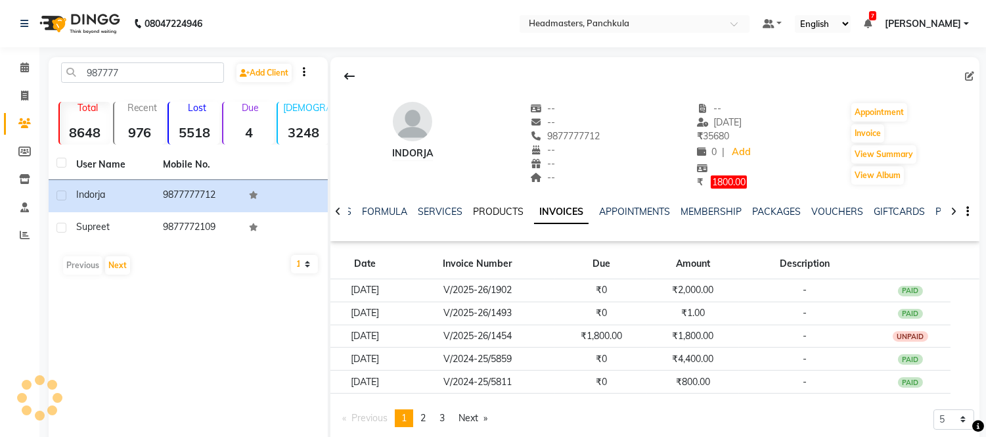
click at [476, 214] on link "PRODUCTS" at bounding box center [498, 212] width 51 height 12
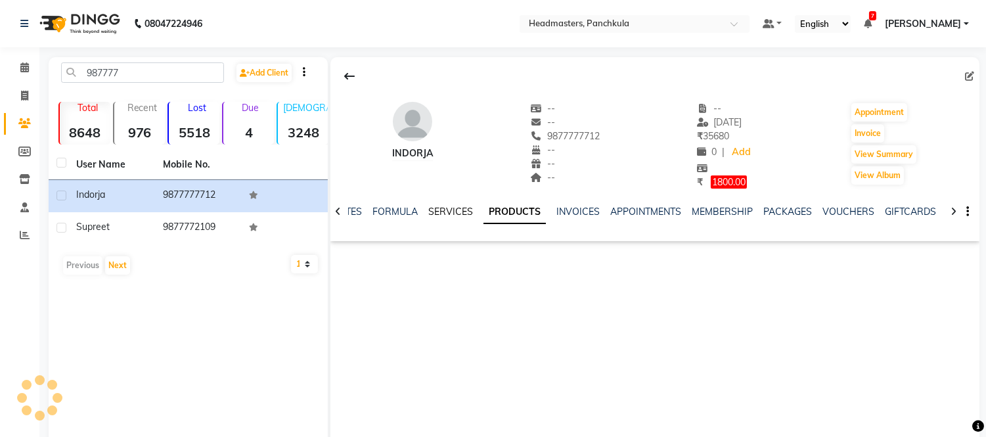
click at [453, 213] on link "SERVICES" at bounding box center [450, 212] width 45 height 12
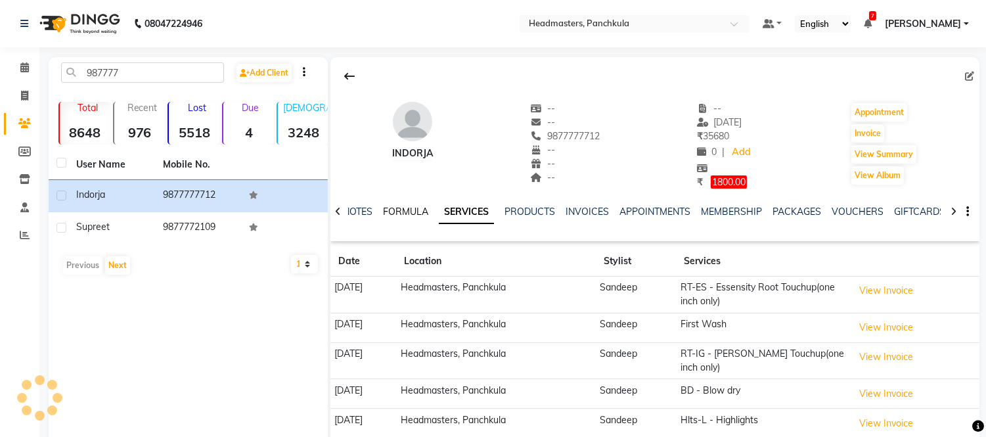
click at [404, 214] on link "FORMULA" at bounding box center [405, 212] width 45 height 12
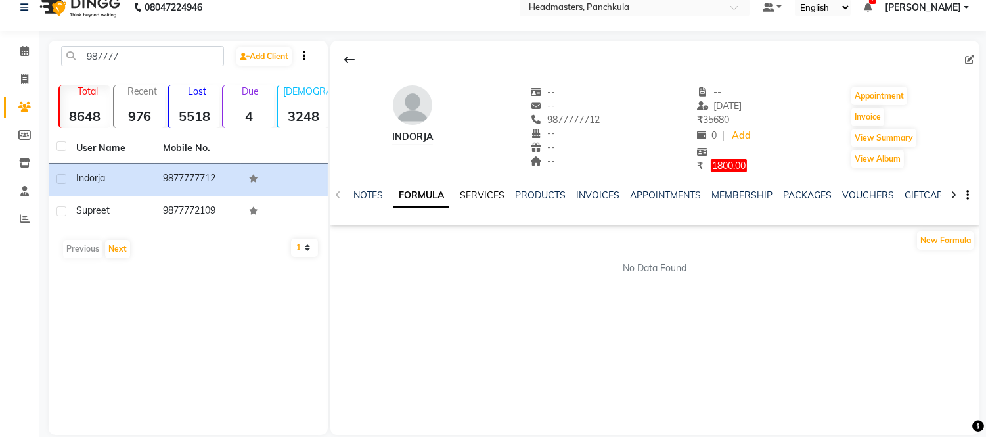
scroll to position [33, 0]
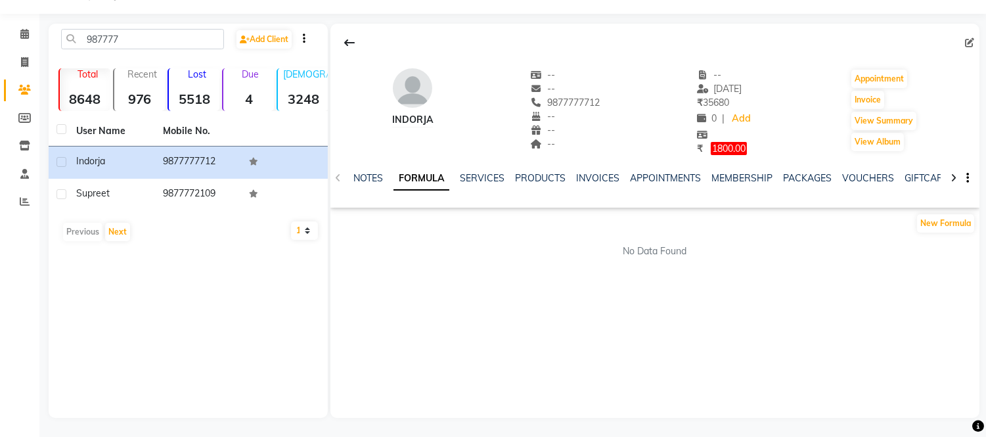
click at [482, 169] on div "NOTES FORMULA SERVICES PRODUCTS INVOICES APPOINTMENTS MEMBERSHIP PACKAGES VOUCH…" at bounding box center [654, 178] width 649 height 45
click at [500, 177] on link "SERVICES" at bounding box center [482, 178] width 45 height 12
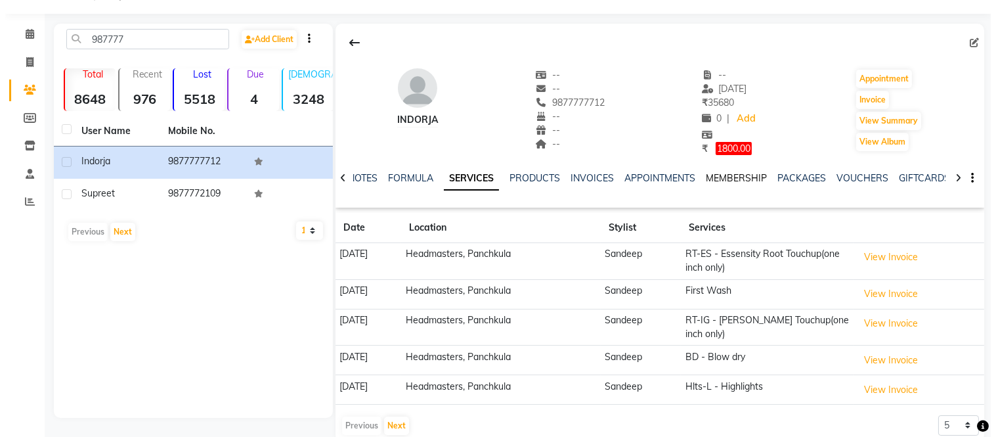
scroll to position [58, 0]
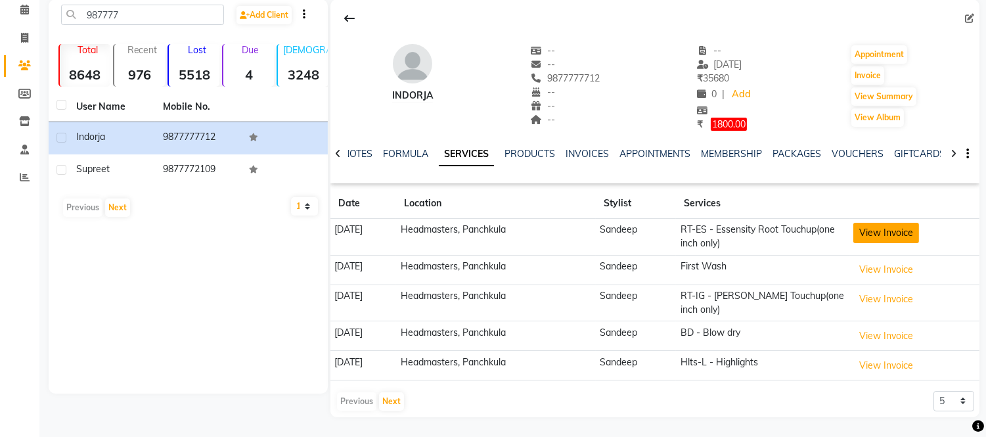
click at [882, 234] on button "View Invoice" at bounding box center [886, 233] width 66 height 20
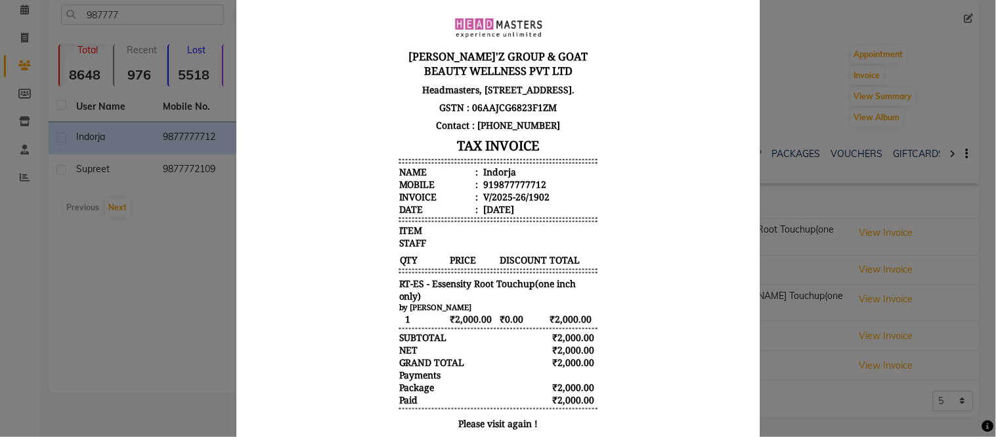
scroll to position [0, 0]
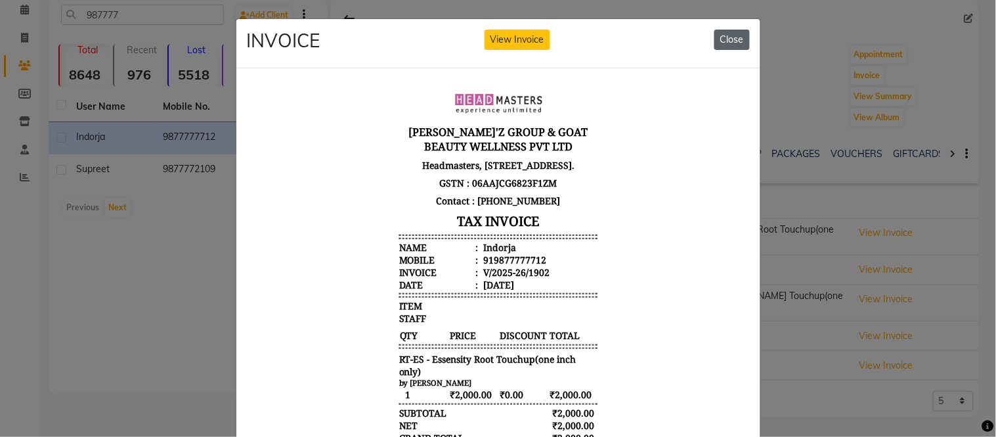
click at [726, 35] on button "Close" at bounding box center [731, 40] width 35 height 20
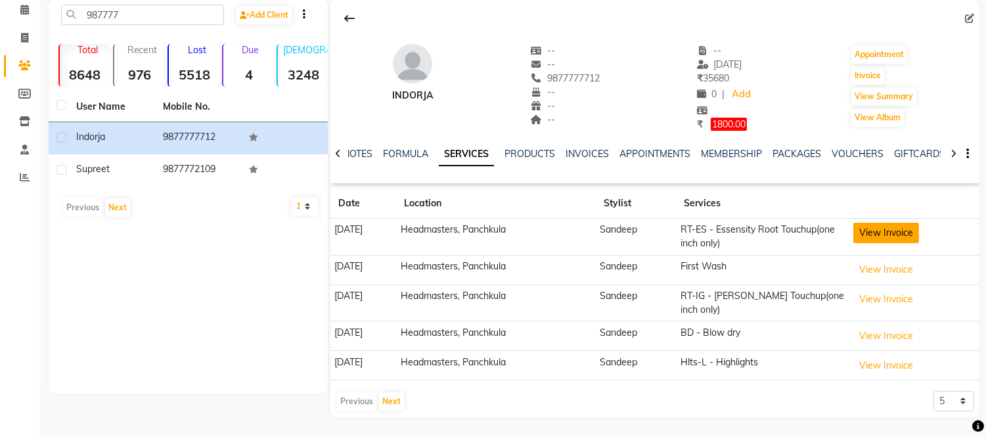
click at [885, 229] on button "View Invoice" at bounding box center [886, 233] width 66 height 20
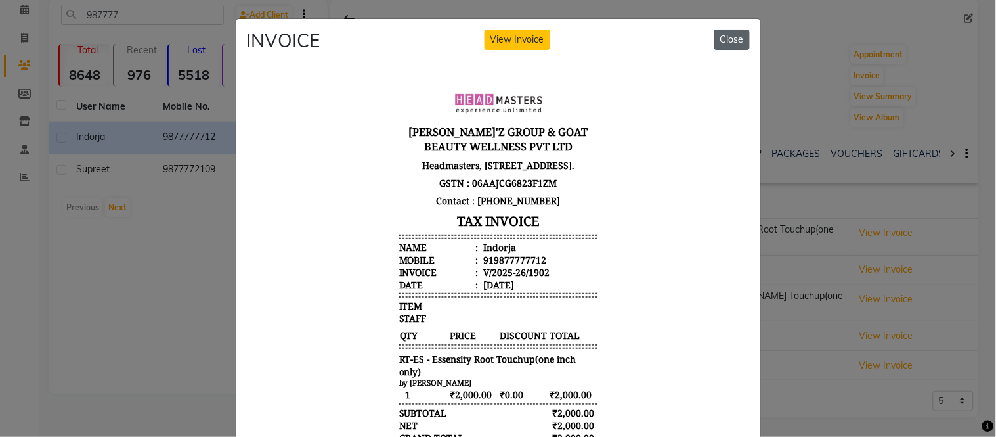
click at [740, 35] on button "Close" at bounding box center [731, 40] width 35 height 20
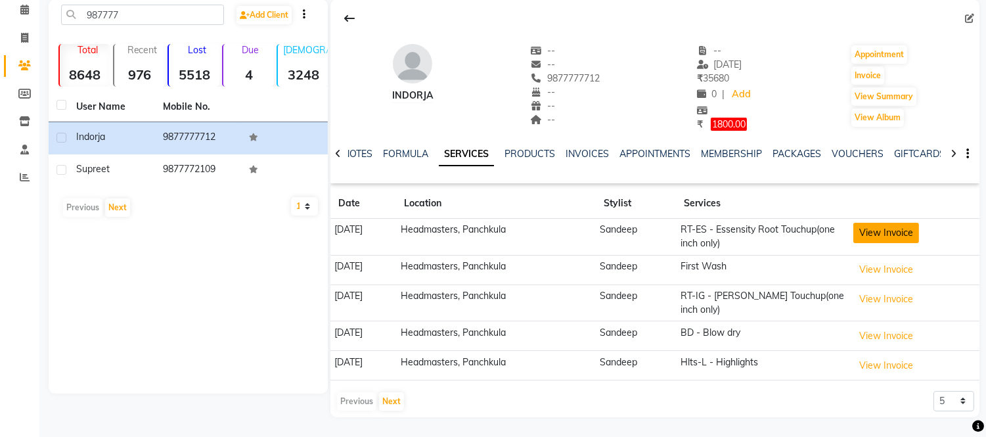
click at [909, 230] on button "View Invoice" at bounding box center [886, 233] width 66 height 20
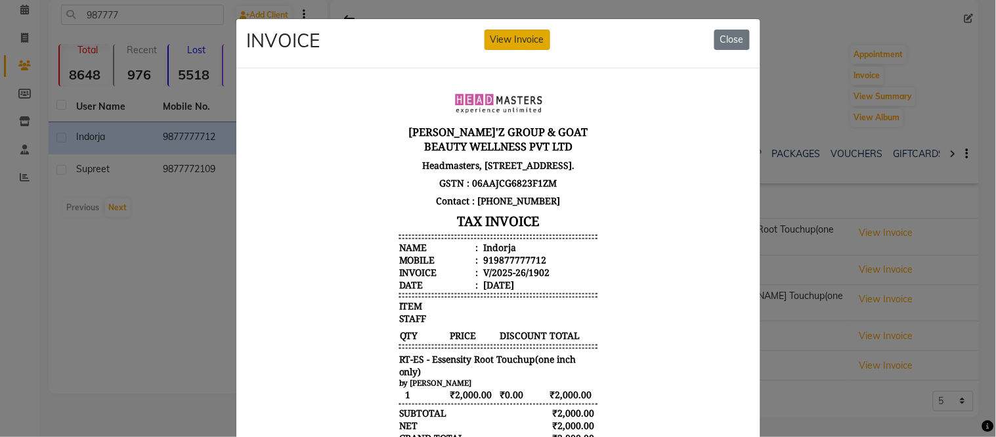
click at [512, 46] on button "View Invoice" at bounding box center [518, 40] width 66 height 20
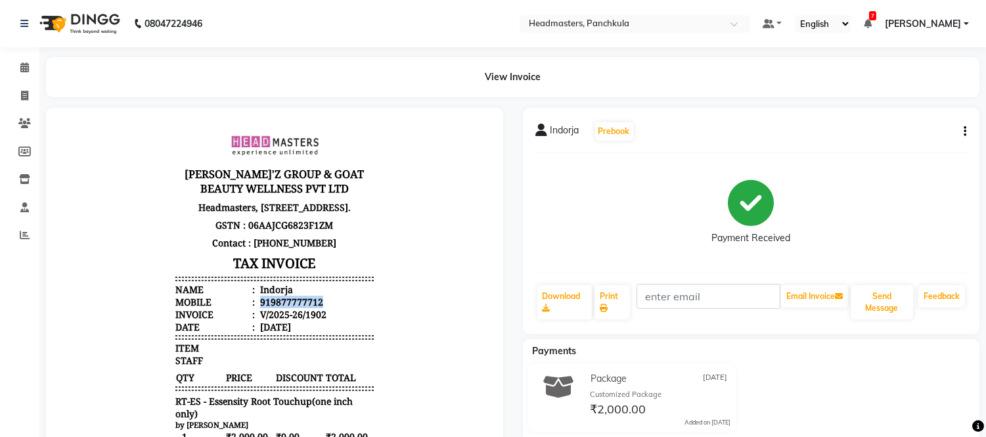
drag, startPoint x: 247, startPoint y: 312, endPoint x: 364, endPoint y: 315, distance: 117.6
click at [330, 307] on li "Mobile : 919877777712" at bounding box center [274, 301] width 198 height 12
copy div "919877777712"
click at [28, 76] on link "Calendar" at bounding box center [20, 68] width 32 height 22
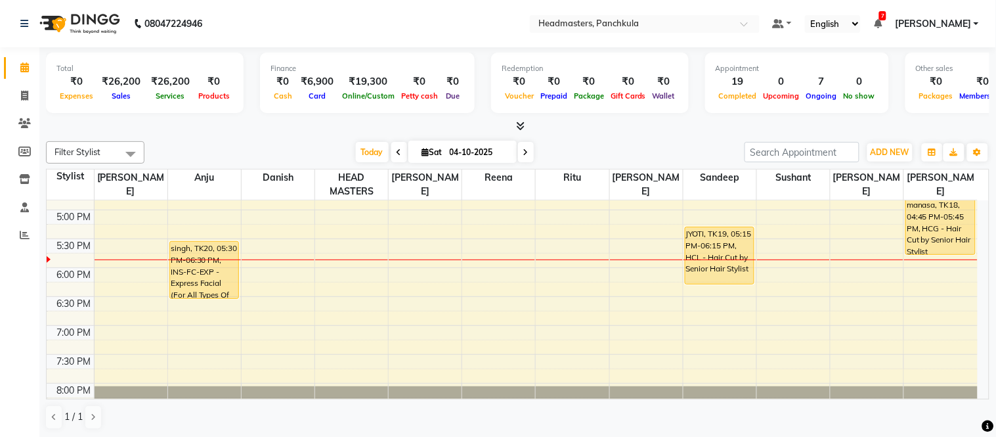
scroll to position [340, 0]
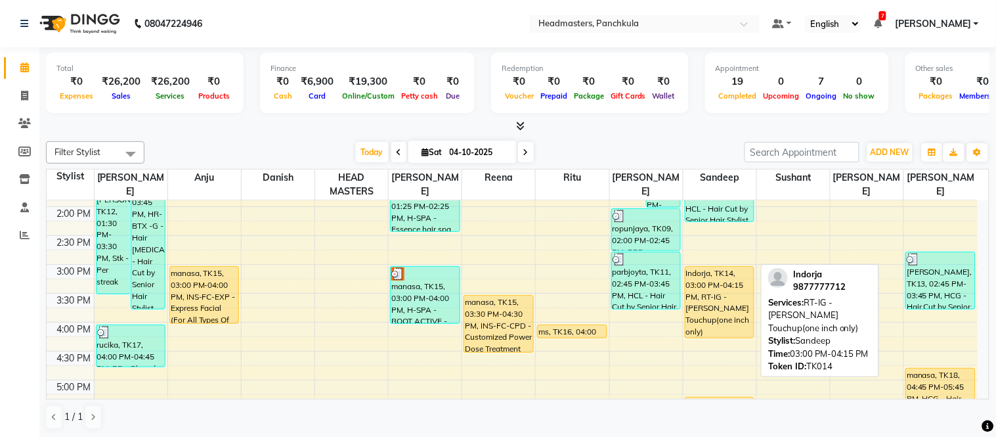
click at [719, 300] on div "Indorja, TK14, 03:00 PM-04:15 PM, RT-IG - [PERSON_NAME] Touchup(one inch only)" at bounding box center [720, 302] width 68 height 71
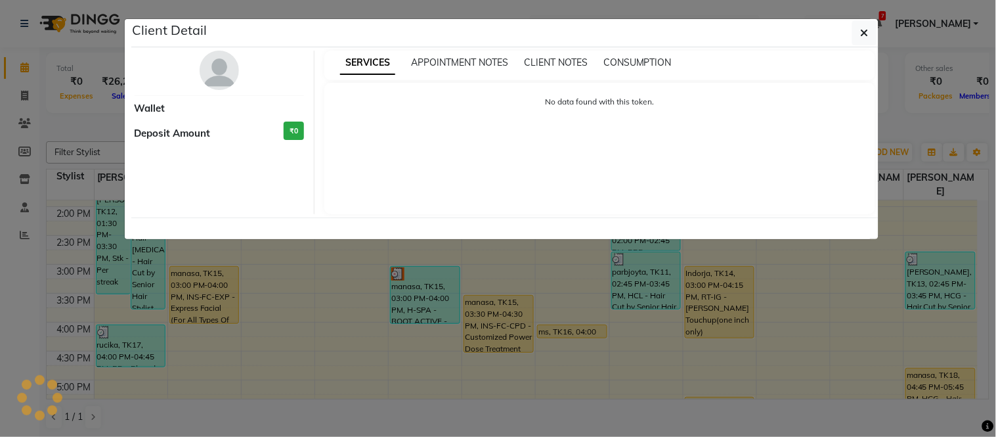
select select "1"
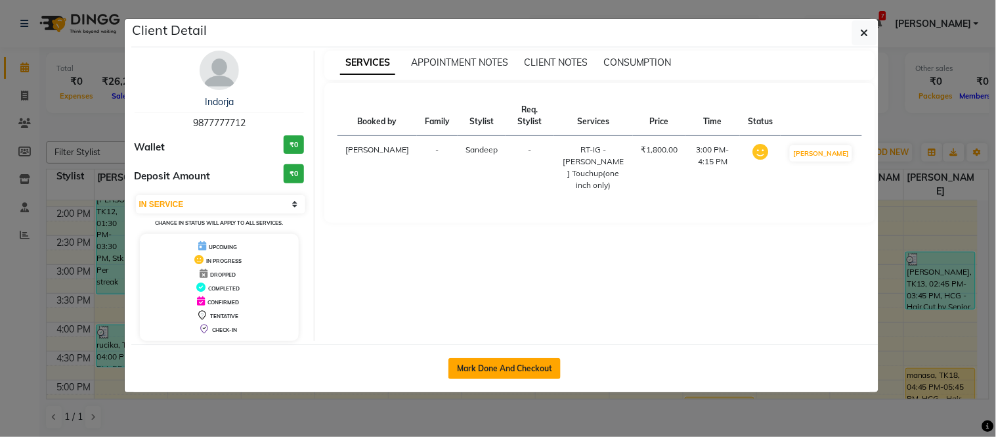
click at [507, 360] on button "Mark Done And Checkout" at bounding box center [504, 368] width 112 height 21
select select "service"
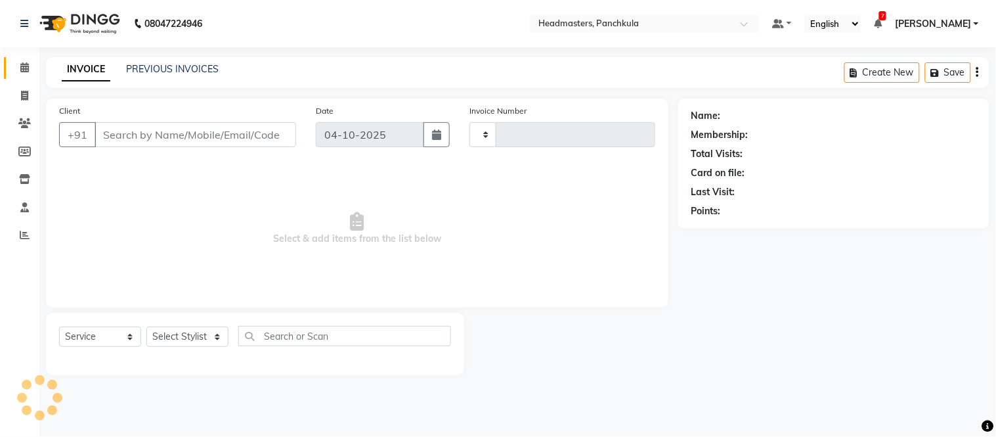
type input "3335"
select select "7376"
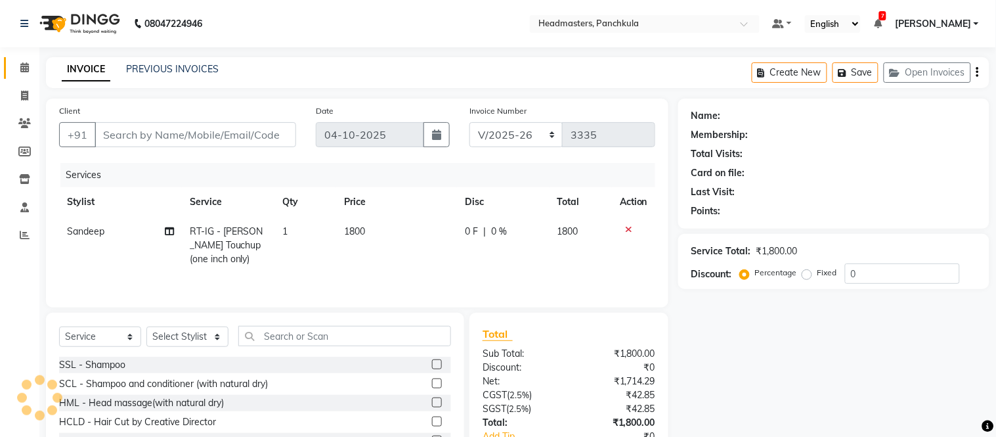
type input "9877777712"
select select "64055"
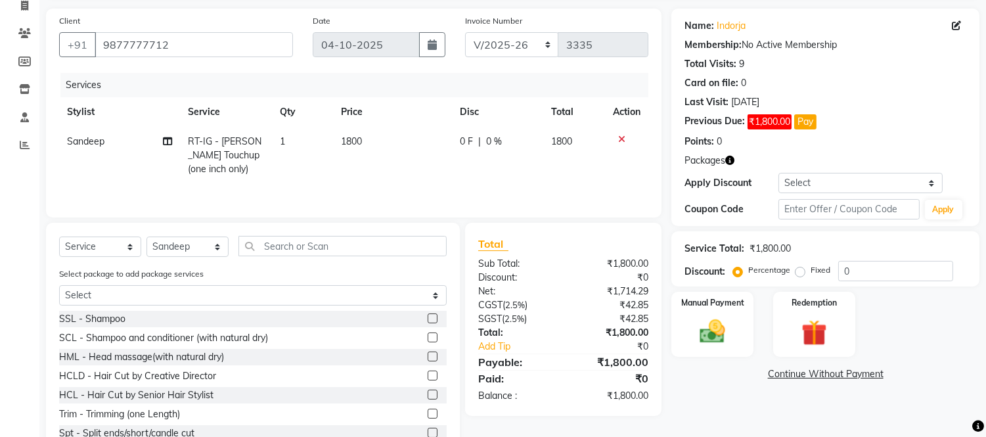
scroll to position [134, 0]
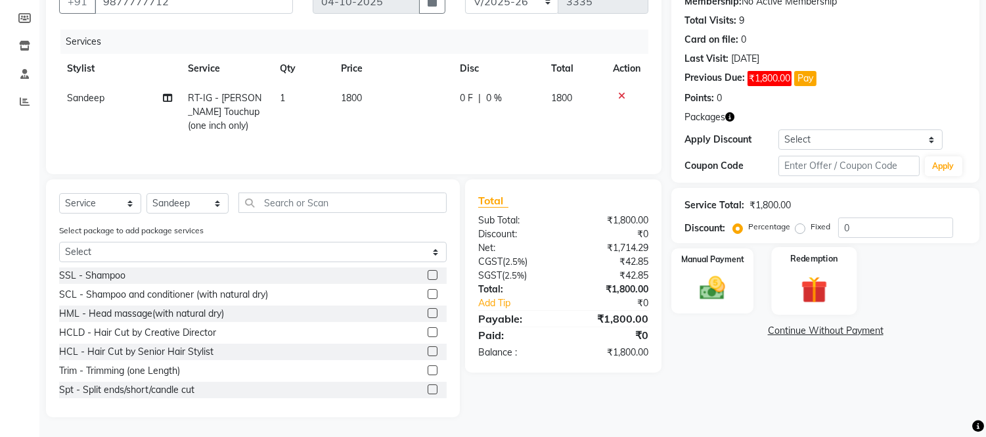
click at [811, 281] on img at bounding box center [813, 289] width 43 height 33
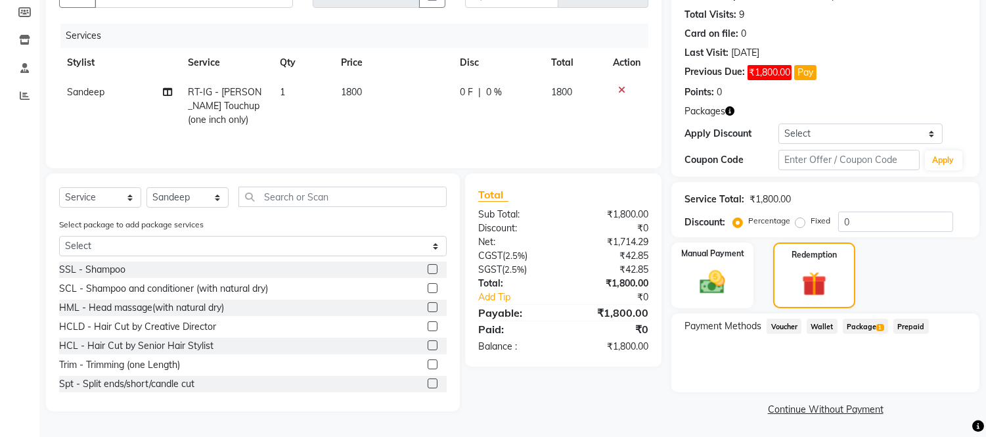
scroll to position [140, 0]
click at [873, 324] on span "Package 1" at bounding box center [864, 325] width 45 height 15
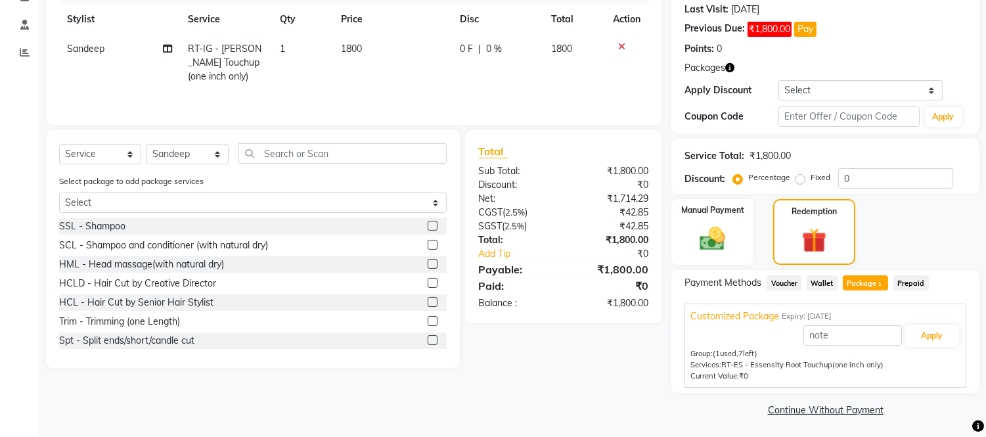
scroll to position [184, 0]
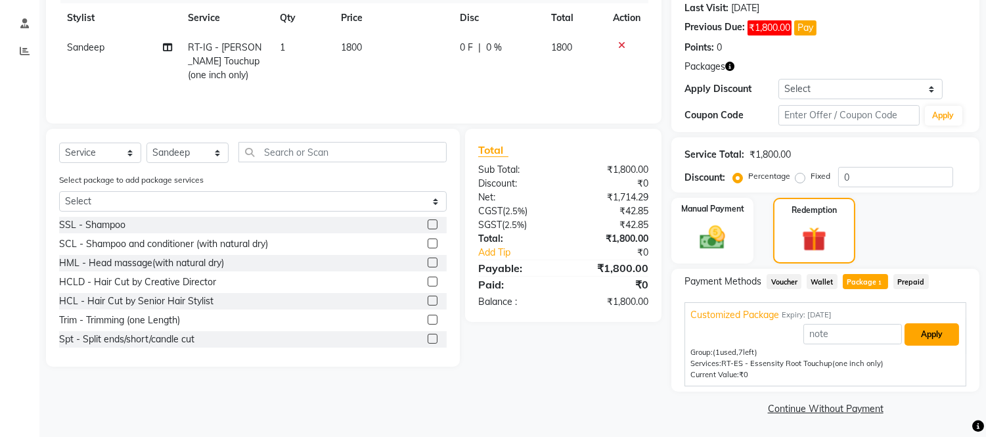
click at [936, 337] on button "Apply" at bounding box center [931, 334] width 54 height 22
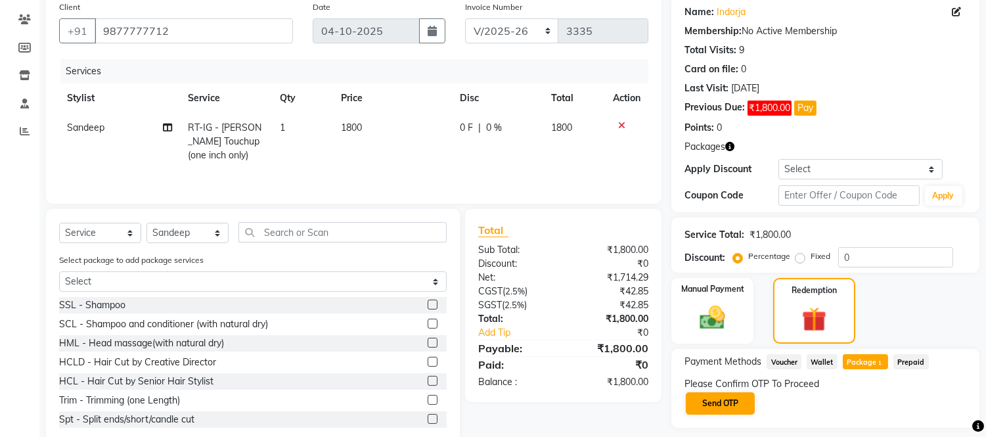
scroll to position [140, 0]
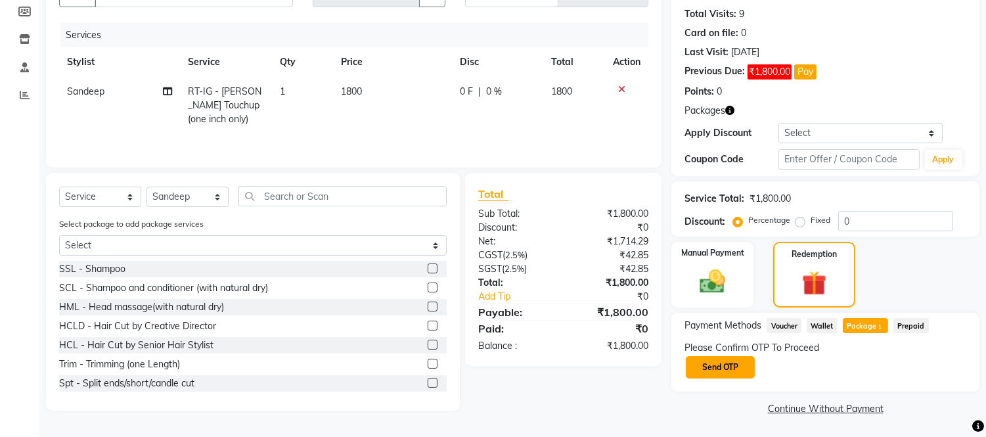
click at [710, 365] on button "Send OTP" at bounding box center [720, 367] width 69 height 22
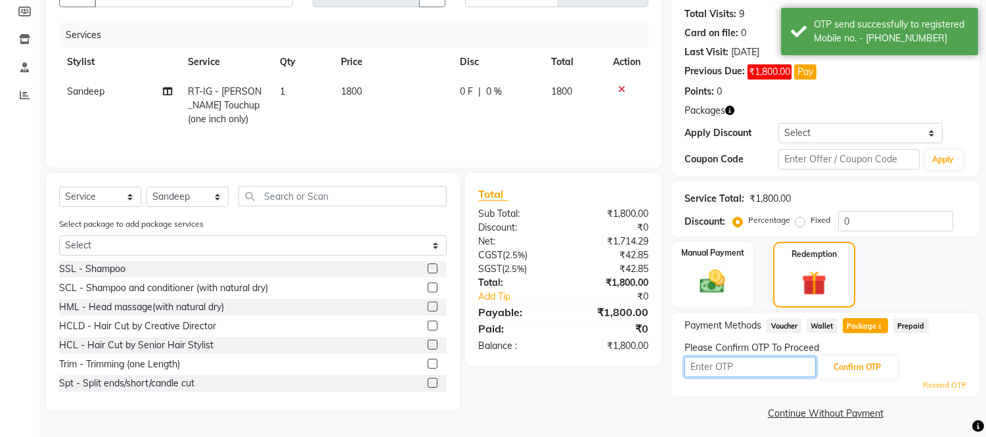
drag, startPoint x: 755, startPoint y: 365, endPoint x: 779, endPoint y: 357, distance: 25.8
click at [755, 365] on input "text" at bounding box center [749, 367] width 131 height 20
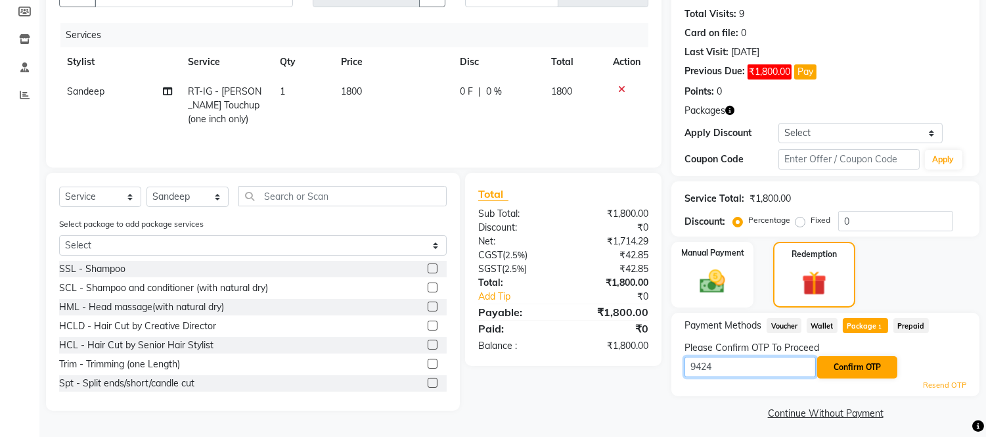
type input "9424"
click at [881, 372] on button "Confirm OTP" at bounding box center [857, 367] width 80 height 22
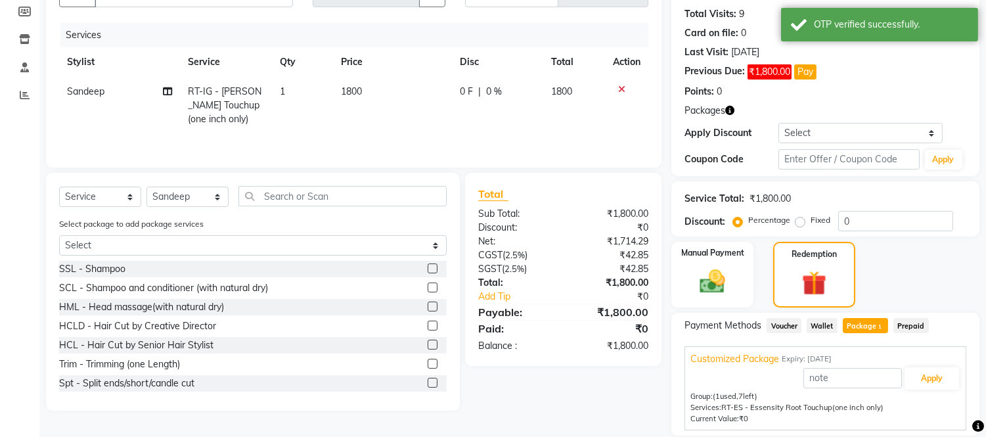
scroll to position [184, 0]
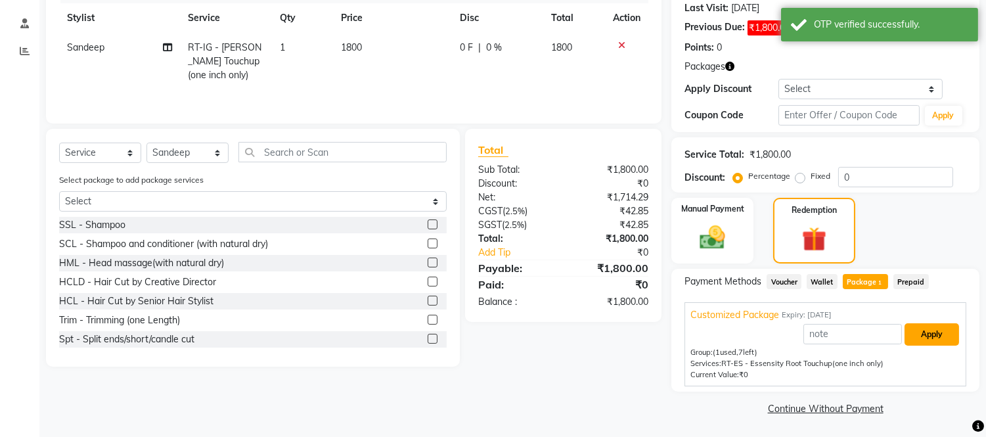
click at [942, 332] on button "Apply" at bounding box center [931, 334] width 54 height 22
type input "Customized Package"
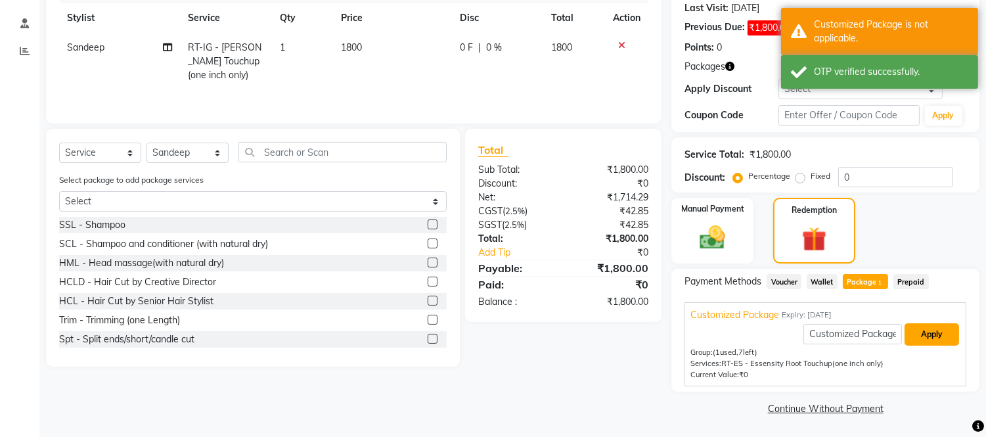
click at [924, 331] on button "Apply" at bounding box center [931, 334] width 54 height 22
click at [923, 331] on button "Apply" at bounding box center [931, 334] width 54 height 22
click at [839, 332] on input "Customized Package" at bounding box center [852, 334] width 98 height 20
click at [844, 336] on input "Customized Package" at bounding box center [852, 334] width 98 height 20
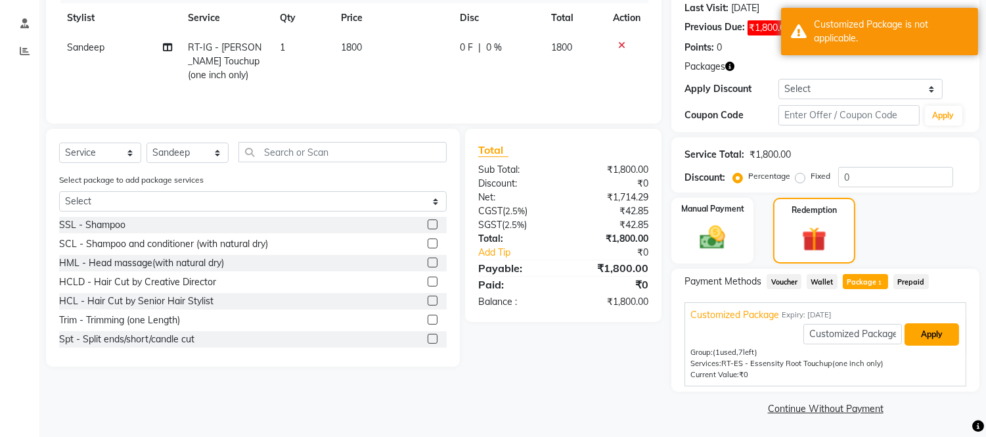
click at [922, 332] on button "Apply" at bounding box center [931, 334] width 54 height 22
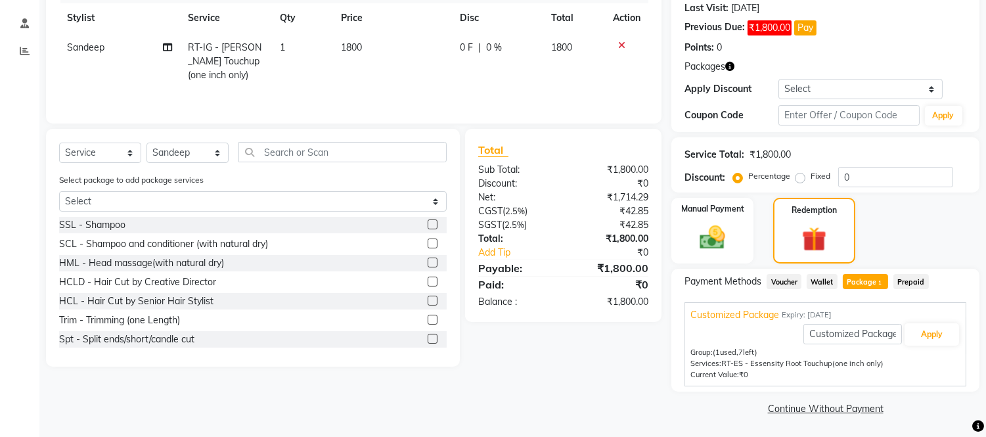
click at [869, 280] on span "Package 1" at bounding box center [864, 281] width 45 height 15
click at [936, 332] on button "Apply" at bounding box center [931, 334] width 54 height 22
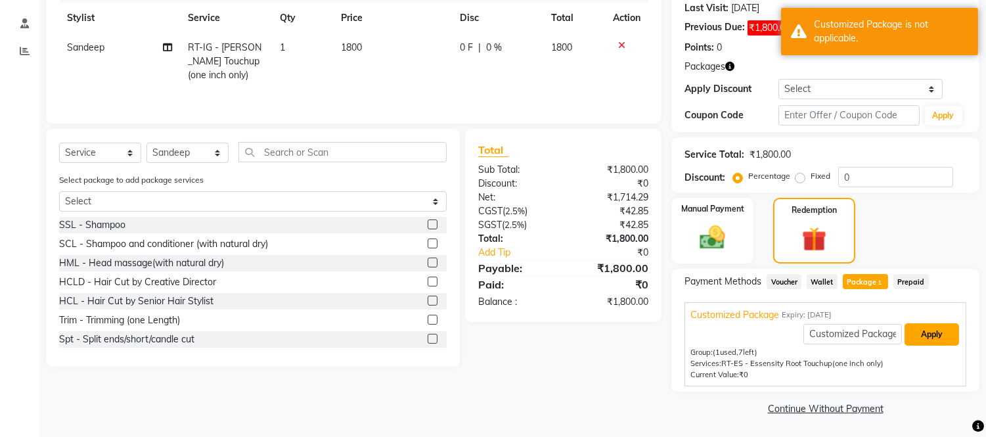
click at [936, 332] on button "Apply" at bounding box center [931, 334] width 54 height 22
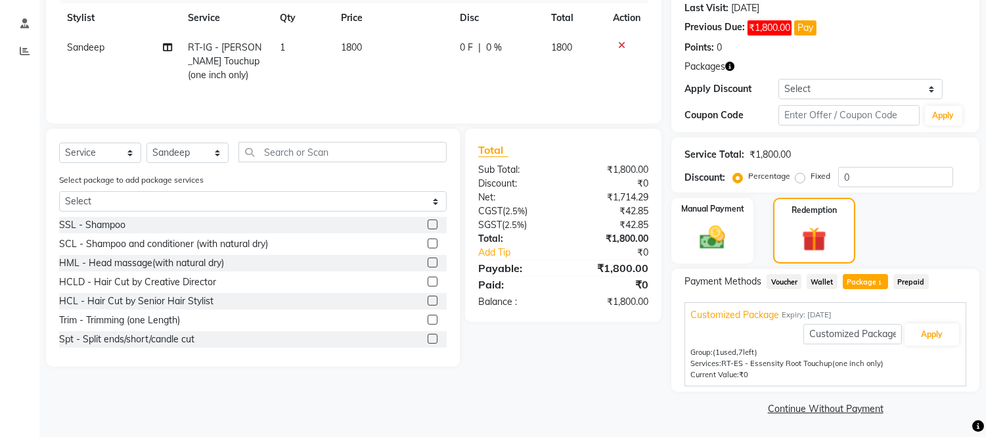
click at [733, 66] on icon "button" at bounding box center [729, 66] width 9 height 9
click at [234, 58] on span "RT-IG - [PERSON_NAME] Touchup(one inch only)" at bounding box center [225, 60] width 74 height 39
select select "64055"
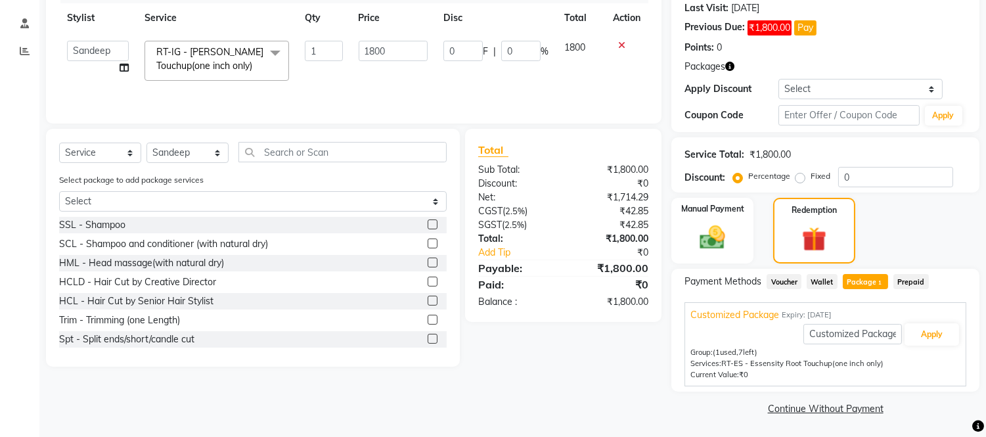
click at [234, 58] on span "RT-IG - [PERSON_NAME] Touchup(one inch only) x" at bounding box center [211, 59] width 116 height 28
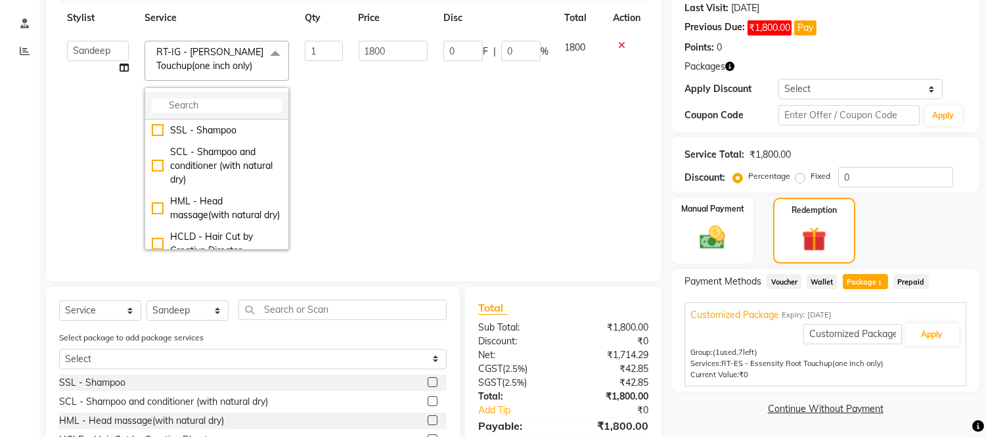
click at [210, 102] on input "multiselect-search" at bounding box center [217, 105] width 130 height 14
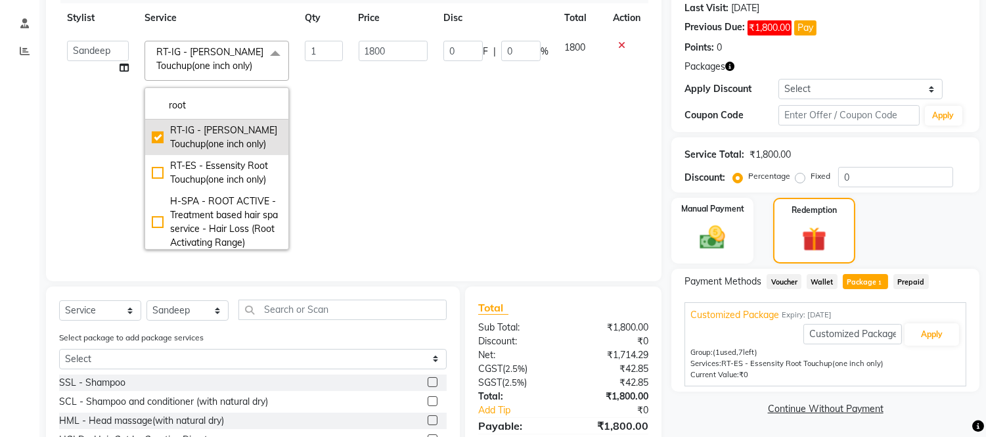
type input "root"
click at [158, 134] on div "RT-IG - [PERSON_NAME] Touchup(one inch only)" at bounding box center [217, 137] width 130 height 28
checkbox input "false"
type input "0"
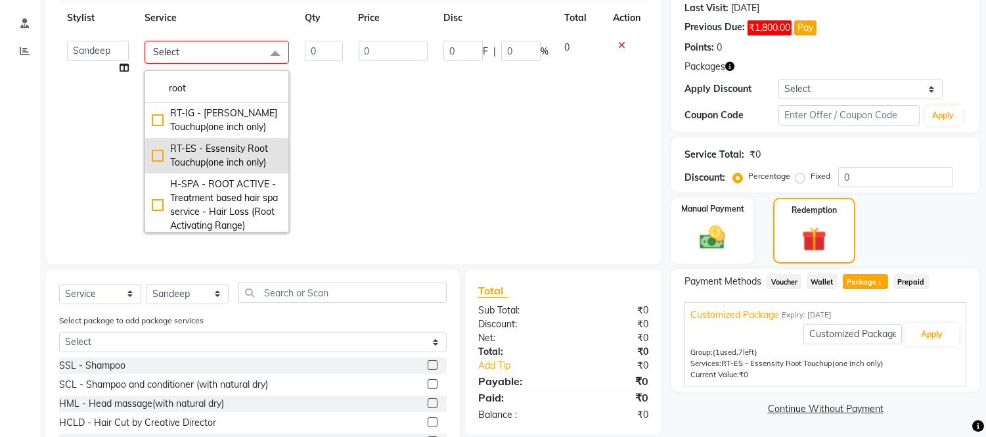
click at [156, 158] on div "RT-ES - Essensity Root Touchup(one inch only)" at bounding box center [217, 156] width 130 height 28
checkbox input "true"
type input "1"
type input "2000"
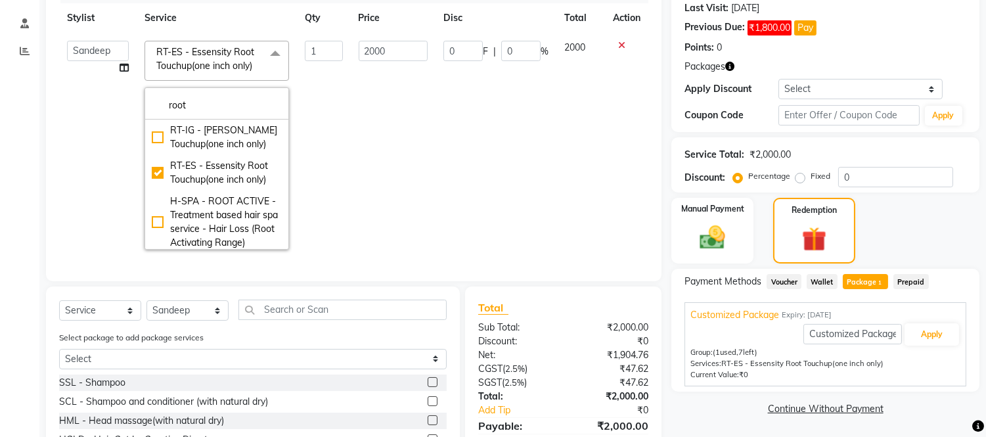
click at [464, 154] on td "0 F | 0 %" at bounding box center [495, 145] width 121 height 225
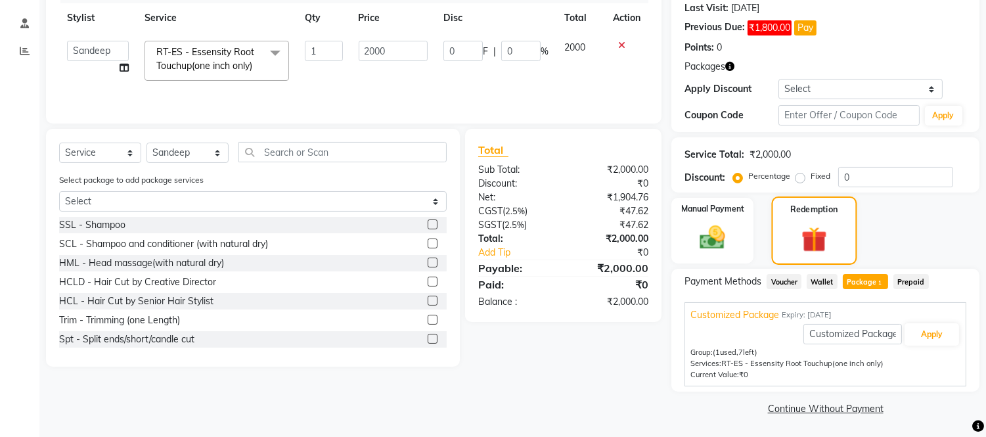
click at [816, 229] on img at bounding box center [813, 240] width 41 height 32
click at [691, 217] on div "Manual Payment" at bounding box center [712, 230] width 85 height 68
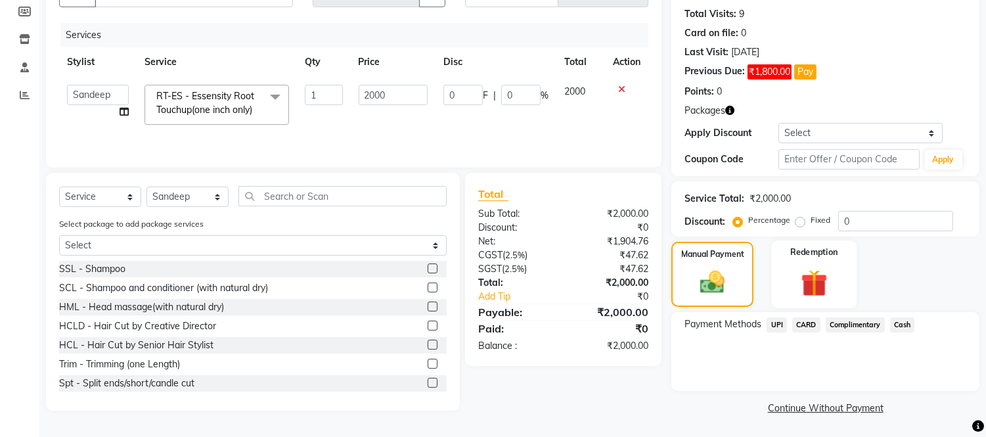
click at [806, 261] on div "Redemption" at bounding box center [813, 273] width 85 height 67
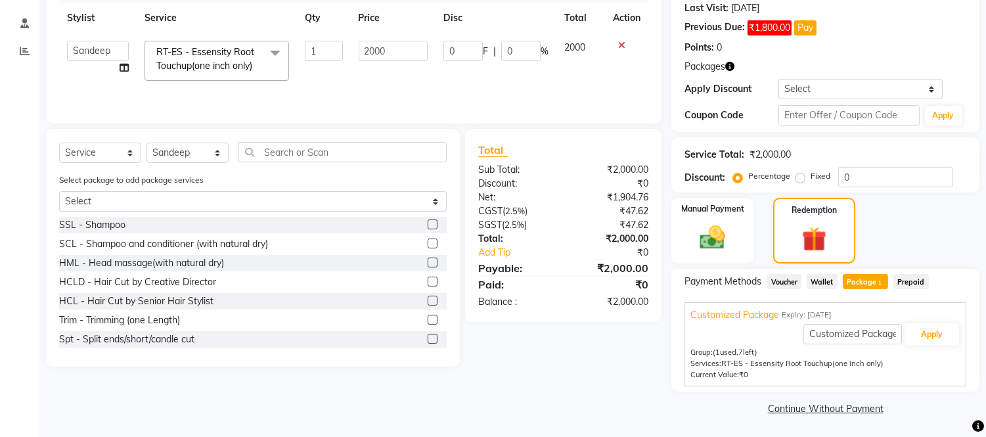
click at [869, 276] on span "Package 1" at bounding box center [864, 281] width 45 height 15
click at [934, 336] on button "Apply" at bounding box center [931, 334] width 54 height 22
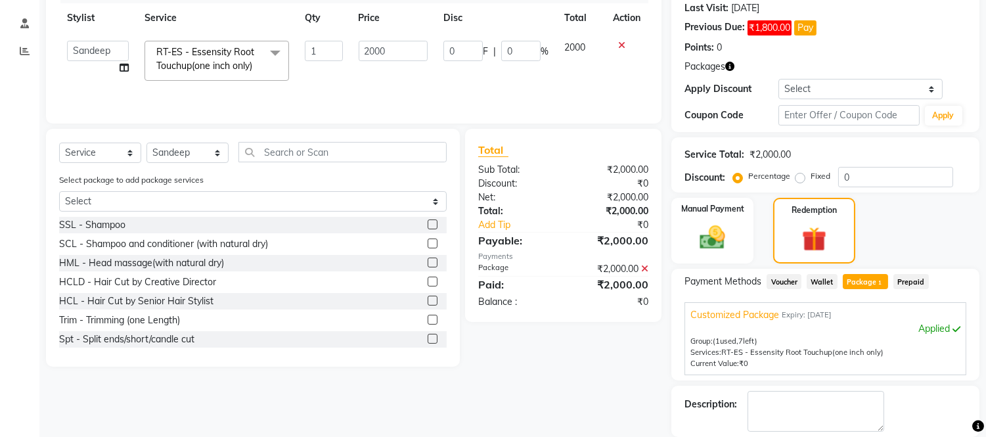
scroll to position [228, 0]
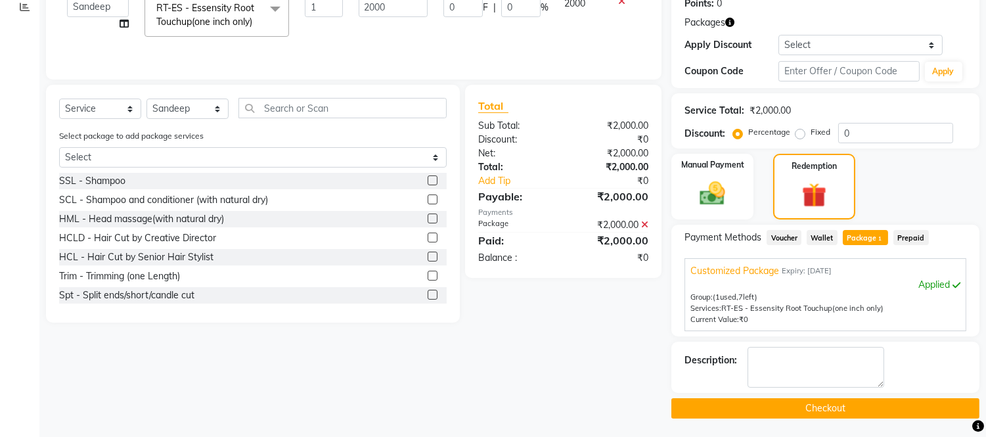
click at [821, 401] on button "Checkout" at bounding box center [825, 408] width 308 height 20
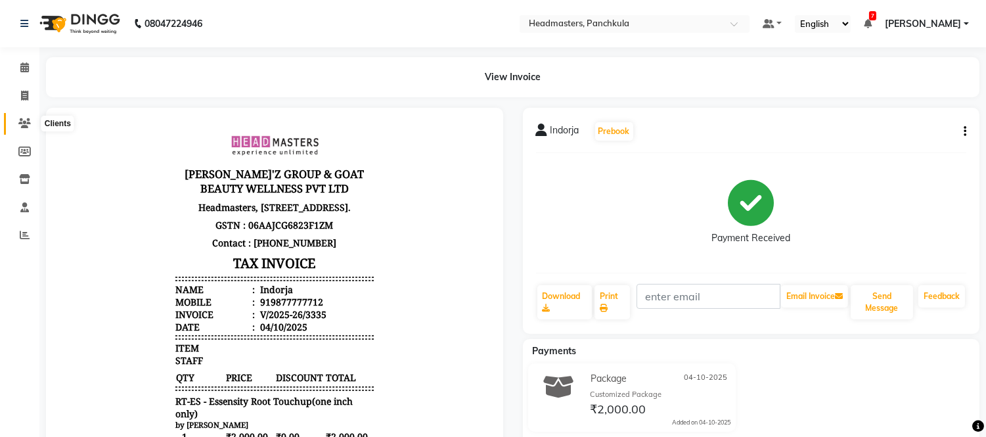
click at [29, 125] on icon at bounding box center [24, 123] width 12 height 10
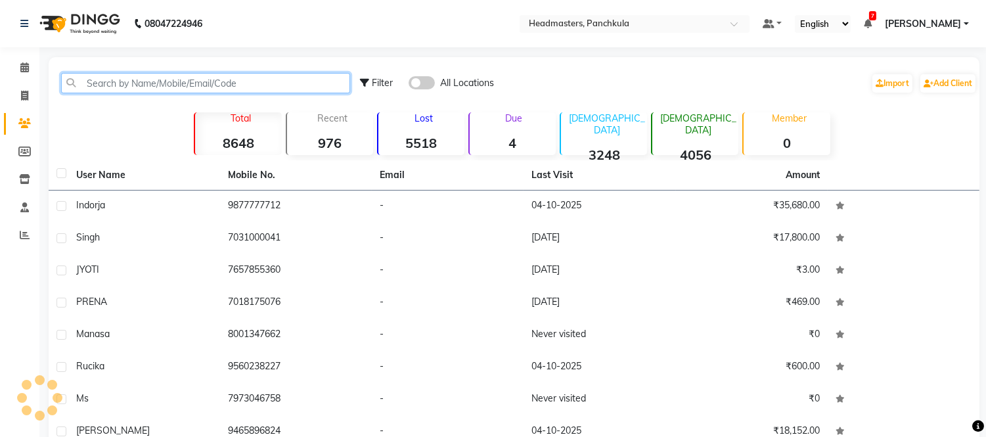
click at [123, 88] on input "text" at bounding box center [205, 83] width 289 height 20
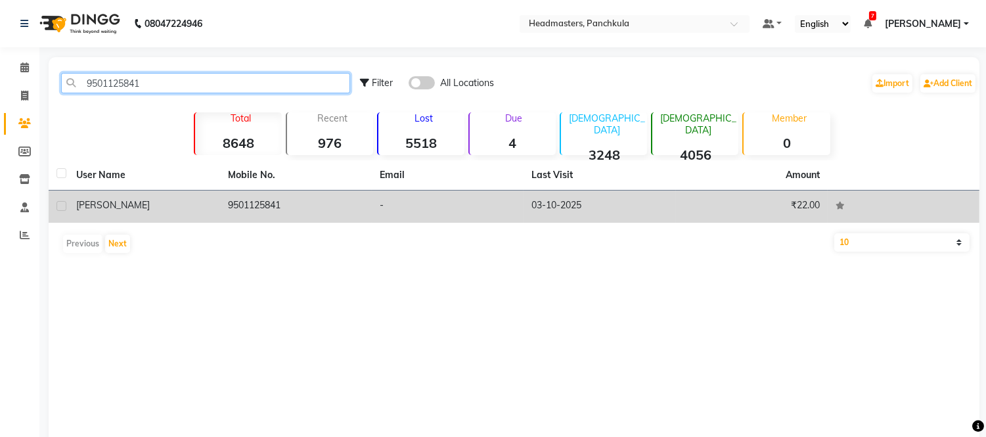
type input "9501125841"
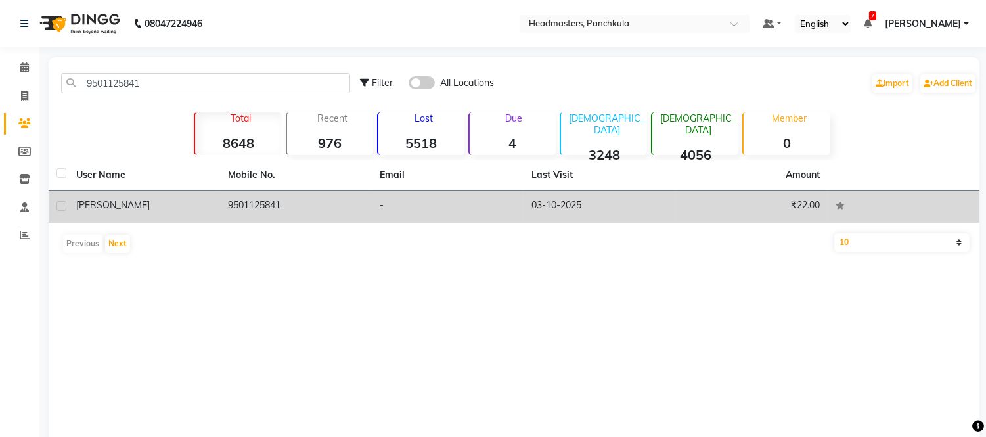
click at [245, 206] on td "9501125841" at bounding box center [296, 206] width 152 height 32
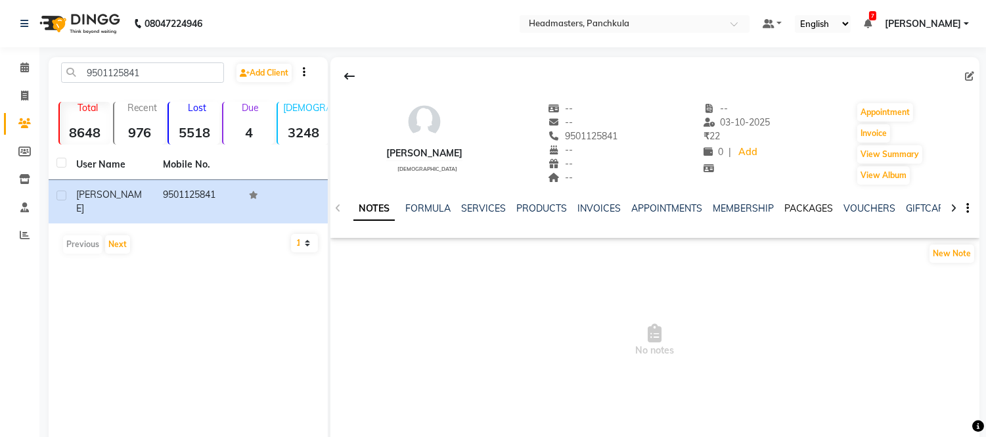
click at [813, 204] on link "PACKAGES" at bounding box center [808, 208] width 49 height 12
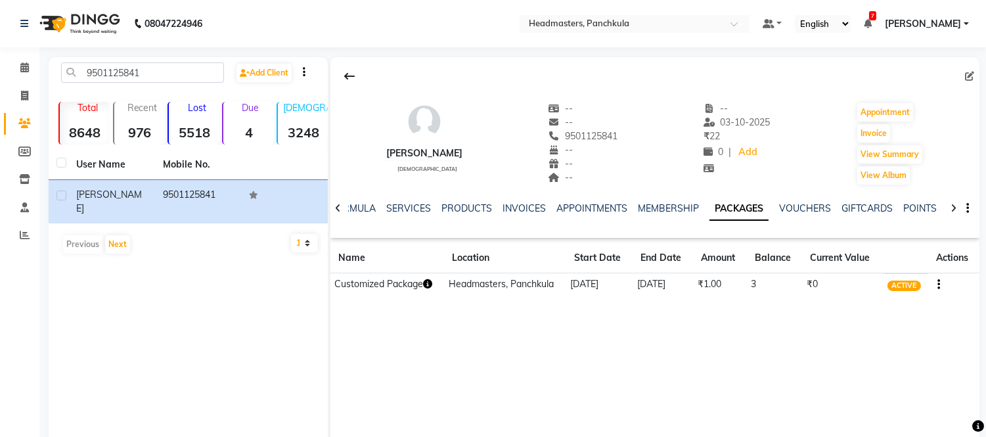
drag, startPoint x: 752, startPoint y: 283, endPoint x: 772, endPoint y: 284, distance: 19.1
click at [772, 284] on td "3" at bounding box center [775, 284] width 56 height 23
click at [937, 284] on icon "button" at bounding box center [938, 284] width 3 height 1
click at [933, 282] on button "button" at bounding box center [936, 284] width 8 height 14
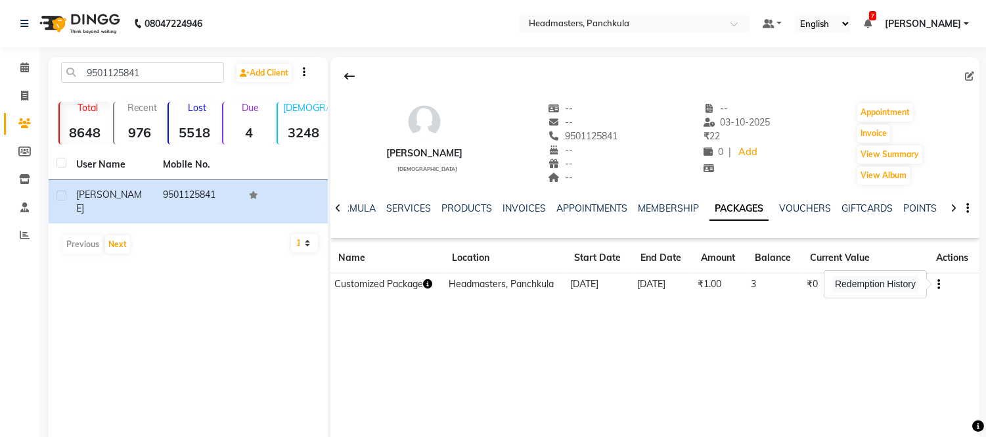
click at [882, 289] on div "Redemption History" at bounding box center [875, 284] width 86 height 16
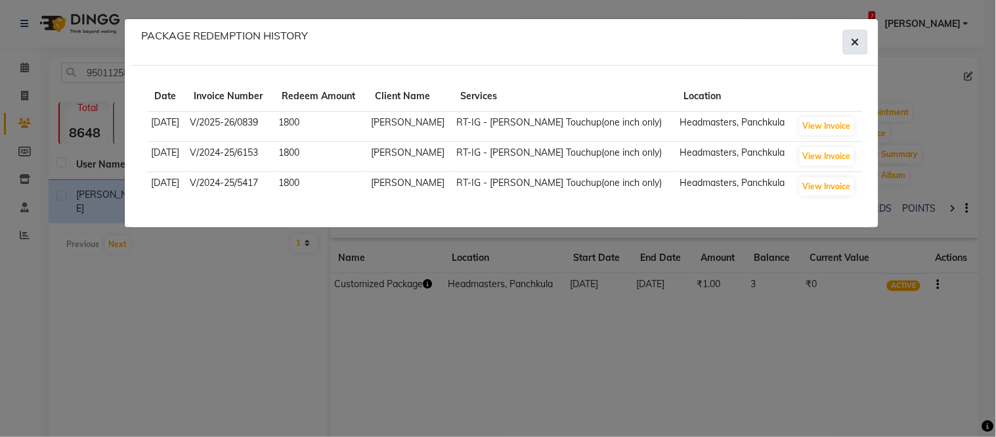
click at [857, 43] on icon "button" at bounding box center [856, 42] width 8 height 11
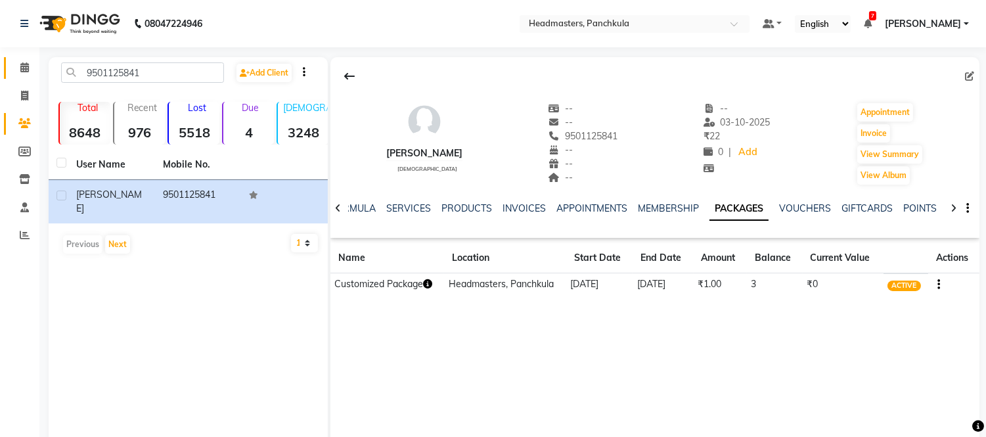
click at [22, 71] on icon at bounding box center [24, 67] width 9 height 10
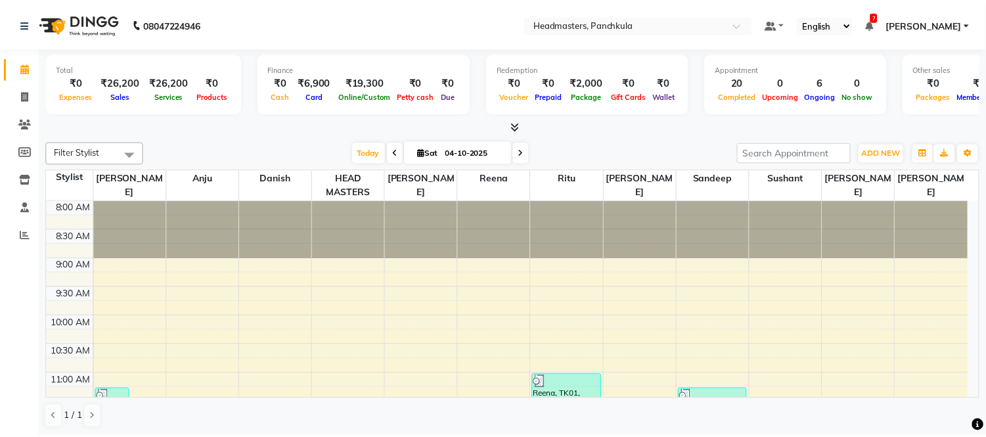
scroll to position [523, 0]
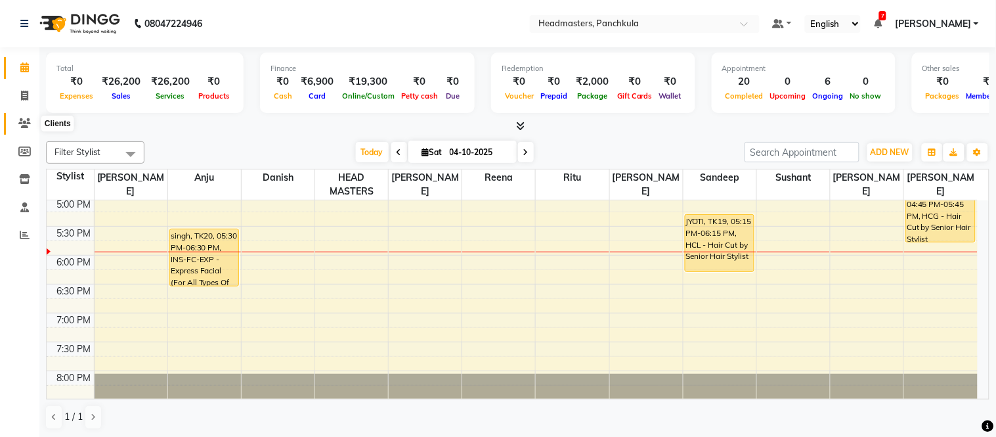
click at [24, 116] on span at bounding box center [24, 123] width 23 height 15
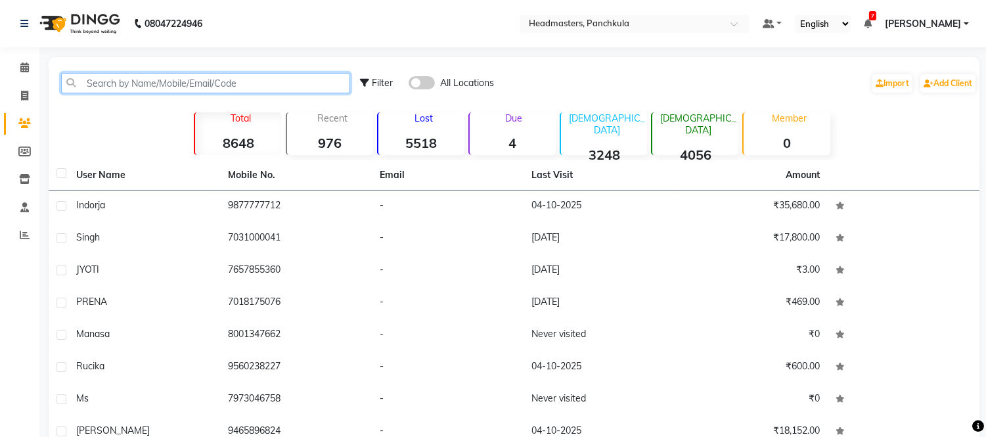
click at [247, 85] on input "text" at bounding box center [205, 83] width 289 height 20
type input "9"
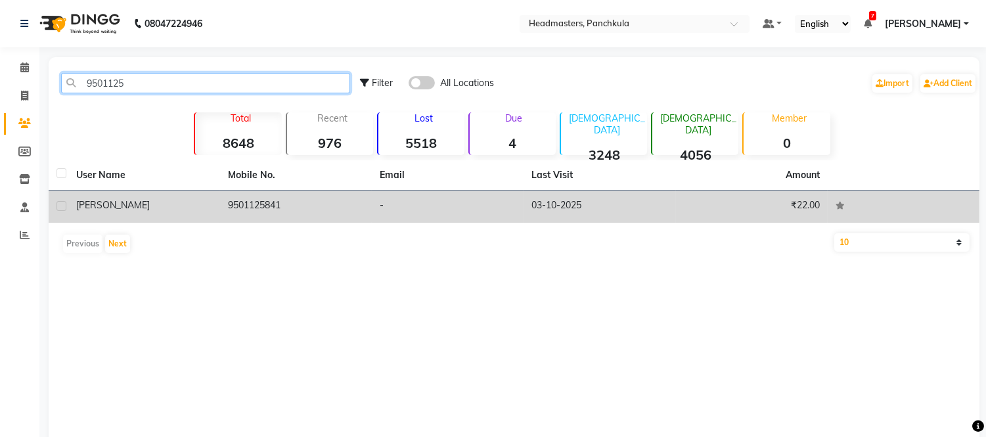
type input "9501125"
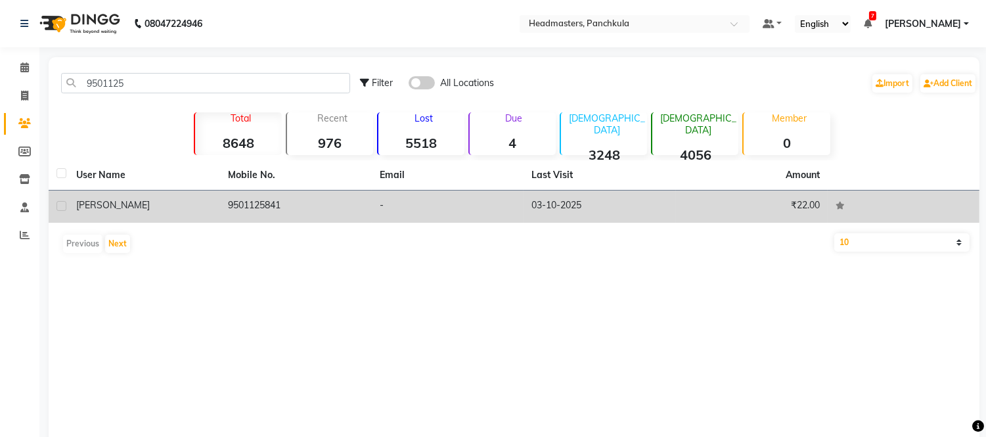
click at [272, 207] on td "9501125841" at bounding box center [296, 206] width 152 height 32
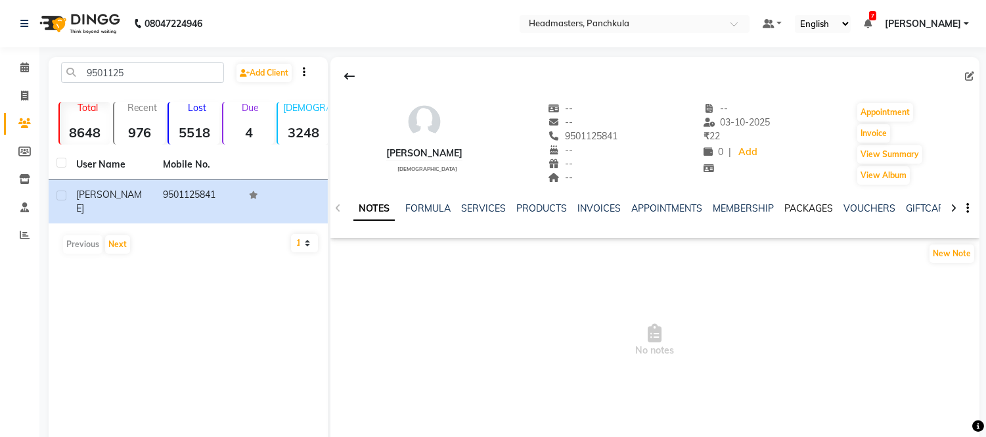
click at [791, 206] on link "PACKAGES" at bounding box center [808, 208] width 49 height 12
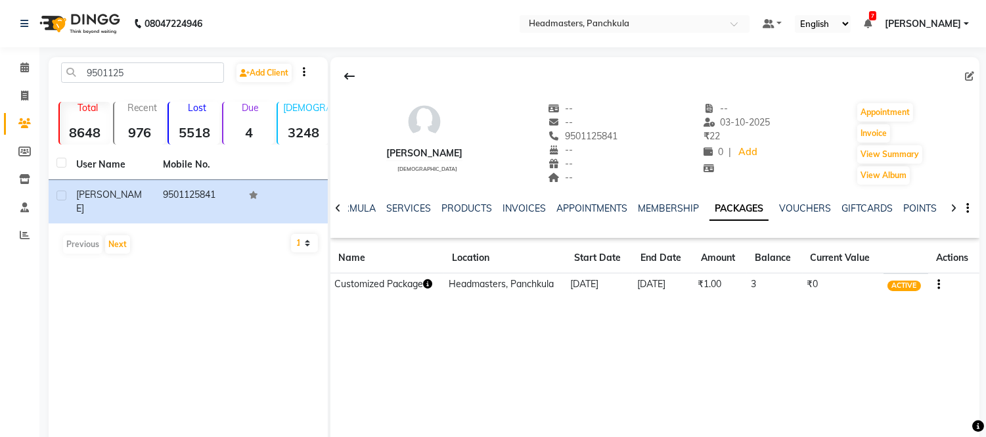
click at [937, 284] on icon "button" at bounding box center [938, 284] width 3 height 1
click at [863, 294] on div "Redemption History" at bounding box center [875, 284] width 102 height 27
click at [938, 285] on icon "button" at bounding box center [938, 284] width 3 height 1
click at [879, 274] on div "Redemption History" at bounding box center [875, 284] width 102 height 27
click at [879, 283] on td "₹0" at bounding box center [842, 284] width 81 height 23
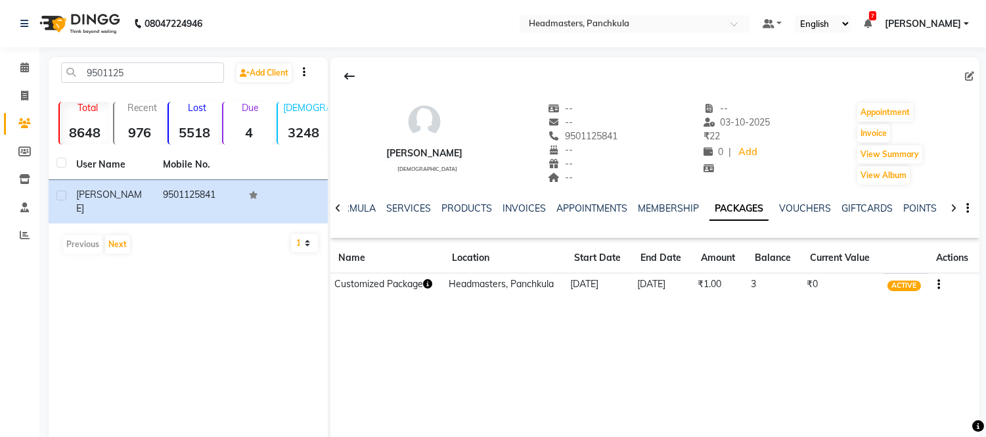
click at [935, 285] on button "button" at bounding box center [936, 284] width 8 height 14
click at [887, 284] on div "Redemption History" at bounding box center [875, 284] width 86 height 16
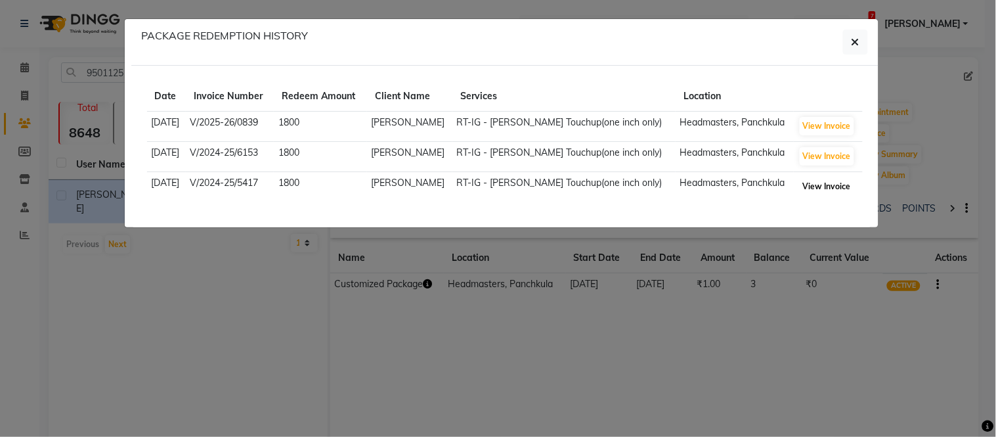
click at [809, 189] on button "View Invoice" at bounding box center [827, 186] width 54 height 18
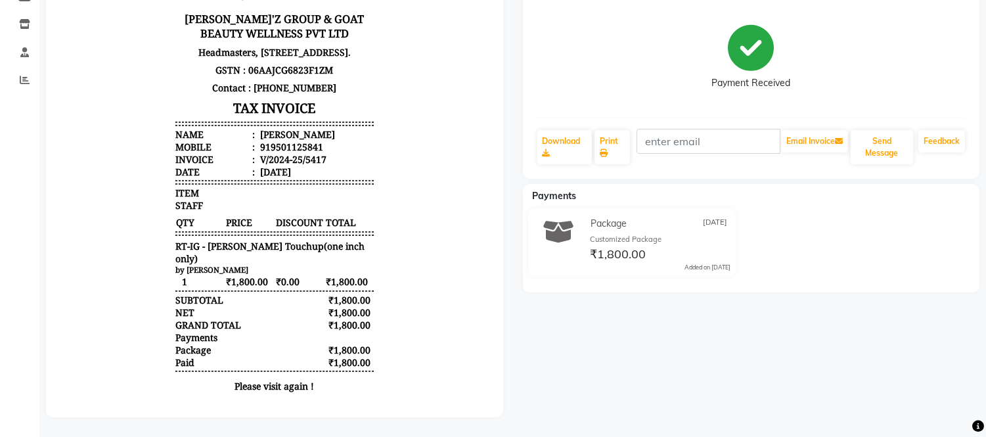
drag, startPoint x: 248, startPoint y: 177, endPoint x: 394, endPoint y: 209, distance: 149.3
click at [315, 178] on ul "Name : [PERSON_NAME] Mobile : 919501125841 Invoice : V/2024-25/5417 Date : [DAT…" at bounding box center [274, 153] width 198 height 50
click at [409, 174] on body "[PERSON_NAME]'Z GROUP & GOAT BEAUTY WELLNESS PVT LTD Headmasters, [STREET_ADDRE…" at bounding box center [274, 188] width 420 height 434
drag, startPoint x: 305, startPoint y: 184, endPoint x: 212, endPoint y: 183, distance: 92.6
click at [212, 178] on li "Date : [DATE]" at bounding box center [274, 171] width 198 height 12
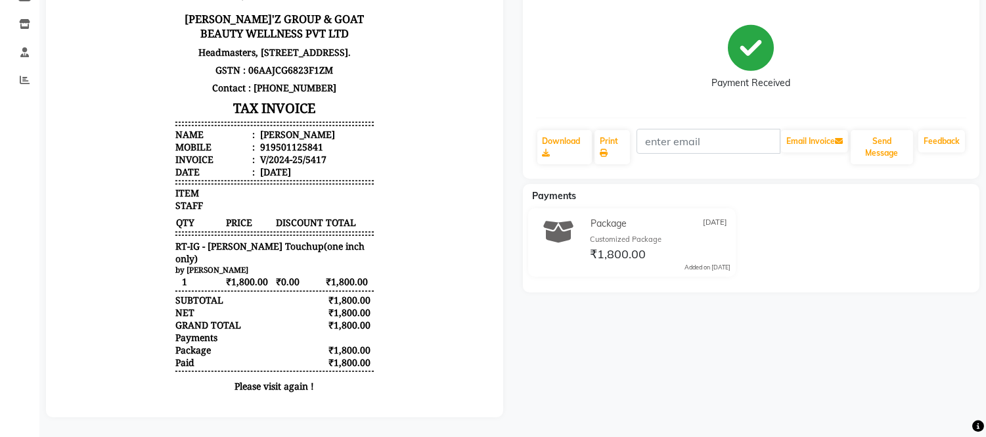
click at [620, 361] on div "[PERSON_NAME] Prebook Payment Received Download Print Email Invoice Send Messag…" at bounding box center [751, 185] width 477 height 464
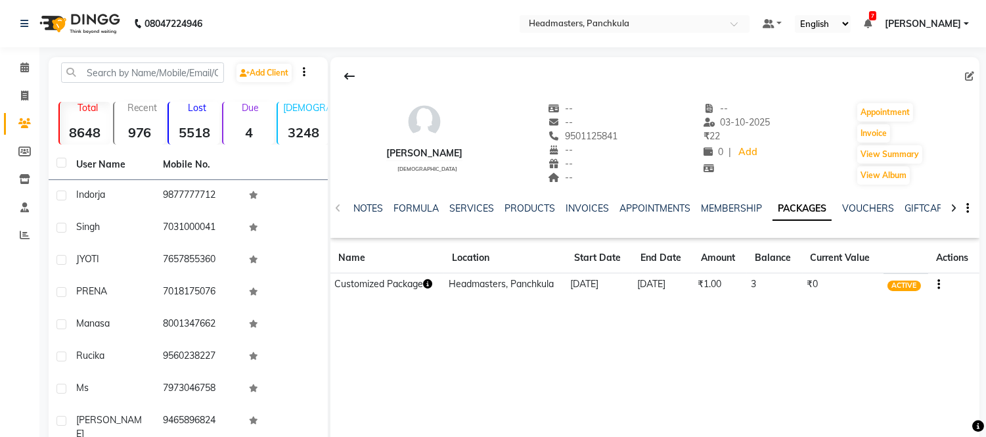
click at [934, 284] on button "button" at bounding box center [936, 284] width 8 height 14
click at [885, 278] on div "Redemption History" at bounding box center [875, 284] width 86 height 16
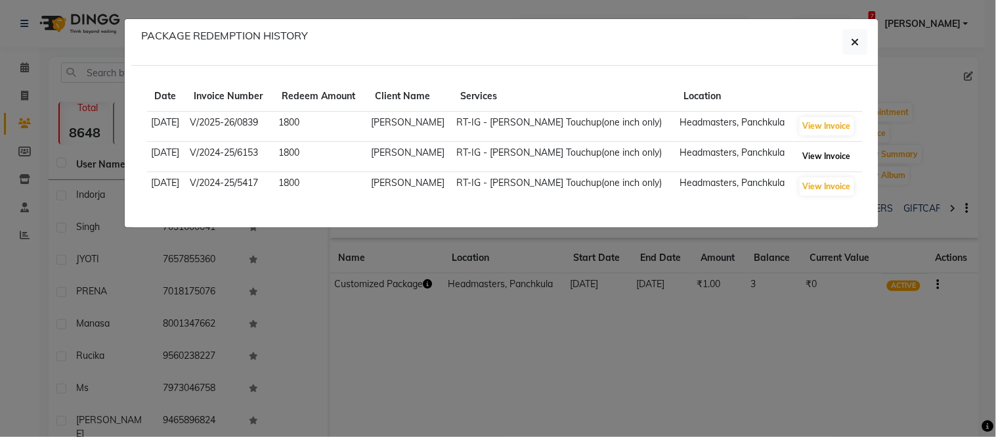
click at [818, 150] on button "View Invoice" at bounding box center [827, 156] width 54 height 18
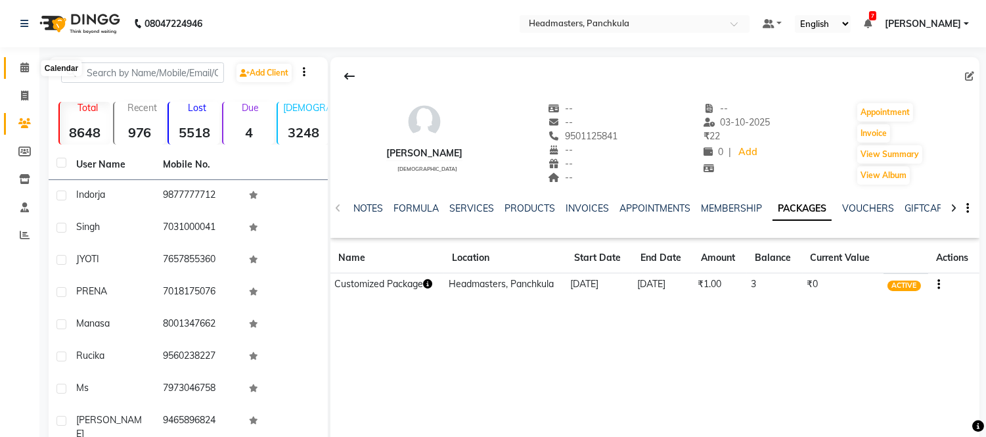
click at [29, 70] on span at bounding box center [24, 67] width 23 height 15
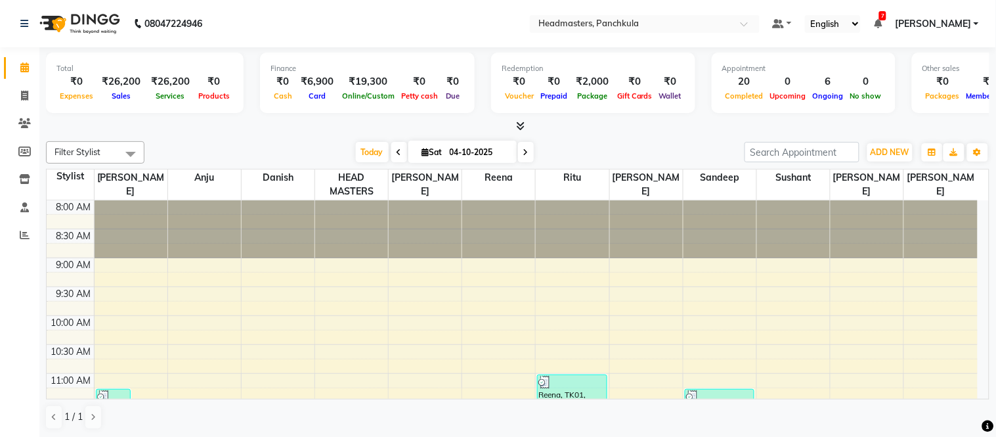
scroll to position [523, 0]
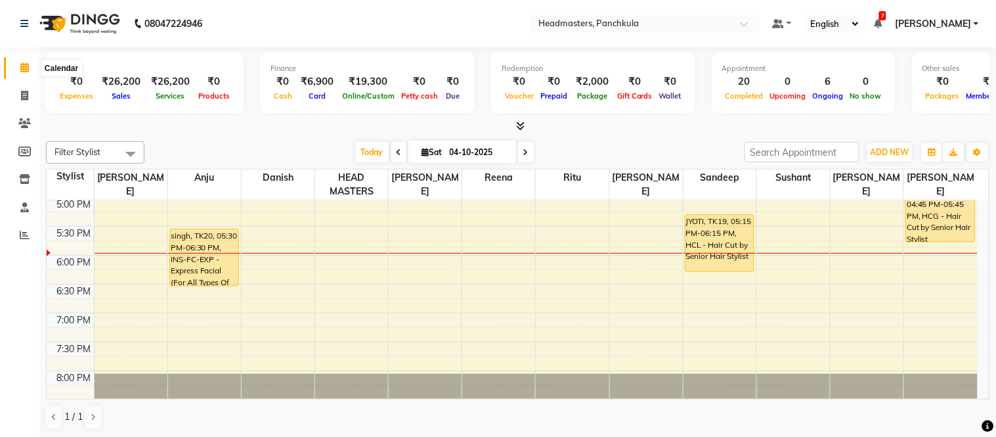
click at [25, 64] on icon at bounding box center [24, 67] width 9 height 10
